Goal: Find specific page/section: Find specific page/section

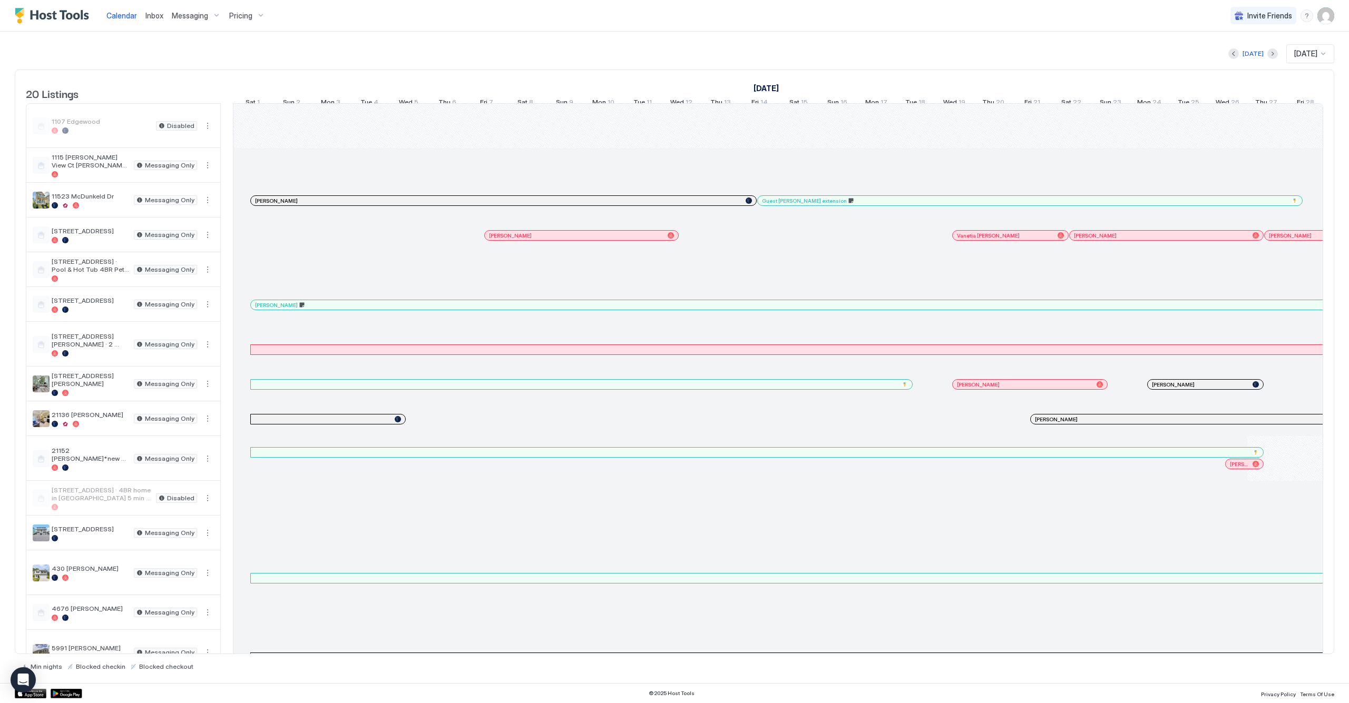
scroll to position [0, 780]
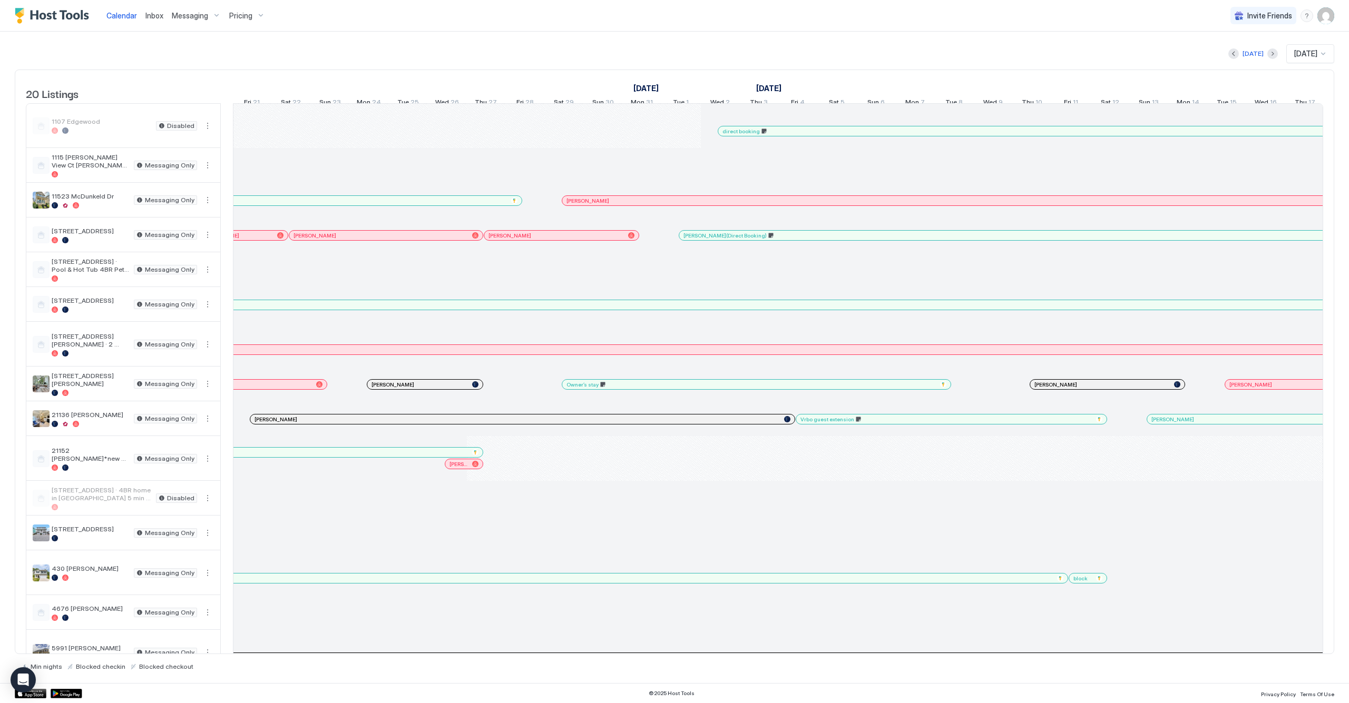
click at [446, 389] on div at bounding box center [446, 384] width 8 height 8
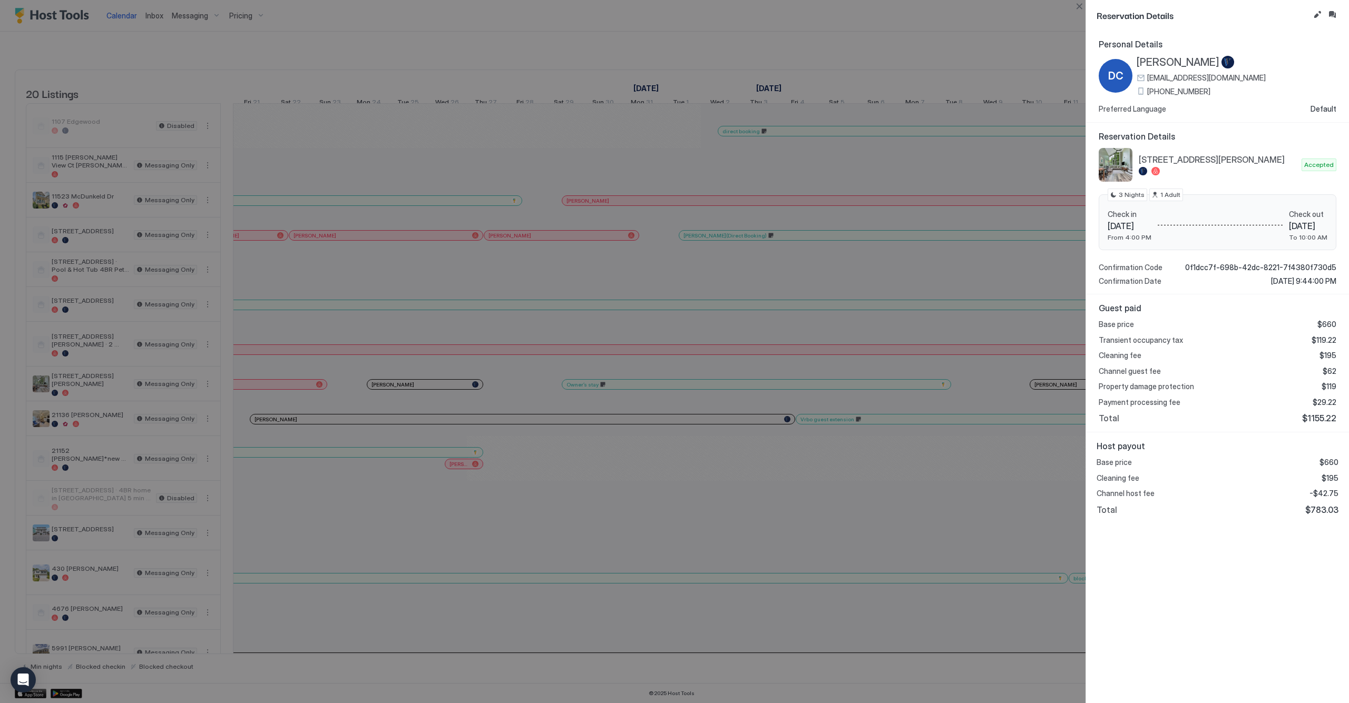
click at [539, 412] on div at bounding box center [674, 351] width 1349 height 703
click at [1084, 9] on button "Close" at bounding box center [1079, 6] width 13 height 13
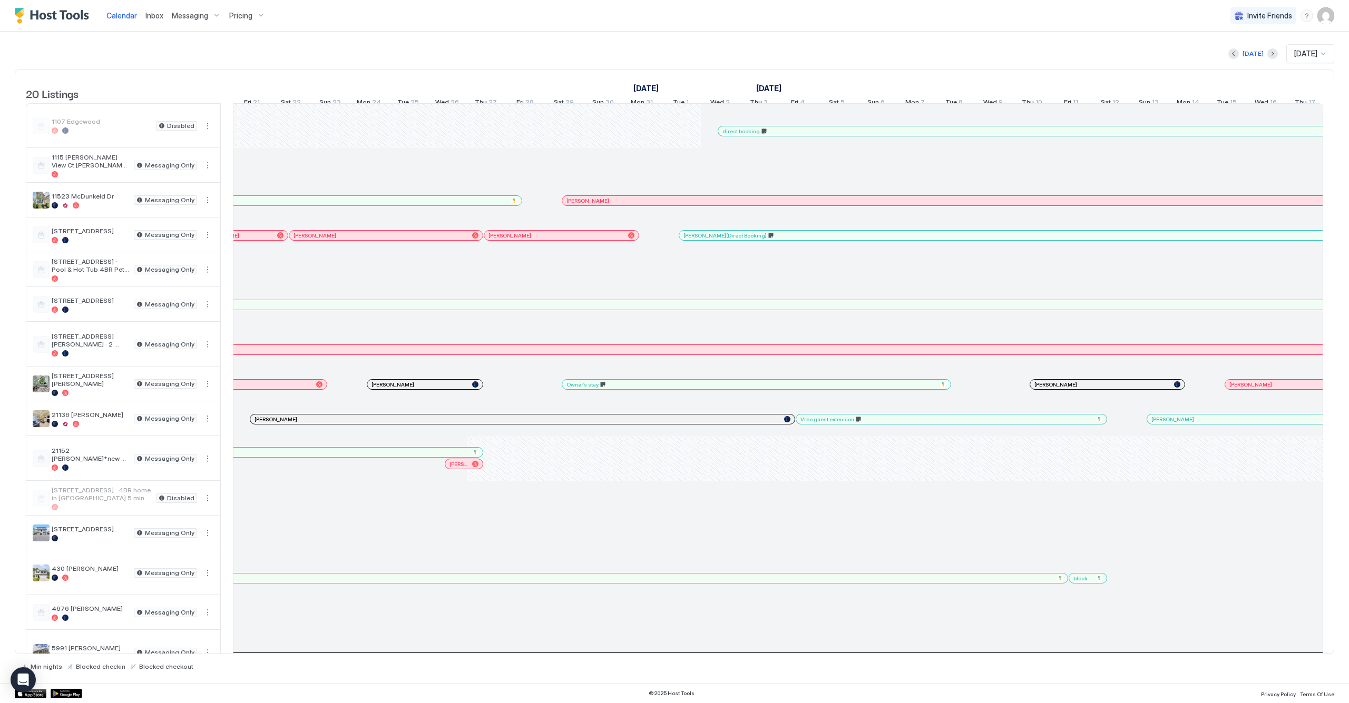
click at [1052, 389] on div at bounding box center [1052, 384] width 8 height 8
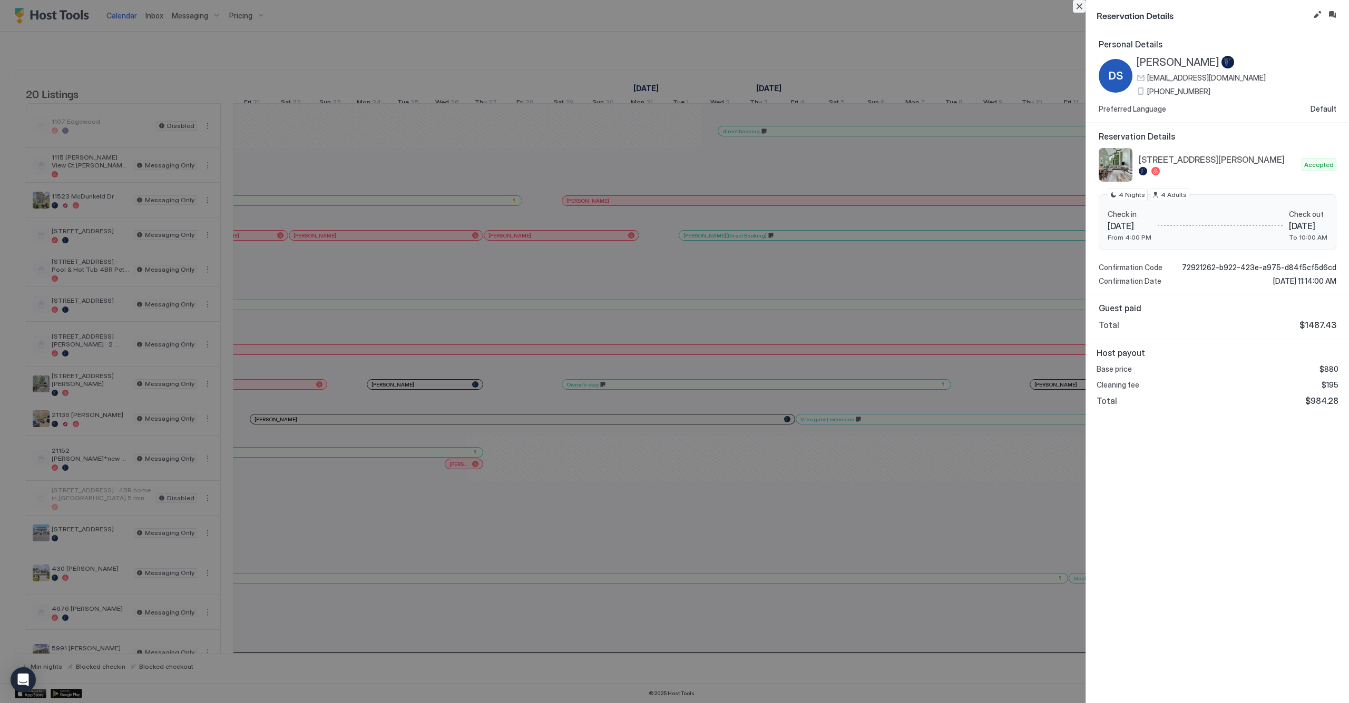
click at [1079, 7] on button "Close" at bounding box center [1079, 6] width 13 height 13
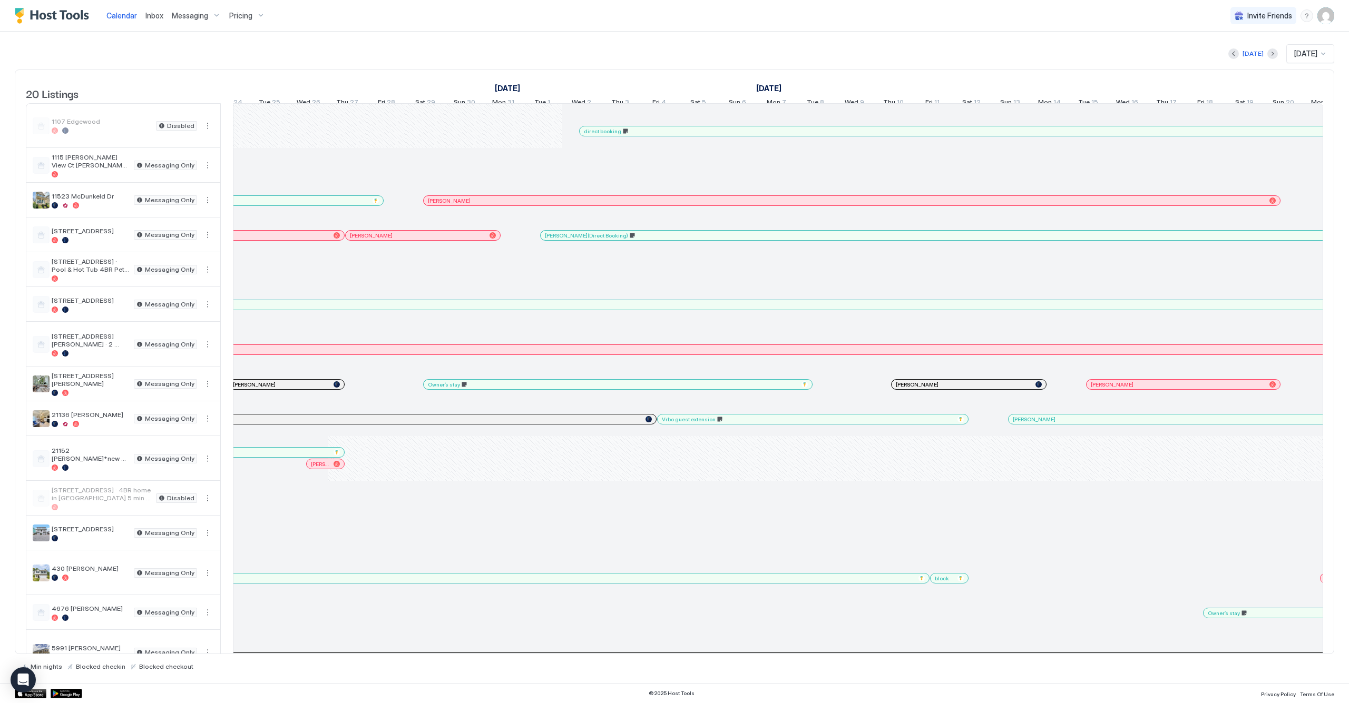
scroll to position [0, 0]
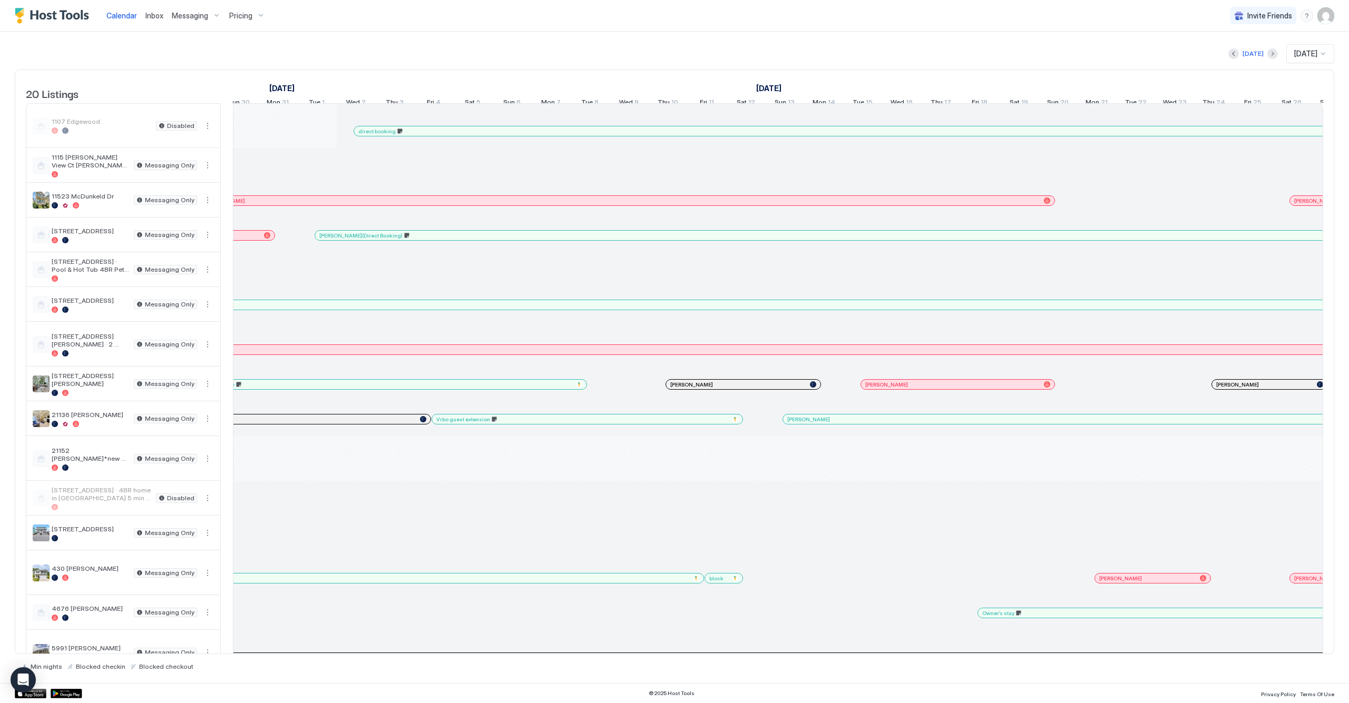
click at [0, 0] on div at bounding box center [0, 0] width 0 height 0
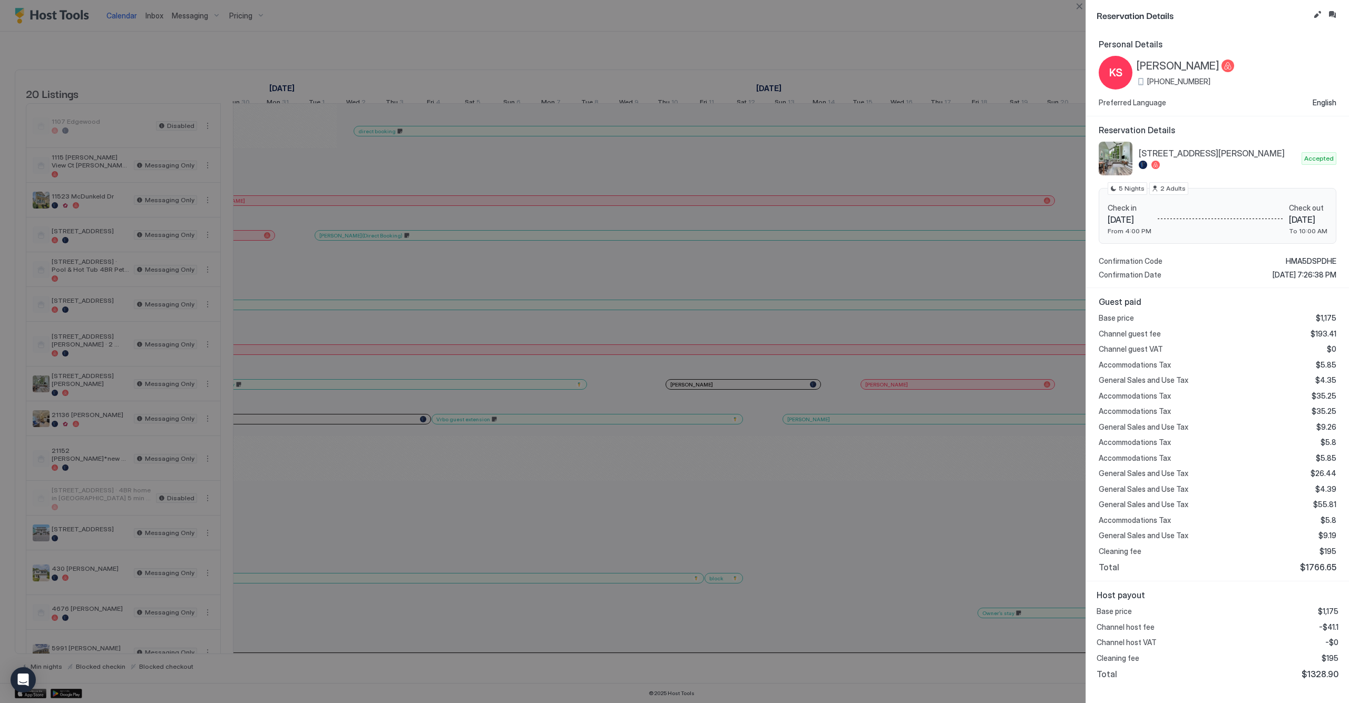
click at [974, 148] on div at bounding box center [674, 351] width 1349 height 703
click at [1080, 4] on button "Close" at bounding box center [1079, 6] width 13 height 13
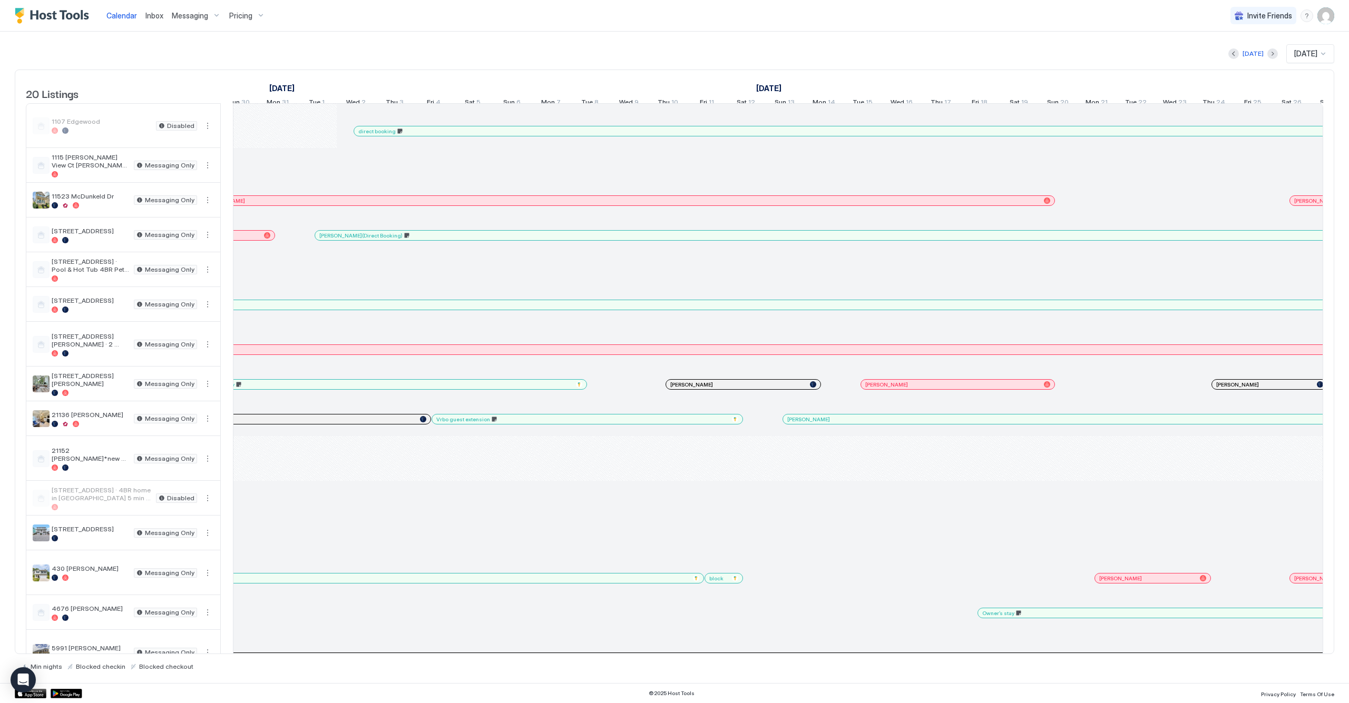
click at [0, 0] on div at bounding box center [0, 0] width 0 height 0
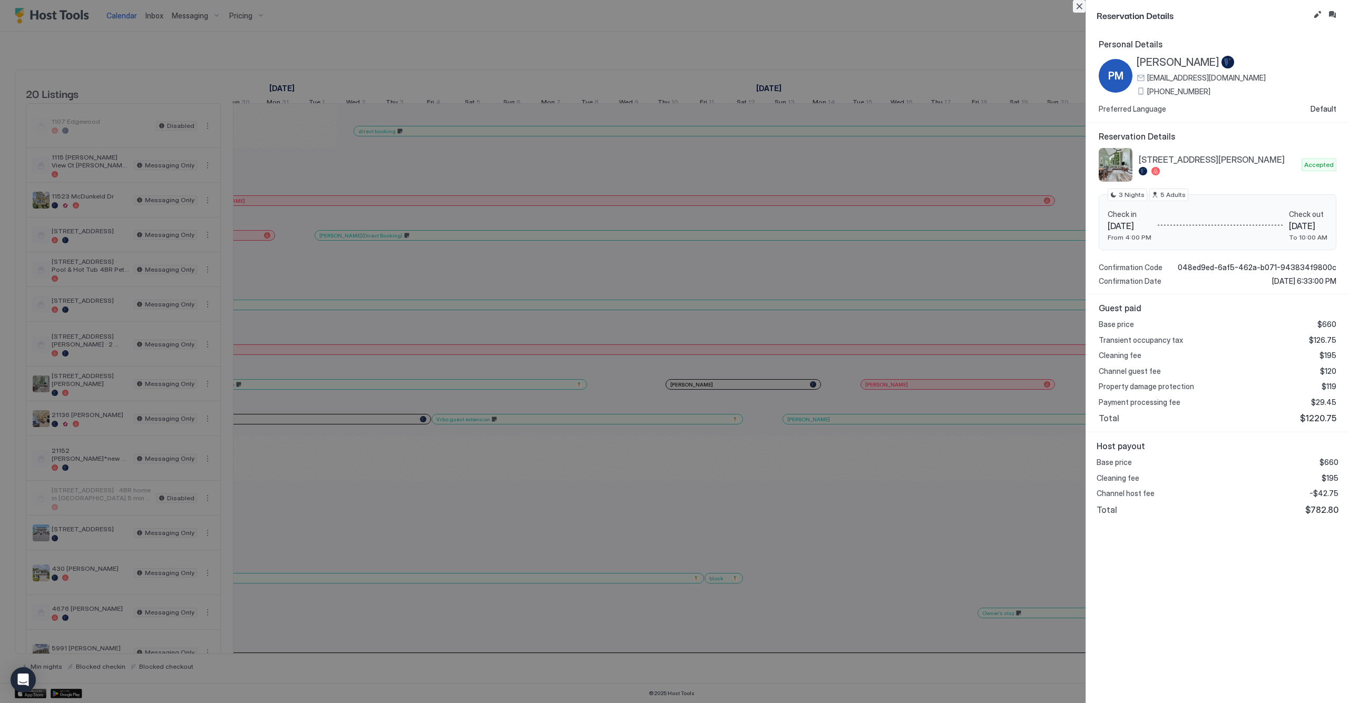
click at [1084, 6] on button "Close" at bounding box center [1079, 6] width 13 height 13
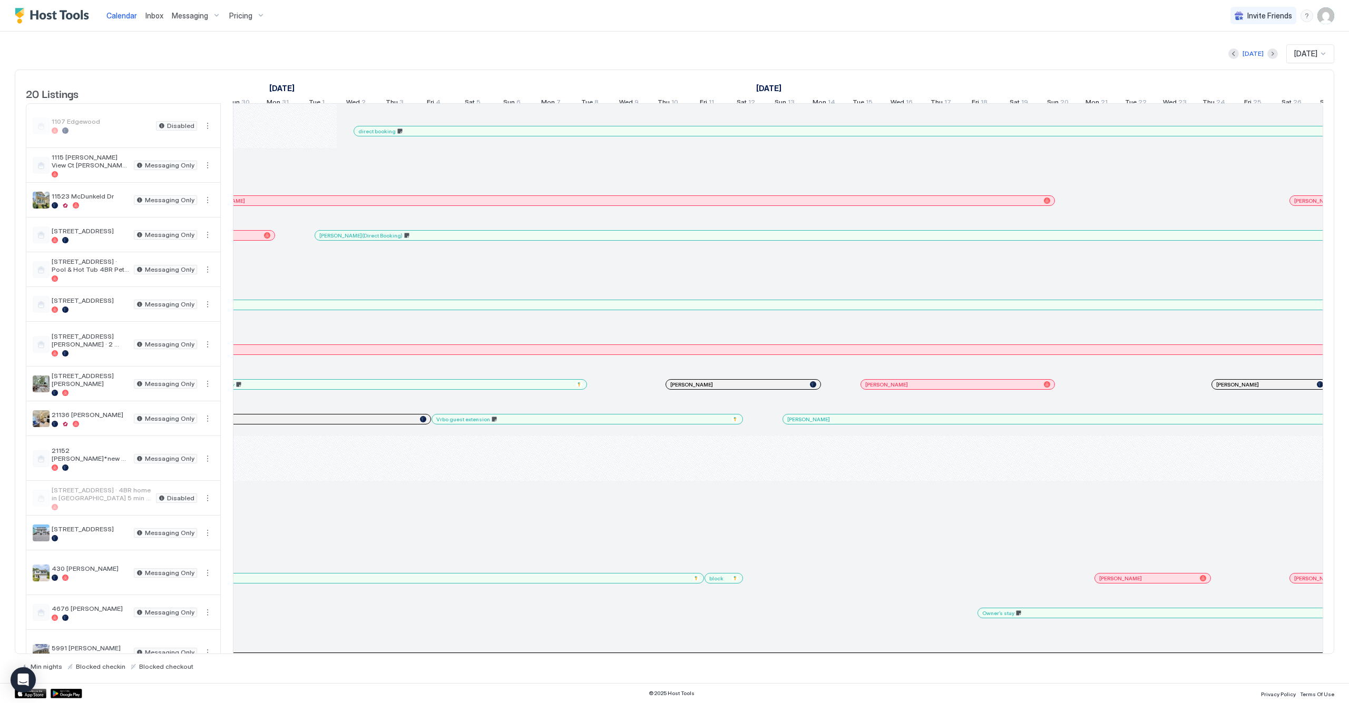
scroll to position [0, 1186]
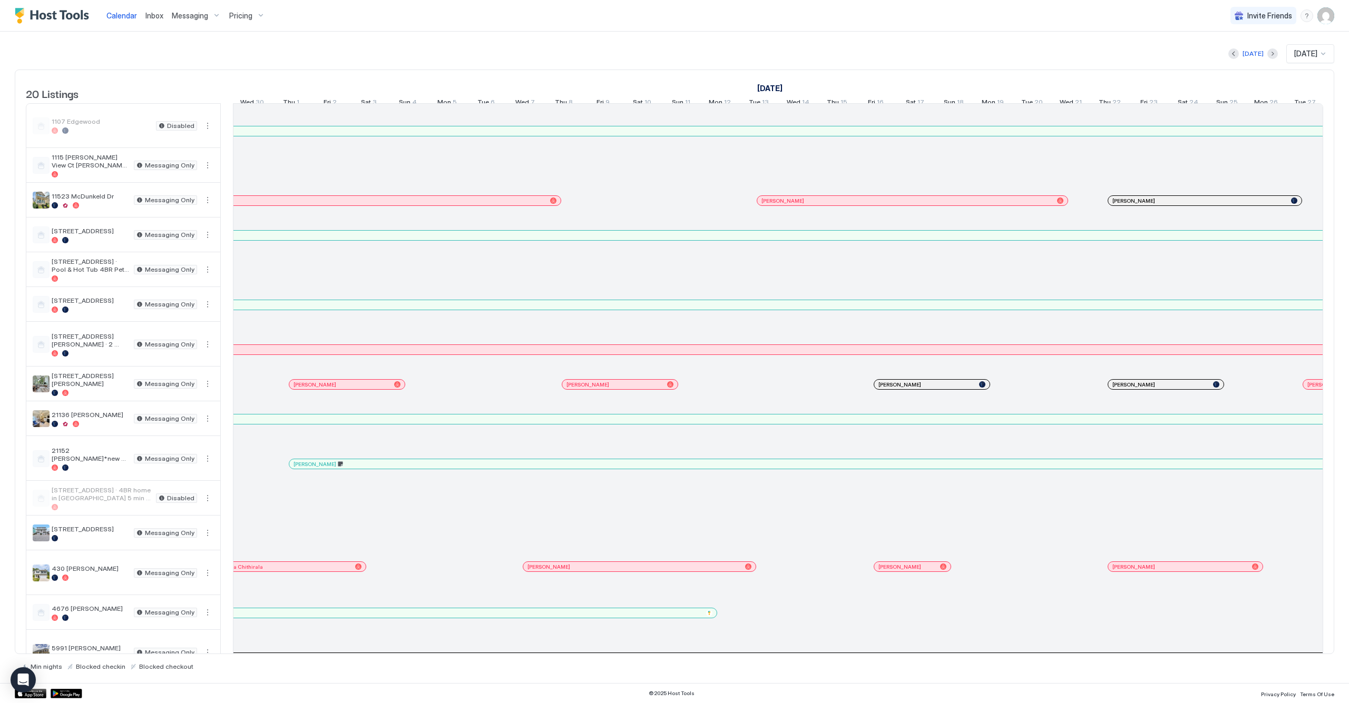
click at [351, 389] on div at bounding box center [351, 384] width 8 height 8
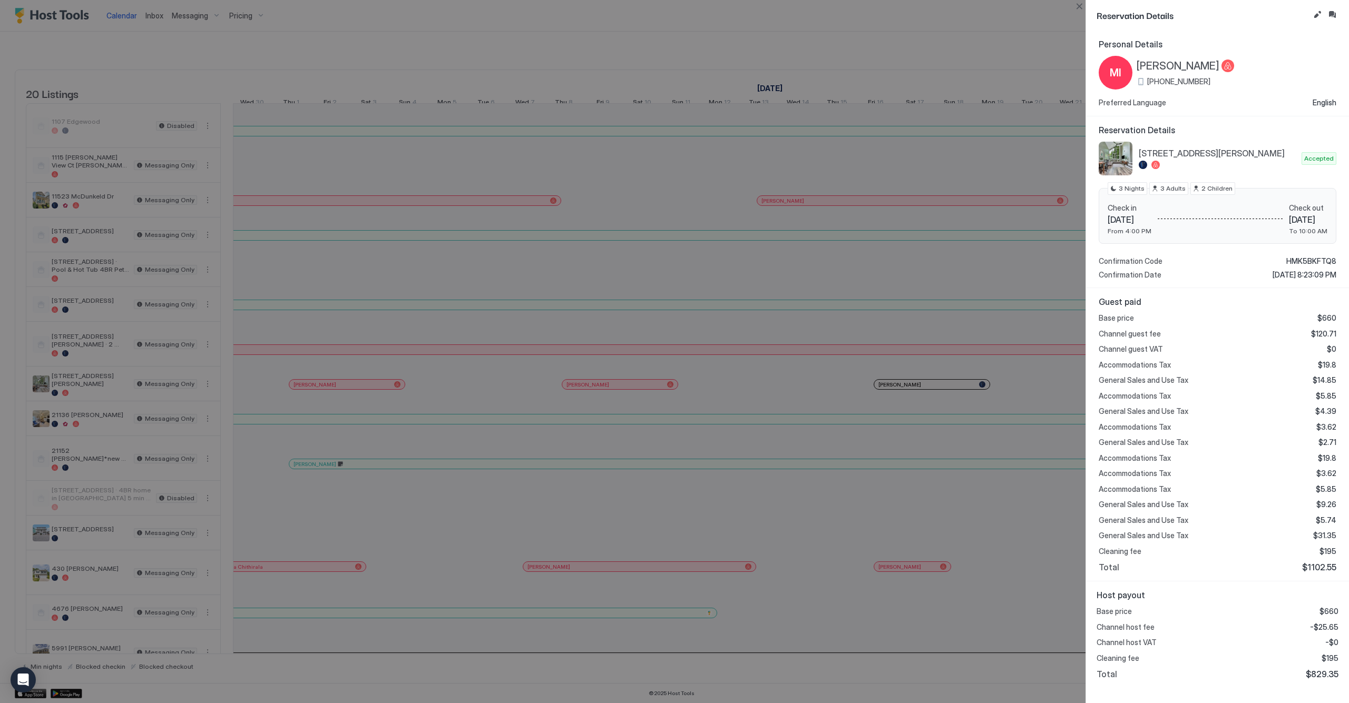
click at [947, 390] on div at bounding box center [674, 351] width 1349 height 703
click at [1083, 5] on button "Close" at bounding box center [1079, 6] width 13 height 13
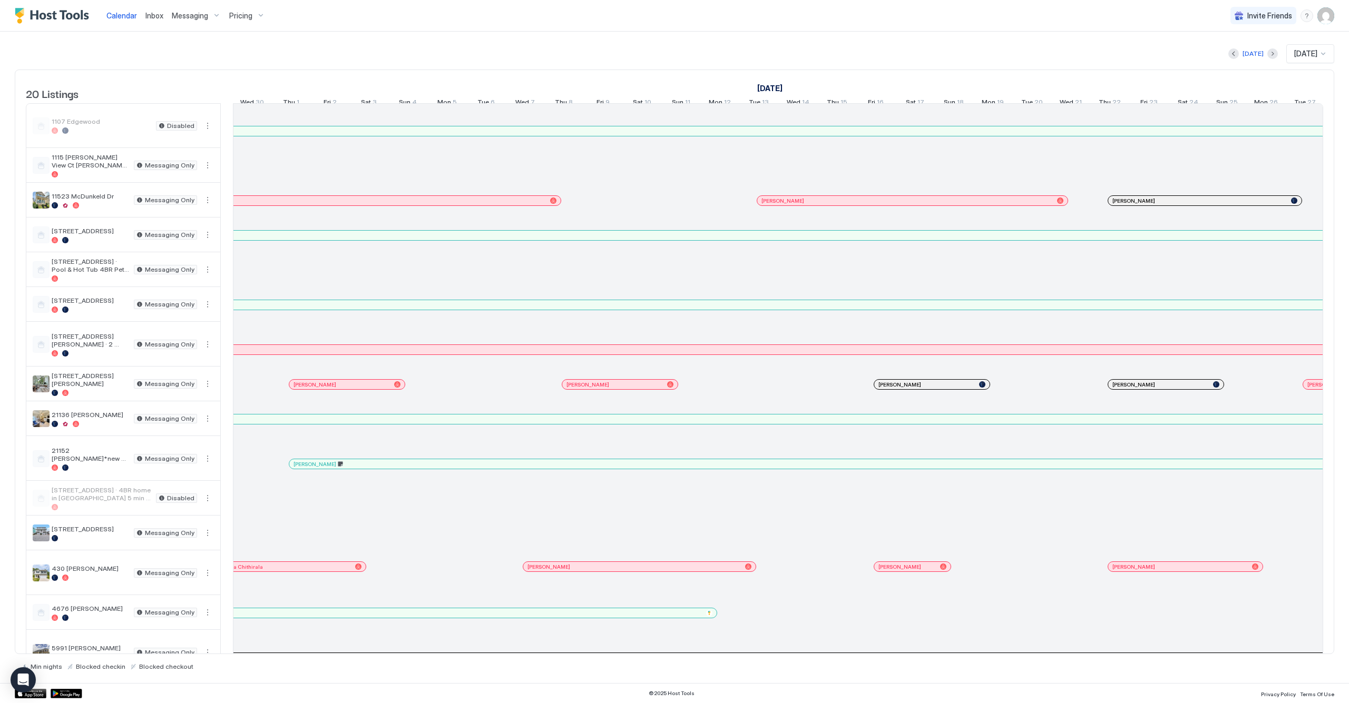
click at [0, 0] on div at bounding box center [0, 0] width 0 height 0
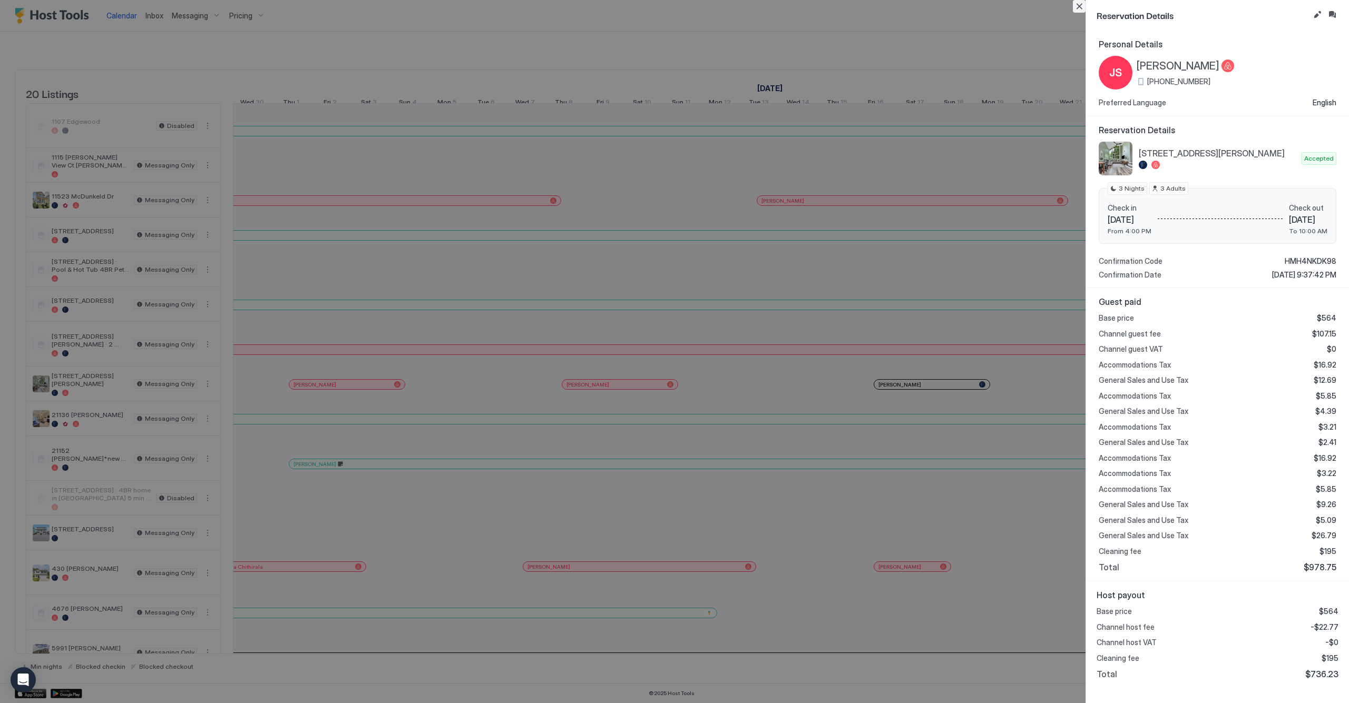
click at [1078, 6] on button "Close" at bounding box center [1079, 6] width 13 height 13
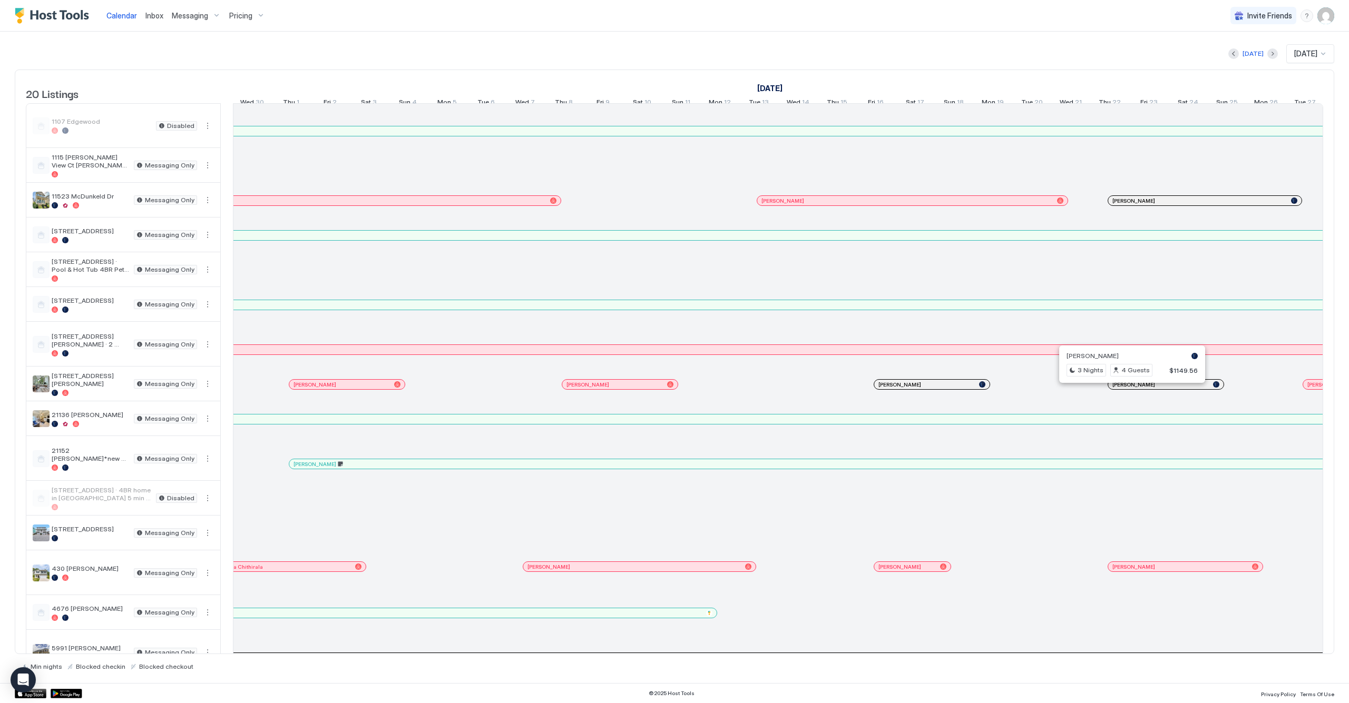
click at [1128, 389] on div at bounding box center [1127, 384] width 8 height 8
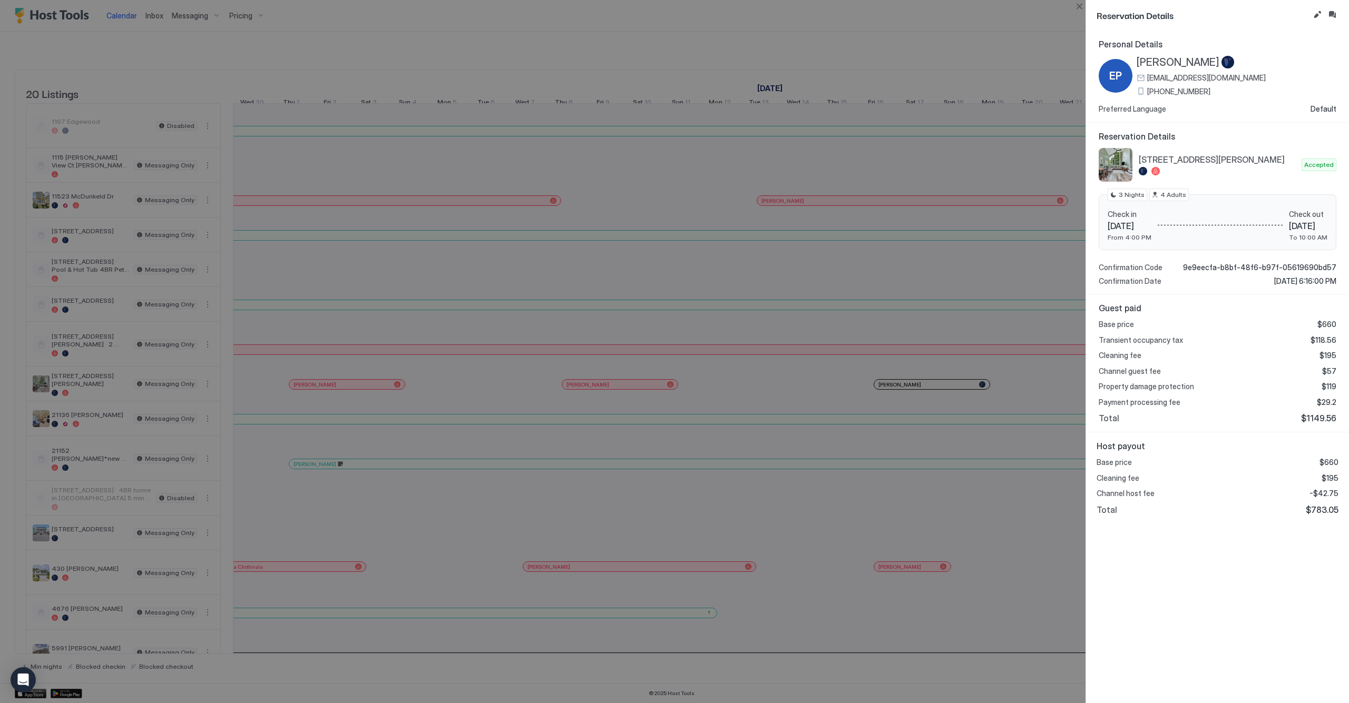
click at [1085, 7] on div "Reservation Details Personal Details EP [PERSON_NAME] [EMAIL_ADDRESS][DOMAIN_NA…" at bounding box center [1216, 351] width 263 height 703
click at [1078, 8] on button "Close" at bounding box center [1079, 6] width 13 height 13
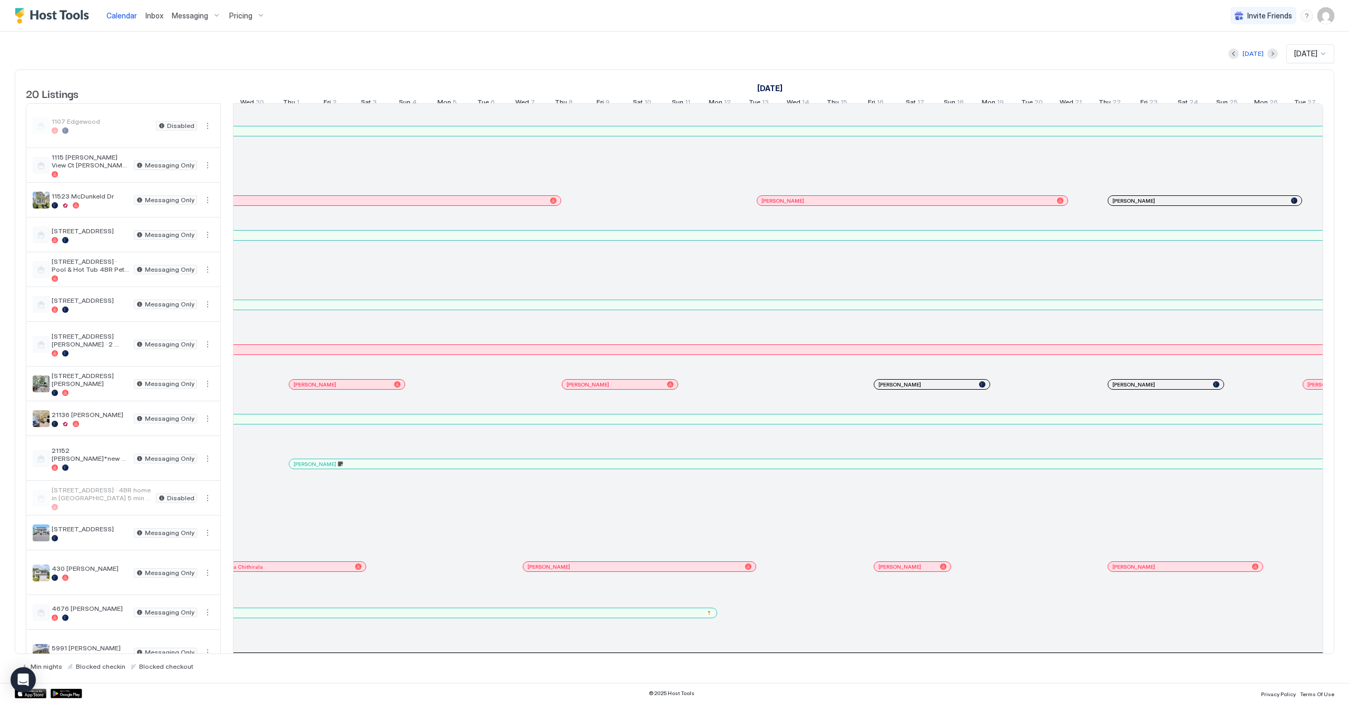
click at [923, 388] on div "[PERSON_NAME]" at bounding box center [926, 384] width 96 height 7
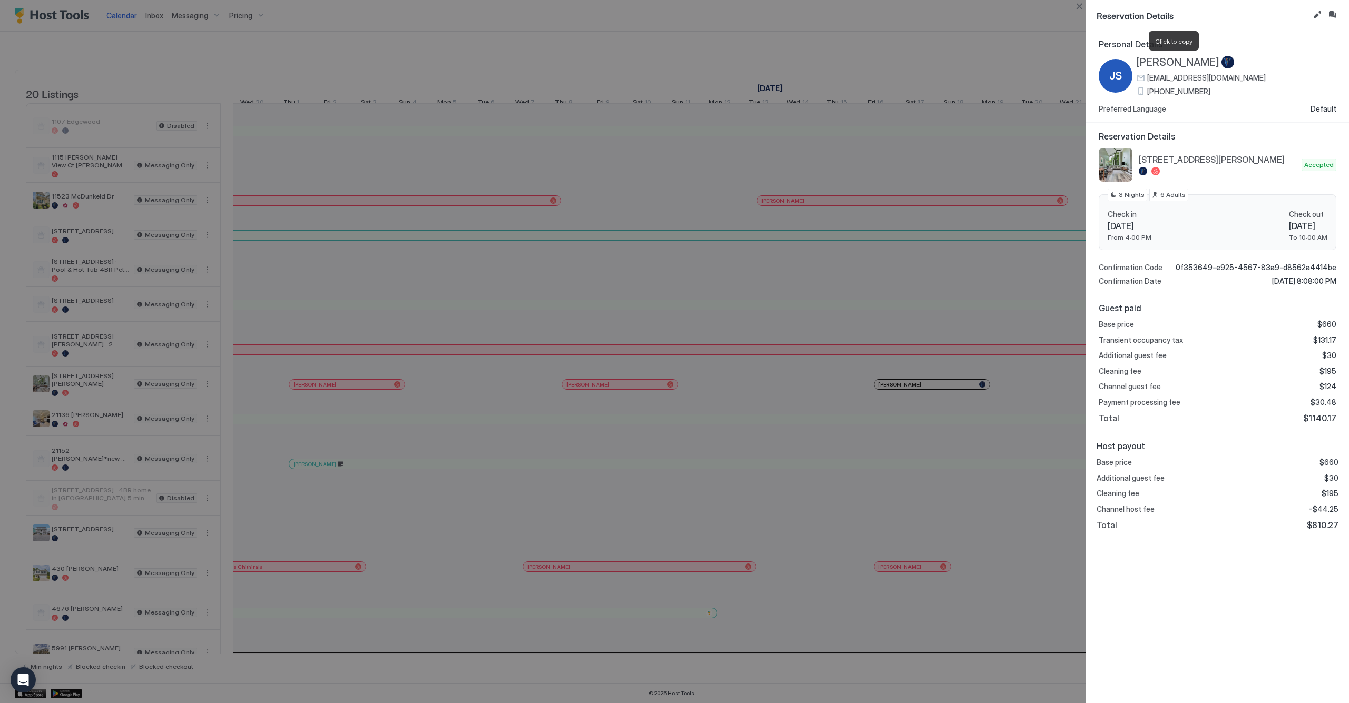
drag, startPoint x: 1141, startPoint y: 62, endPoint x: 1201, endPoint y: 63, distance: 60.6
click at [1201, 63] on span "[PERSON_NAME]" at bounding box center [1178, 62] width 83 height 13
drag, startPoint x: 1139, startPoint y: 65, endPoint x: 1208, endPoint y: 67, distance: 69.1
click at [1208, 67] on span "[PERSON_NAME]" at bounding box center [1178, 62] width 83 height 13
click at [1079, 3] on button "Close" at bounding box center [1079, 6] width 13 height 13
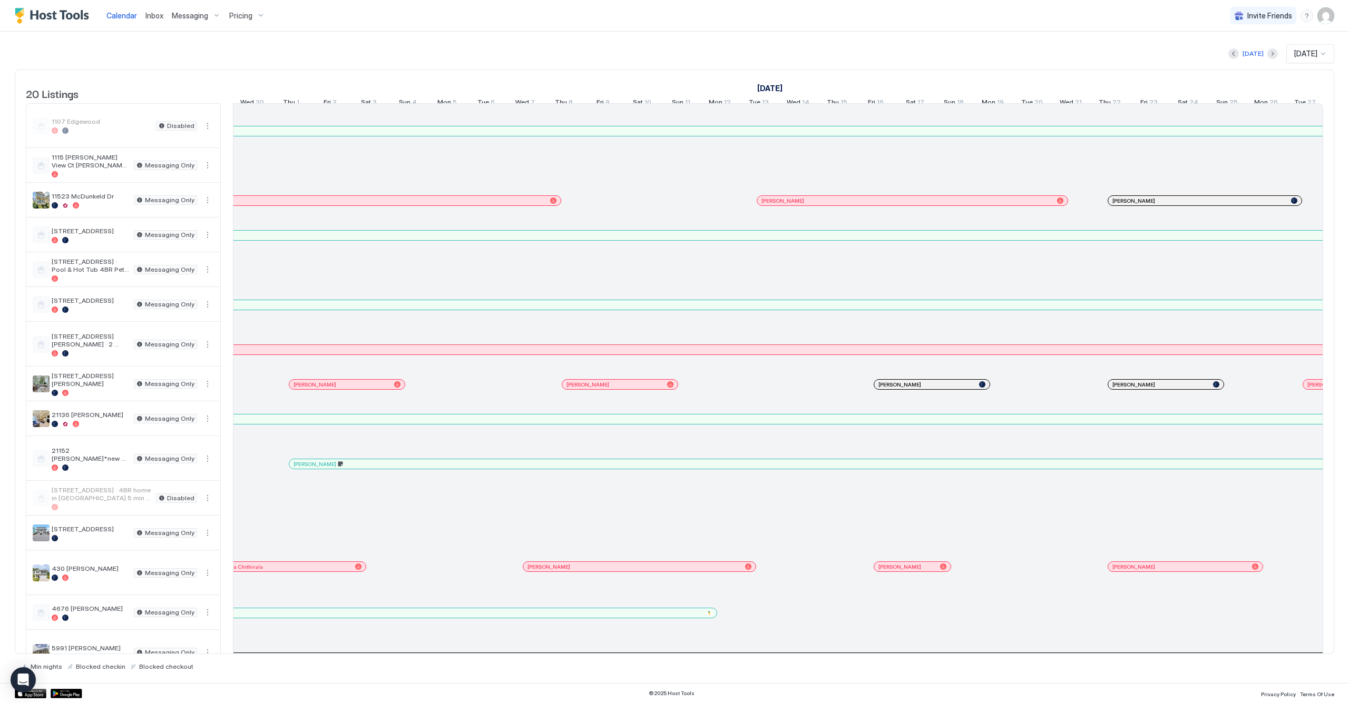
click at [1130, 389] on div at bounding box center [1130, 384] width 8 height 8
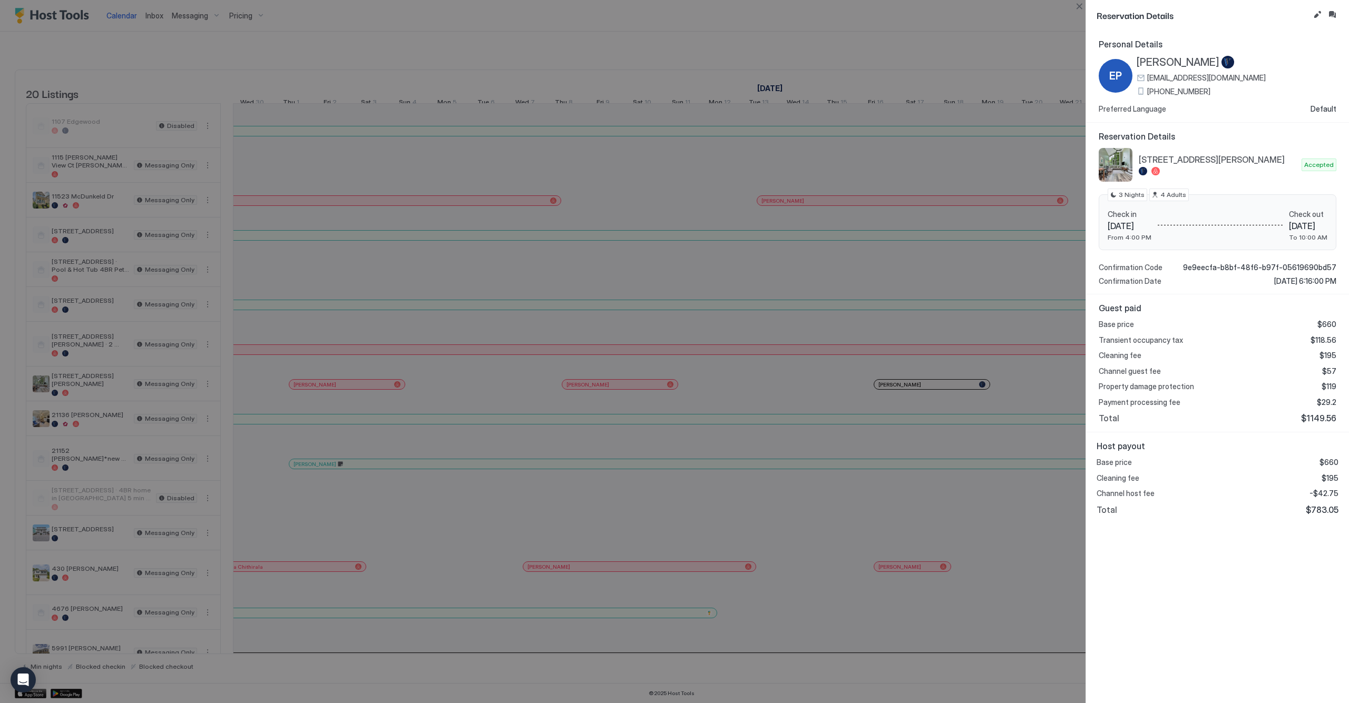
click at [1045, 306] on div at bounding box center [674, 351] width 1349 height 703
click at [1077, 11] on button "Close" at bounding box center [1079, 6] width 13 height 13
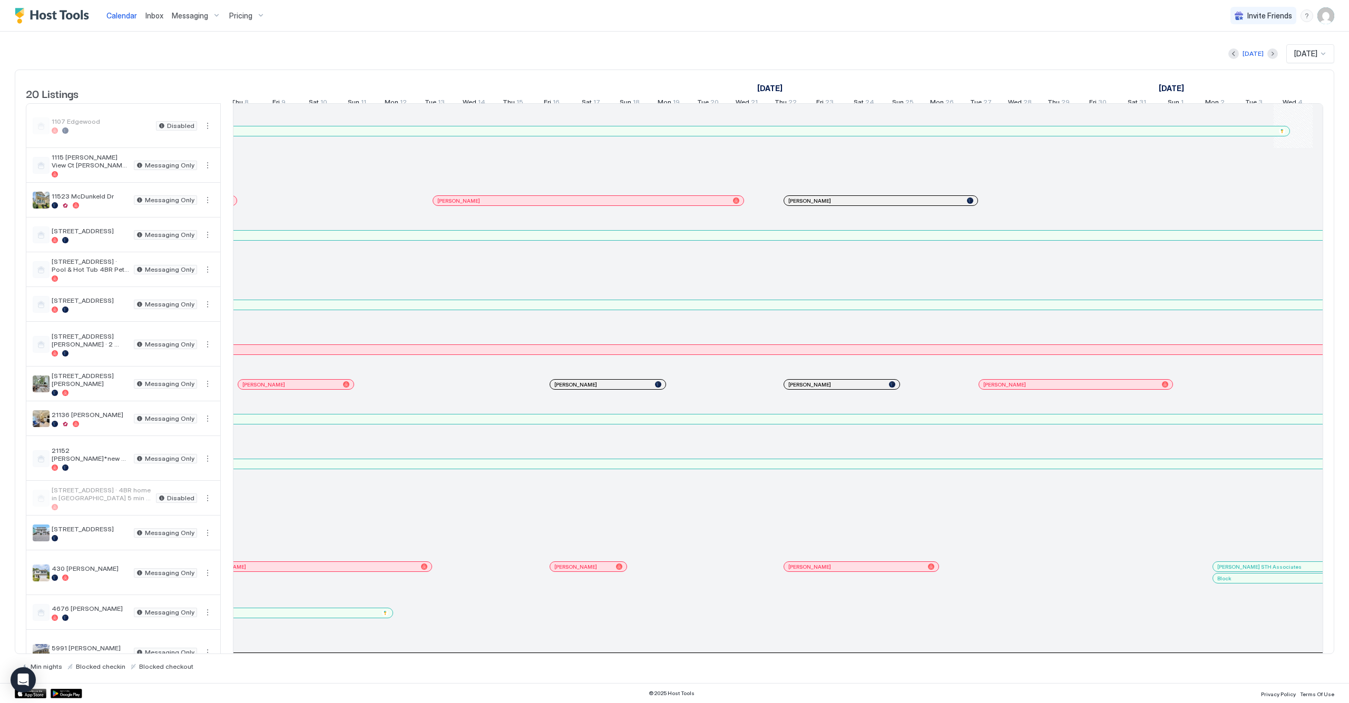
scroll to position [0, 1183]
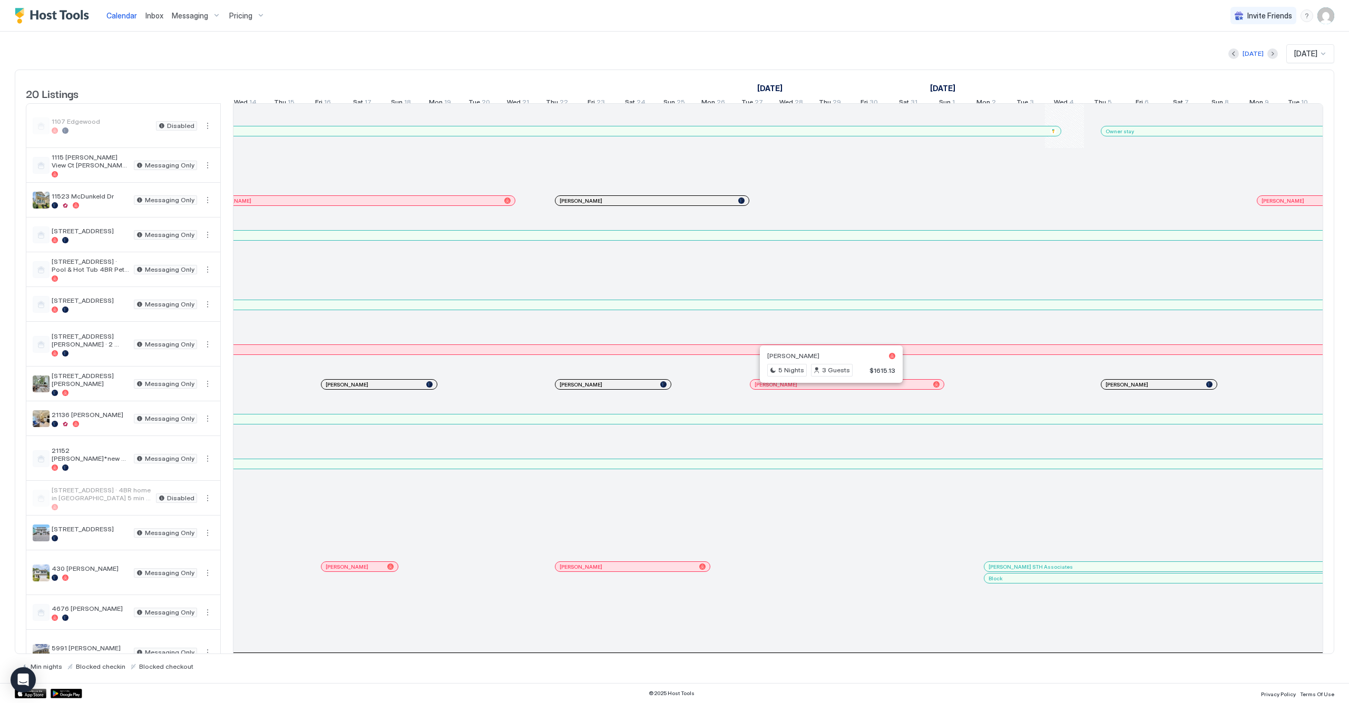
click at [827, 389] on div at bounding box center [827, 384] width 8 height 8
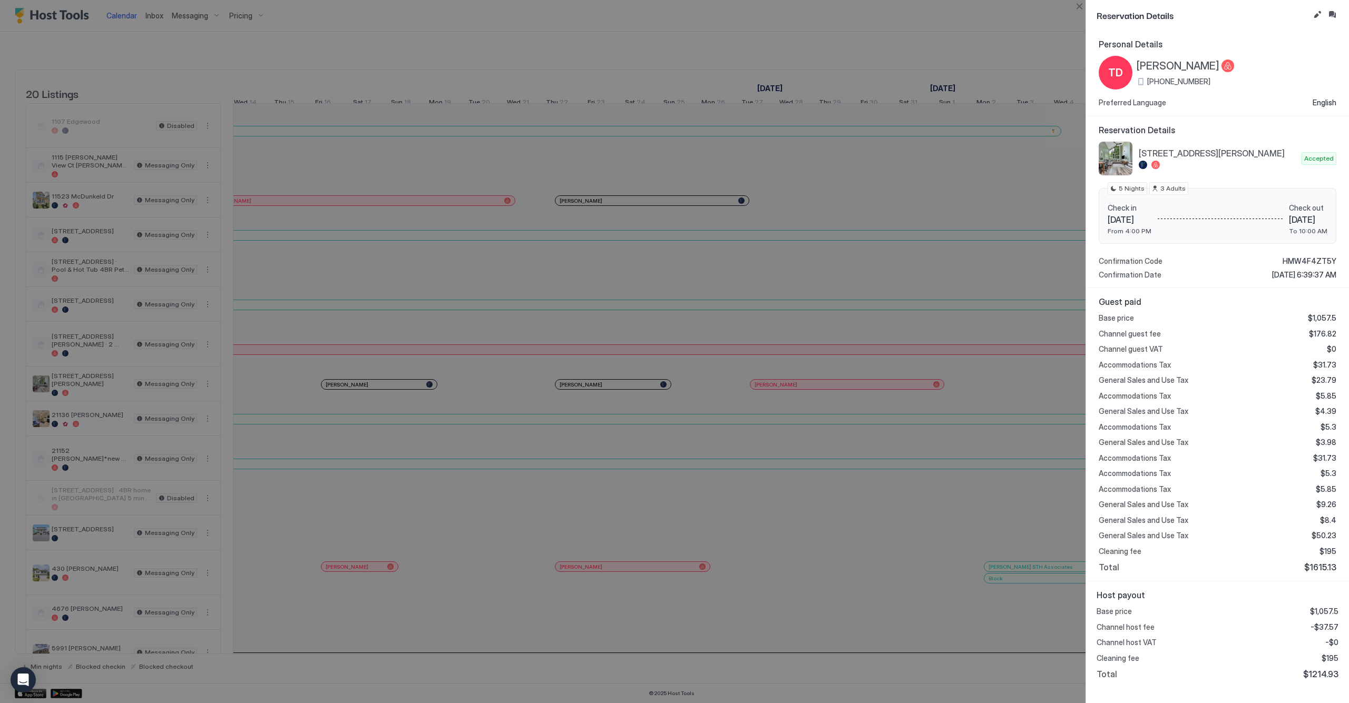
click at [947, 200] on div at bounding box center [674, 351] width 1349 height 703
click at [1077, 8] on button "Close" at bounding box center [1079, 6] width 13 height 13
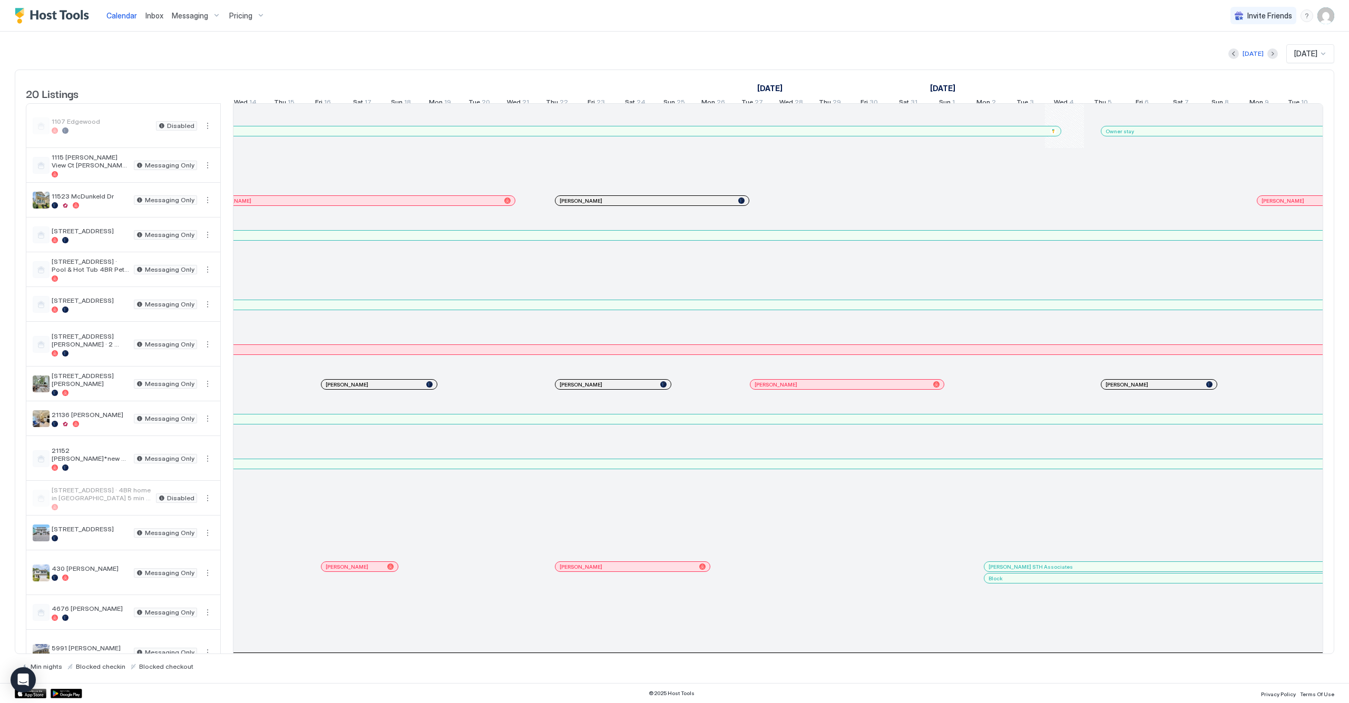
click at [1124, 389] on div at bounding box center [1124, 384] width 8 height 8
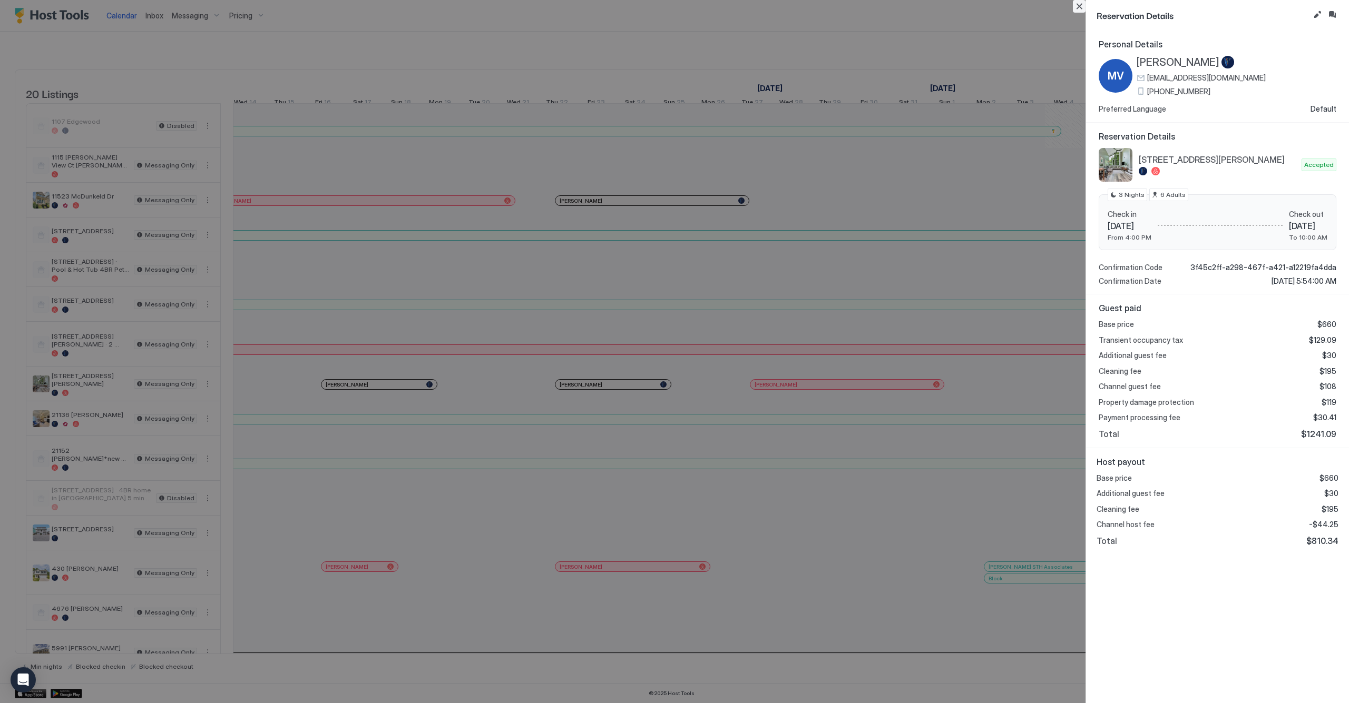
click at [1077, 3] on button "Close" at bounding box center [1079, 6] width 13 height 13
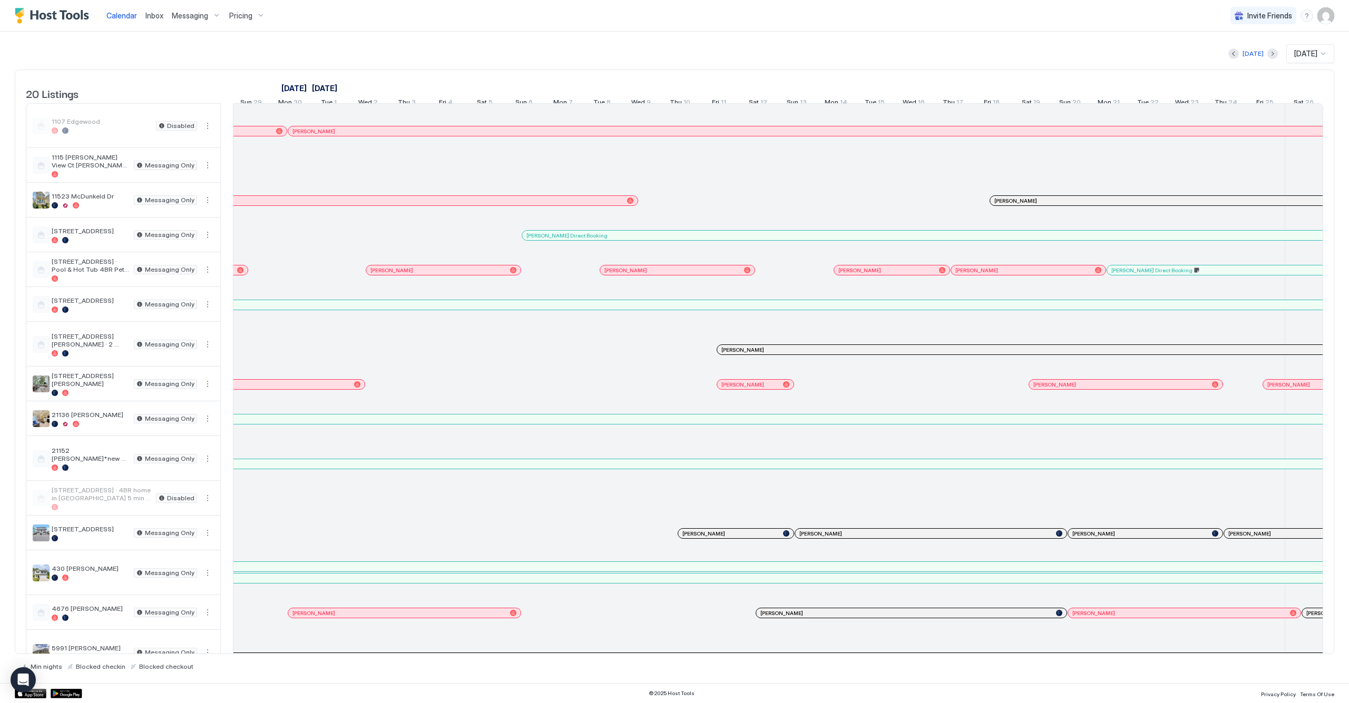
scroll to position [0, 780]
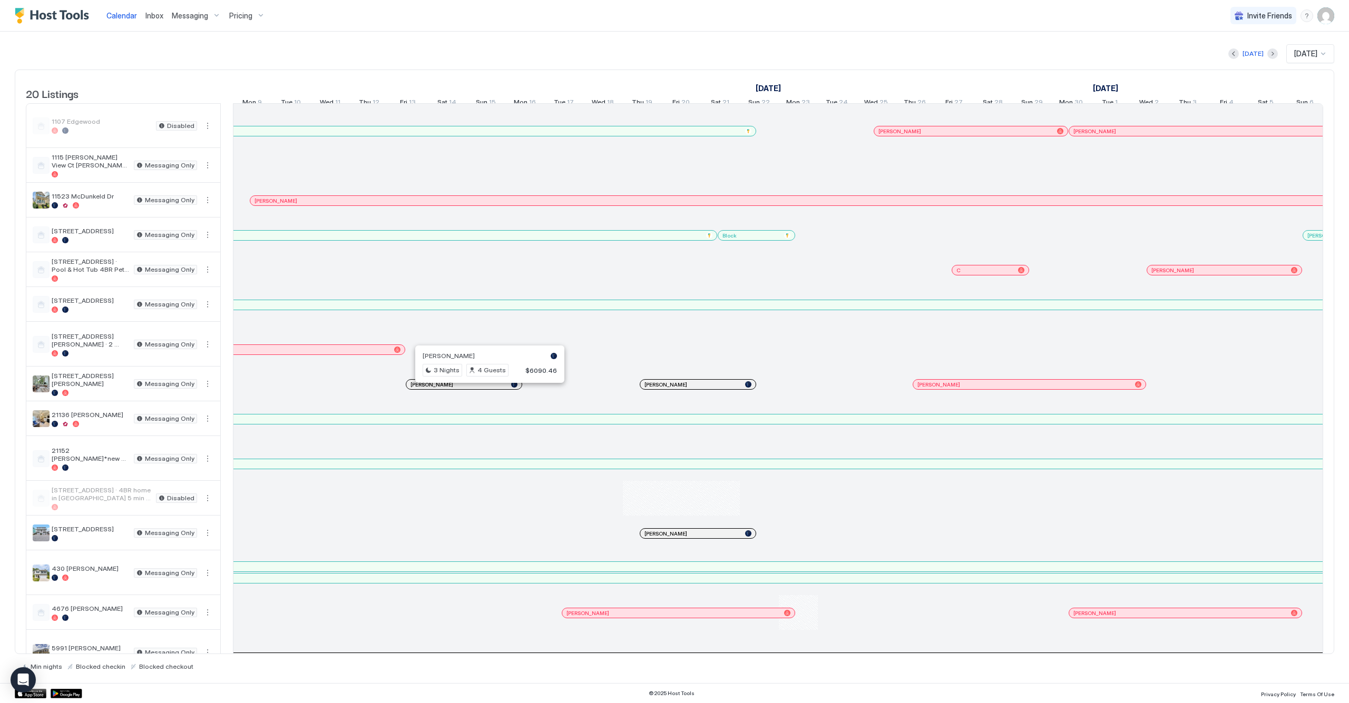
click at [461, 389] on div at bounding box center [460, 384] width 8 height 8
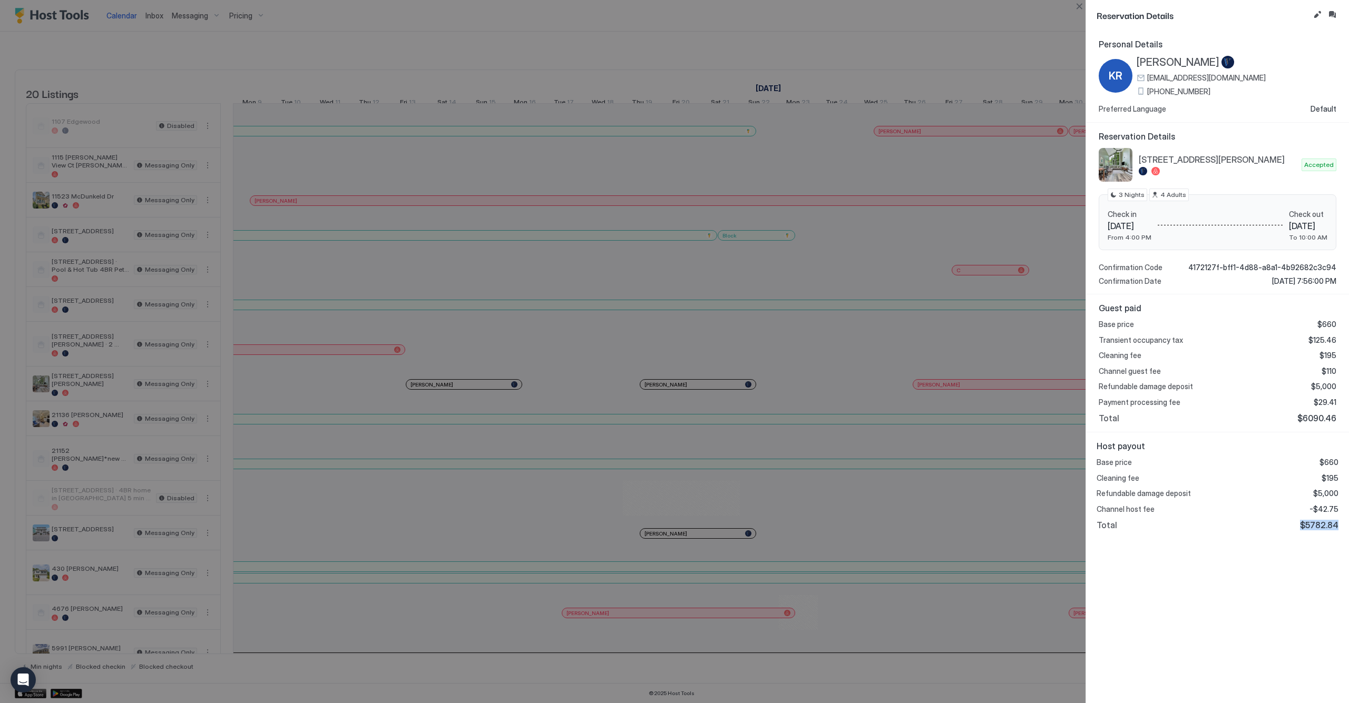
drag, startPoint x: 1303, startPoint y: 525, endPoint x: 1337, endPoint y: 524, distance: 34.8
click at [1337, 524] on span "$5782.84" at bounding box center [1319, 525] width 38 height 11
drag, startPoint x: 1337, startPoint y: 522, endPoint x: 1291, endPoint y: 524, distance: 45.9
click at [1291, 524] on div "Total $5782.84" at bounding box center [1218, 525] width 242 height 11
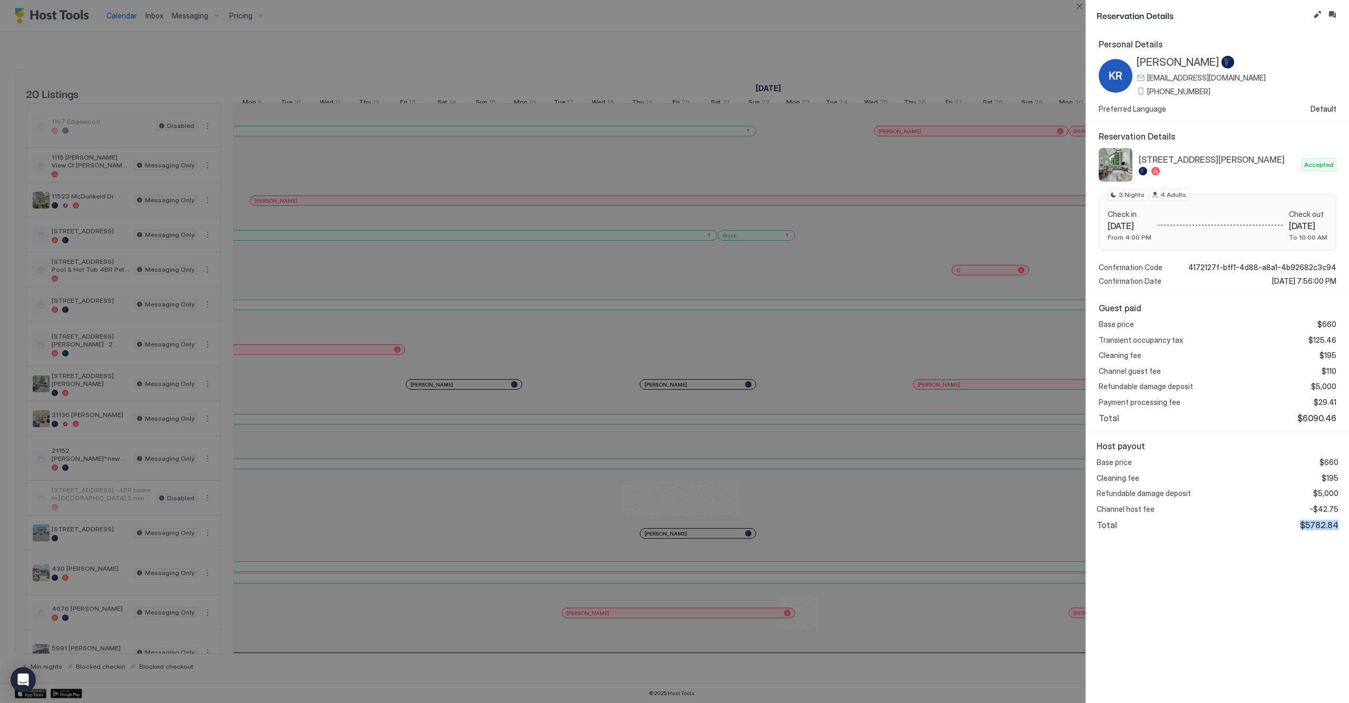
click at [1291, 524] on div "Total $5782.84" at bounding box center [1218, 525] width 242 height 11
drag, startPoint x: 1291, startPoint y: 524, endPoint x: 1321, endPoint y: 522, distance: 29.6
click at [1312, 522] on div "Total $5782.84" at bounding box center [1218, 525] width 242 height 11
click at [1321, 522] on span "$5782.84" at bounding box center [1319, 525] width 38 height 11
drag, startPoint x: 1337, startPoint y: 520, endPoint x: 1087, endPoint y: 435, distance: 264.9
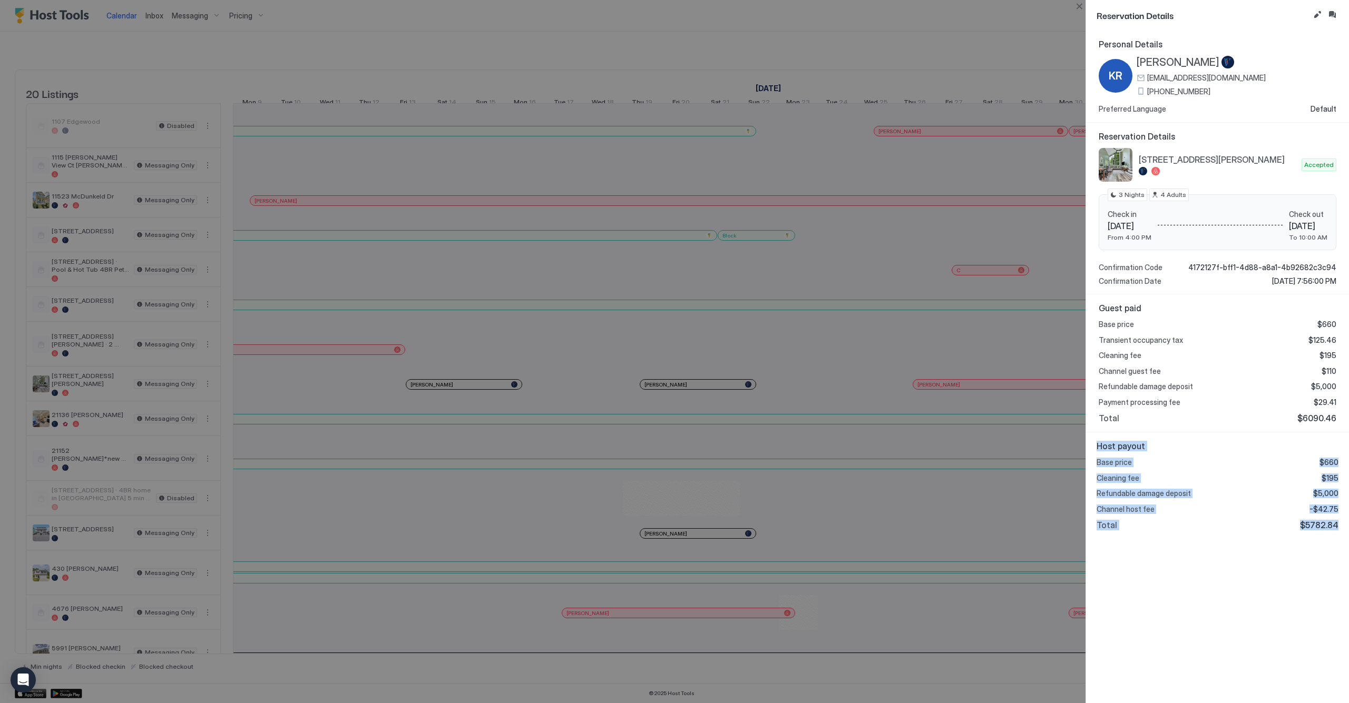
click at [1087, 435] on div "Host payout Base price $660 Cleaning fee $195 Refundable damage deposit $5,000 …" at bounding box center [1217, 486] width 263 height 106
click at [1100, 446] on span "Host payout" at bounding box center [1218, 446] width 242 height 11
drag, startPoint x: 1103, startPoint y: 446, endPoint x: 1249, endPoint y: 503, distance: 157.0
click at [1249, 503] on div "Host payout Base price $660 Cleaning fee $195 Refundable damage deposit $5,000 …" at bounding box center [1218, 486] width 242 height 90
click at [1250, 506] on div "Channel host fee -$42.75" at bounding box center [1218, 509] width 242 height 9
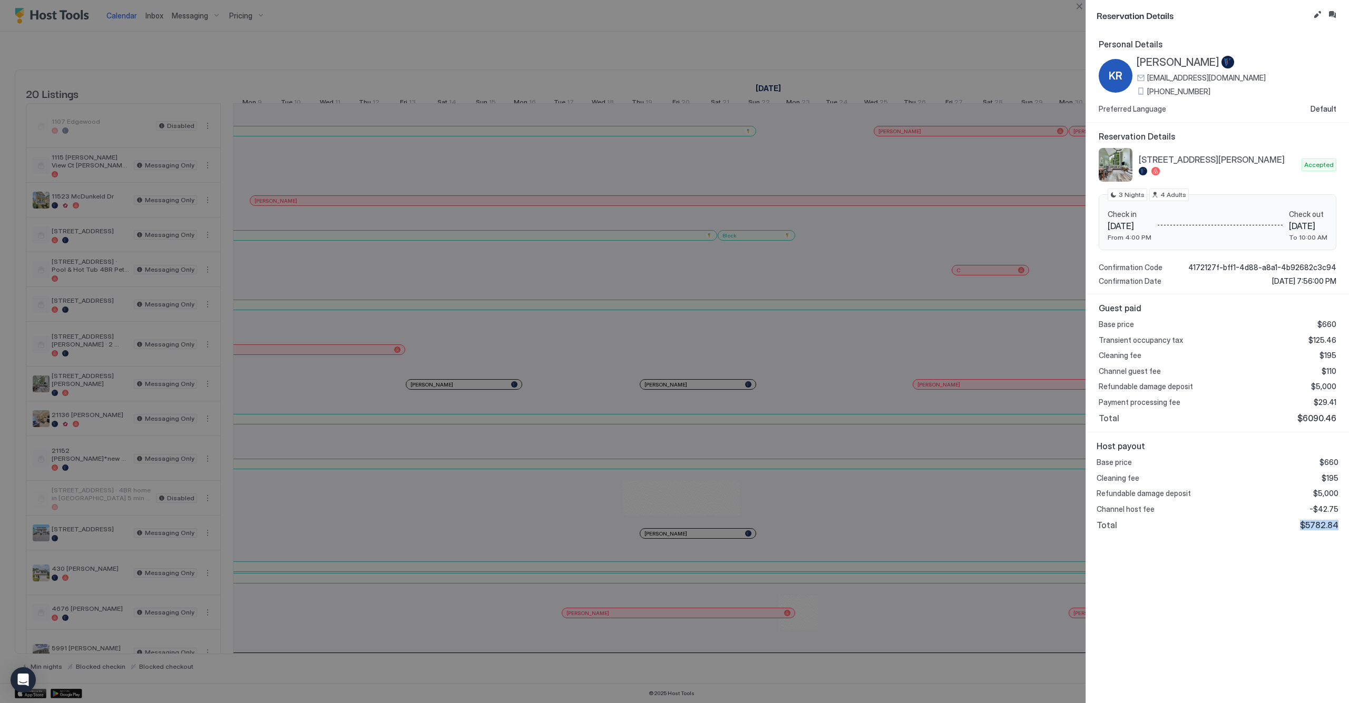
drag, startPoint x: 1339, startPoint y: 525, endPoint x: 1302, endPoint y: 522, distance: 37.0
click at [1302, 522] on div "Host payout Base price $660 Cleaning fee $195 Refundable damage deposit $5,000 …" at bounding box center [1217, 486] width 263 height 106
click at [1302, 522] on span "$5782.84" at bounding box center [1319, 525] width 38 height 11
drag, startPoint x: 1134, startPoint y: 59, endPoint x: 1188, endPoint y: 61, distance: 53.2
click at [1188, 61] on div "KR [PERSON_NAME] [EMAIL_ADDRESS][DOMAIN_NAME] [PHONE_NUMBER]" at bounding box center [1182, 76] width 167 height 40
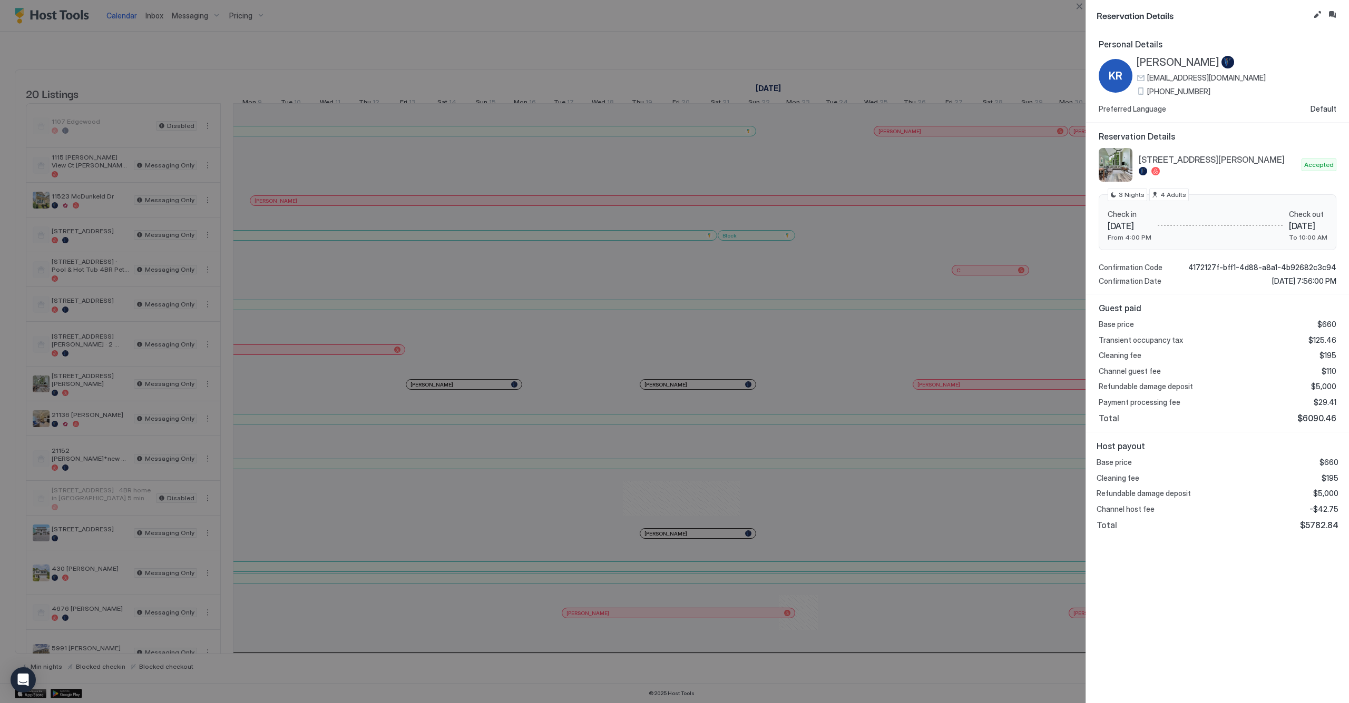
click at [1192, 62] on span "[PERSON_NAME]" at bounding box center [1178, 62] width 83 height 13
drag, startPoint x: 1197, startPoint y: 64, endPoint x: 1159, endPoint y: 65, distance: 38.0
click at [1159, 65] on span "[PERSON_NAME]" at bounding box center [1178, 62] width 83 height 13
drag, startPoint x: 1140, startPoint y: 63, endPoint x: 1198, endPoint y: 65, distance: 58.0
click at [1198, 65] on span "[PERSON_NAME]" at bounding box center [1178, 62] width 83 height 13
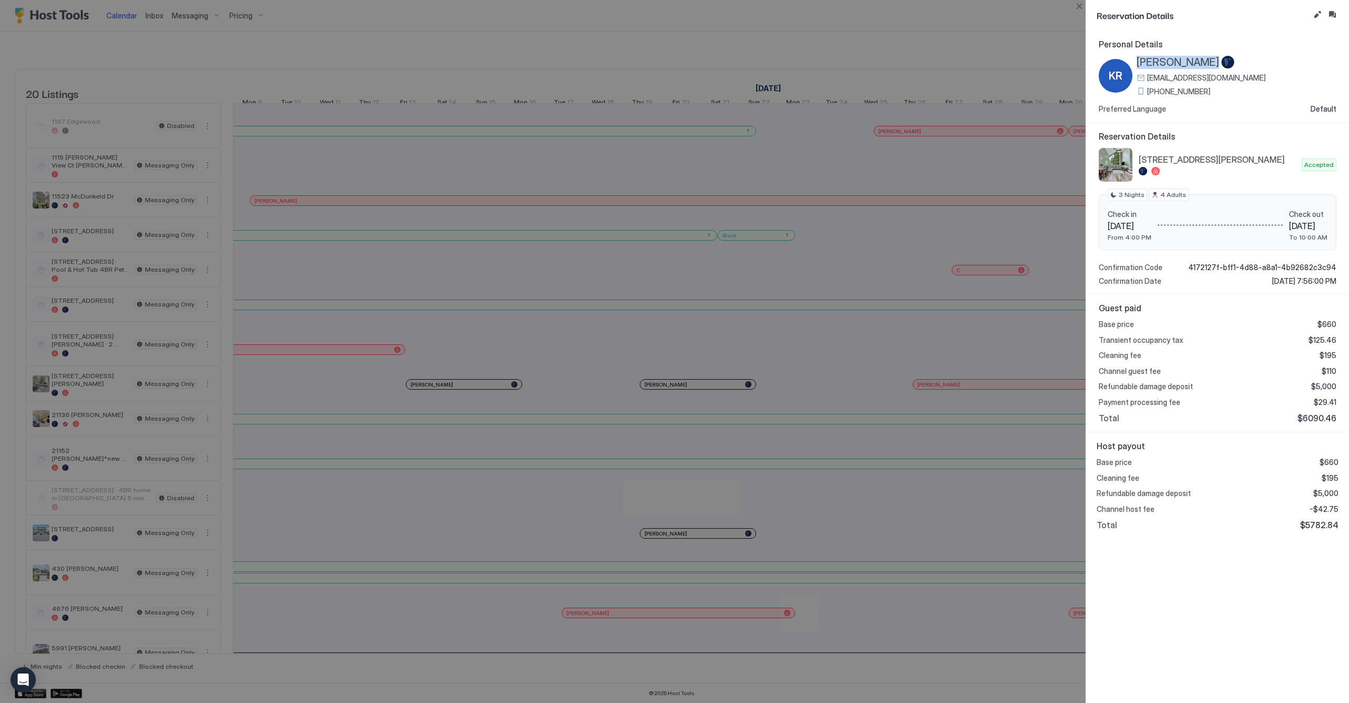
copy span "[PERSON_NAME]"
click at [1079, 7] on button "Close" at bounding box center [1079, 6] width 13 height 13
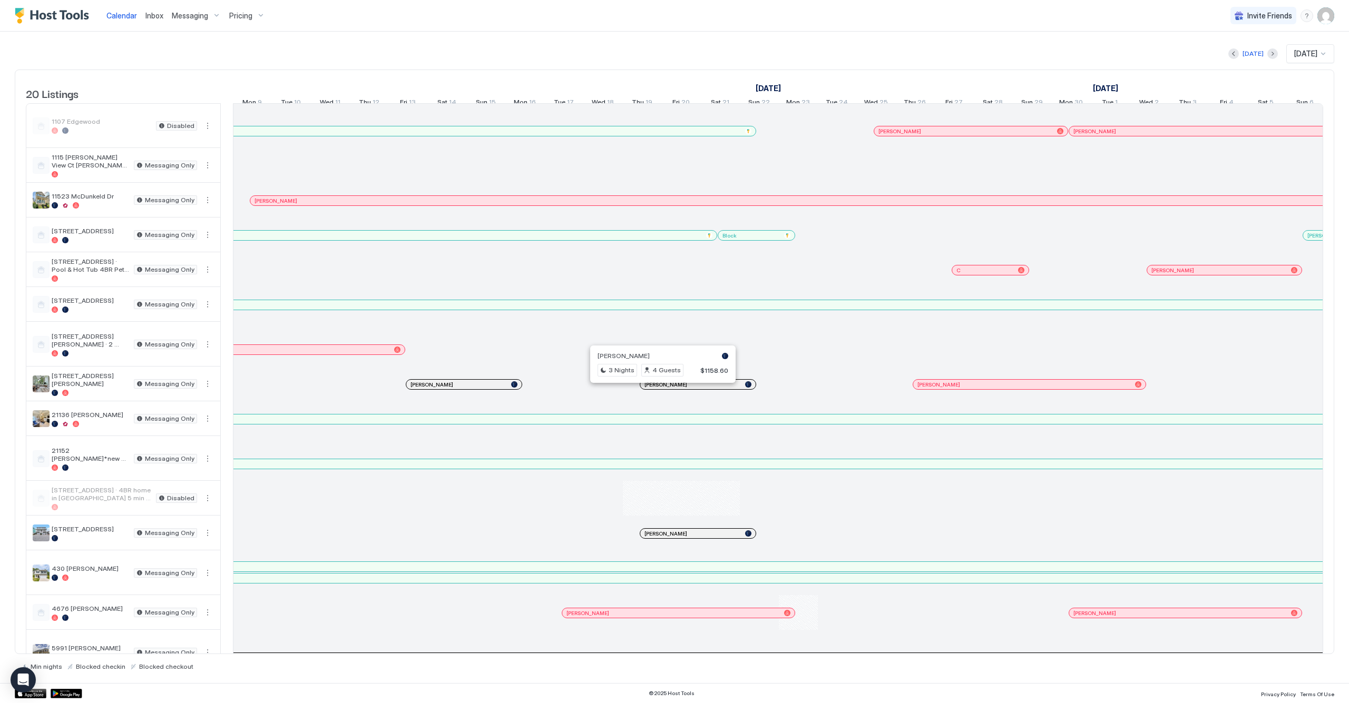
click at [658, 389] on div at bounding box center [658, 384] width 8 height 8
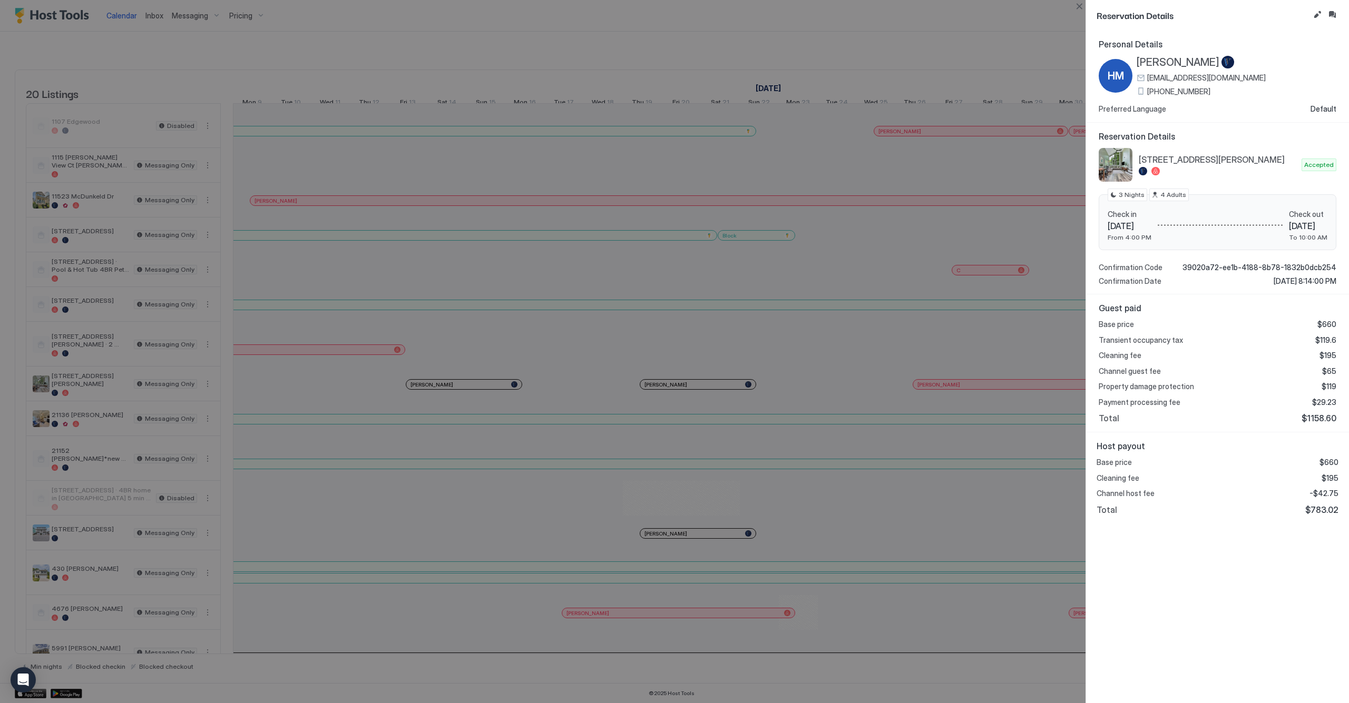
click at [839, 181] on div at bounding box center [674, 351] width 1349 height 703
drag, startPoint x: 1138, startPoint y: 65, endPoint x: 1208, endPoint y: 62, distance: 70.2
click at [1208, 62] on div "[PERSON_NAME]" at bounding box center [1201, 62] width 129 height 13
copy span "[PERSON_NAME]"
click at [1080, 6] on button "Close" at bounding box center [1079, 6] width 13 height 13
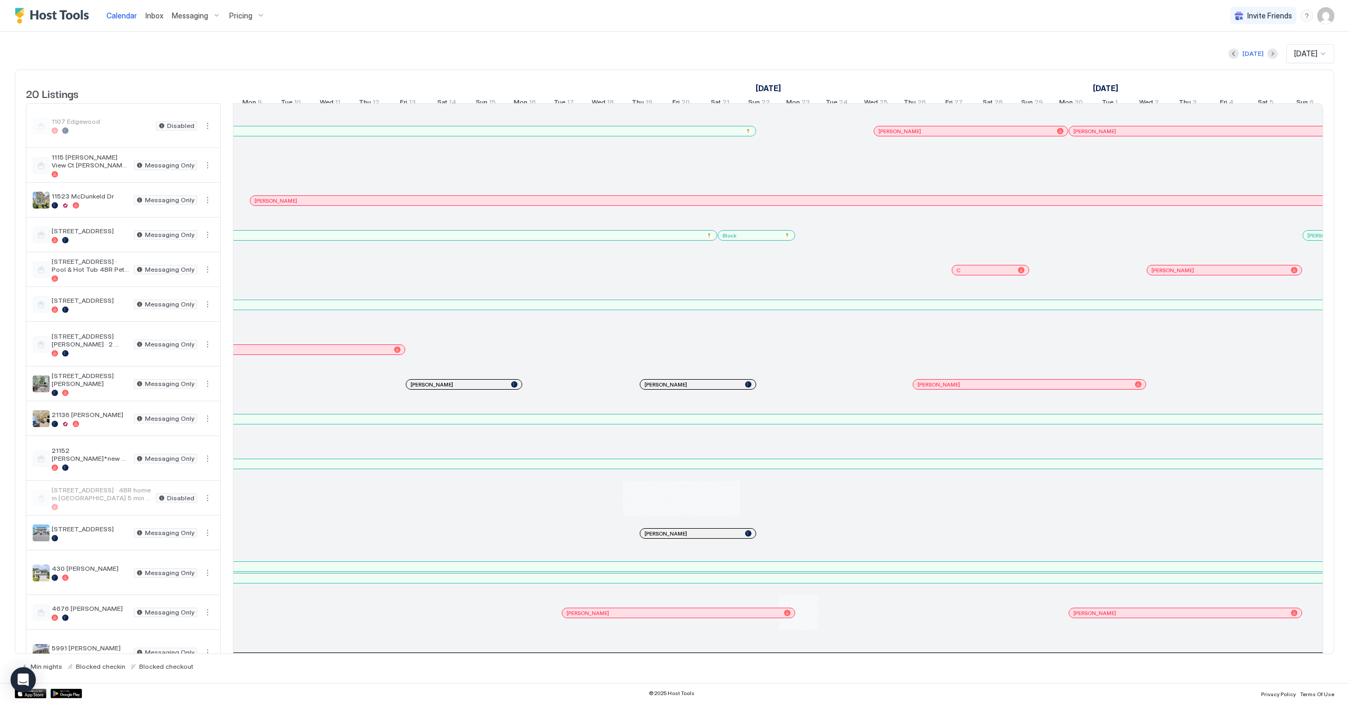
click at [924, 389] on div at bounding box center [923, 384] width 8 height 8
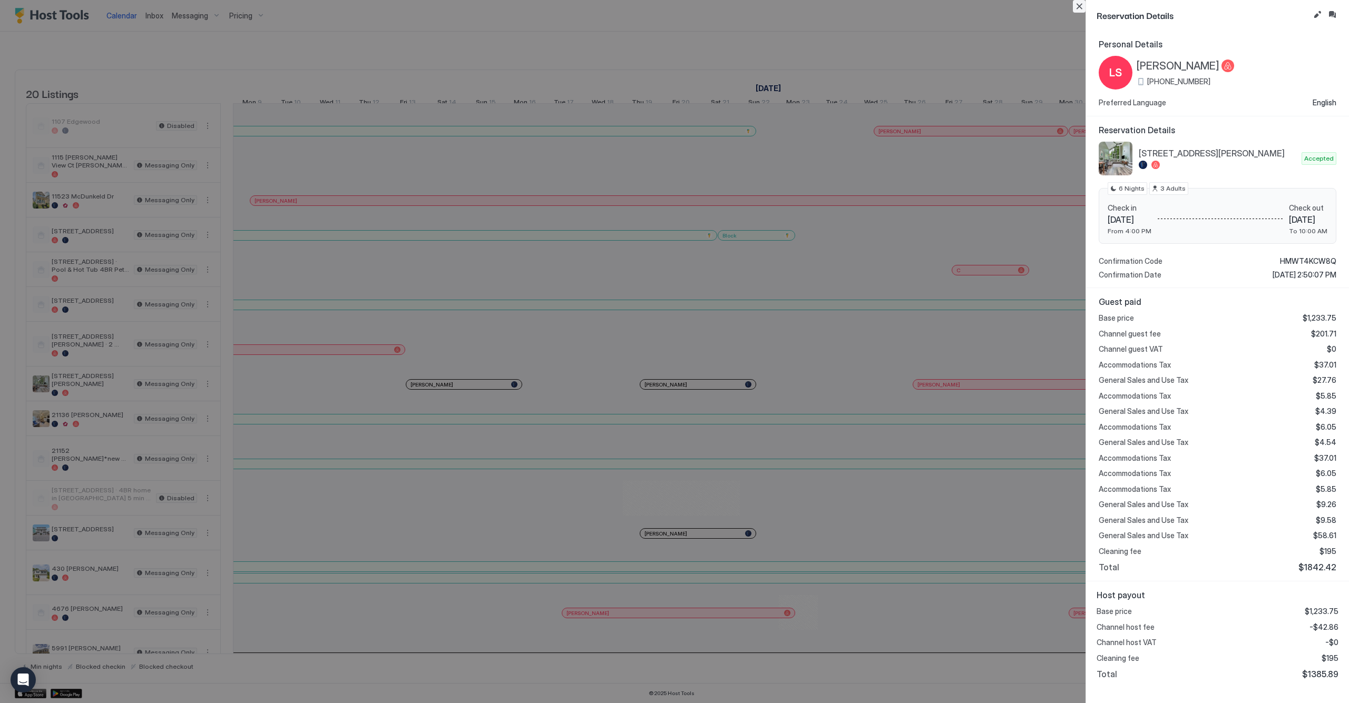
click at [1077, 6] on button "Close" at bounding box center [1079, 6] width 13 height 13
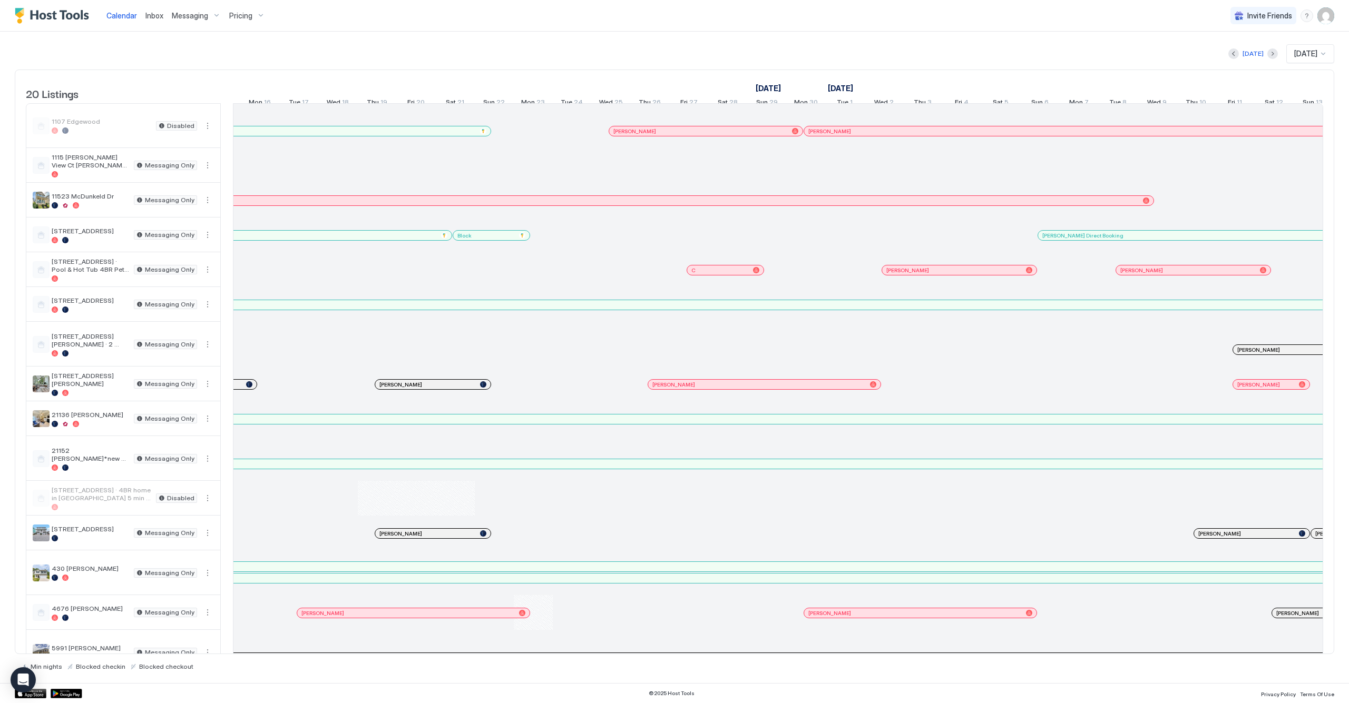
scroll to position [0, 1097]
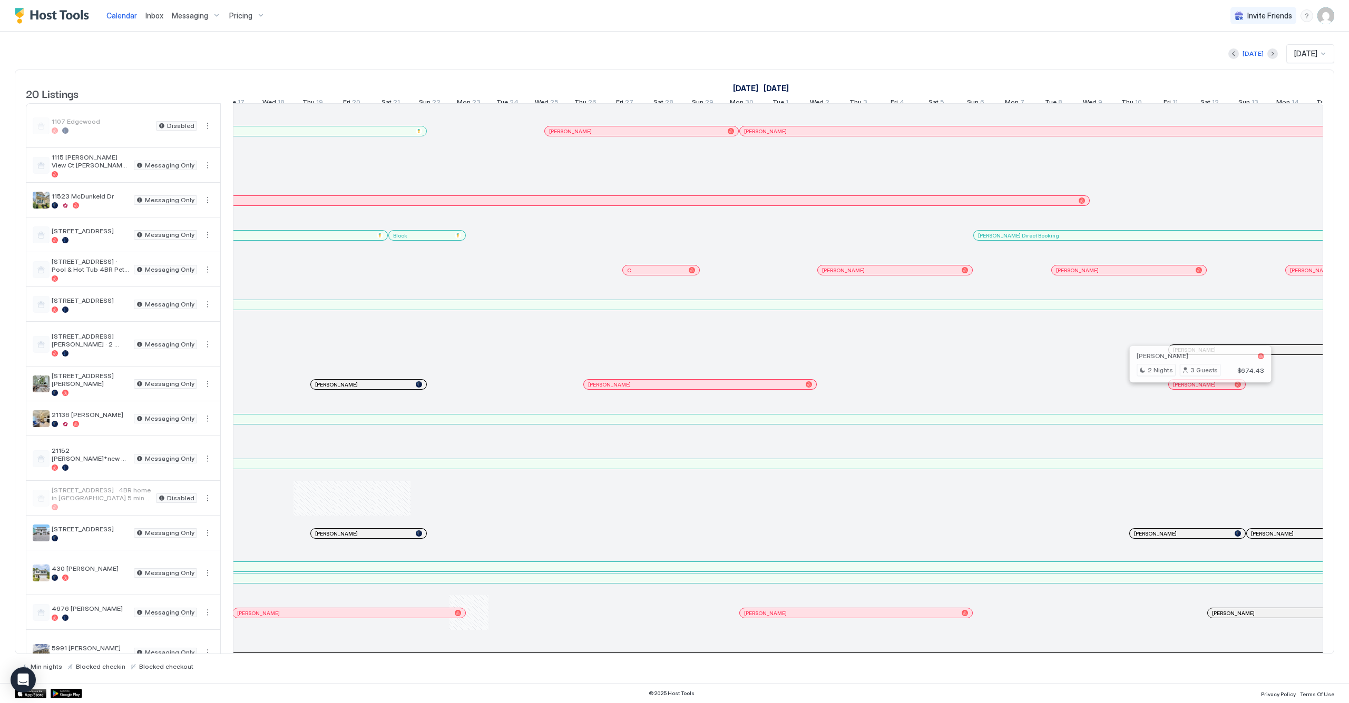
click at [1196, 389] on div at bounding box center [1196, 384] width 8 height 8
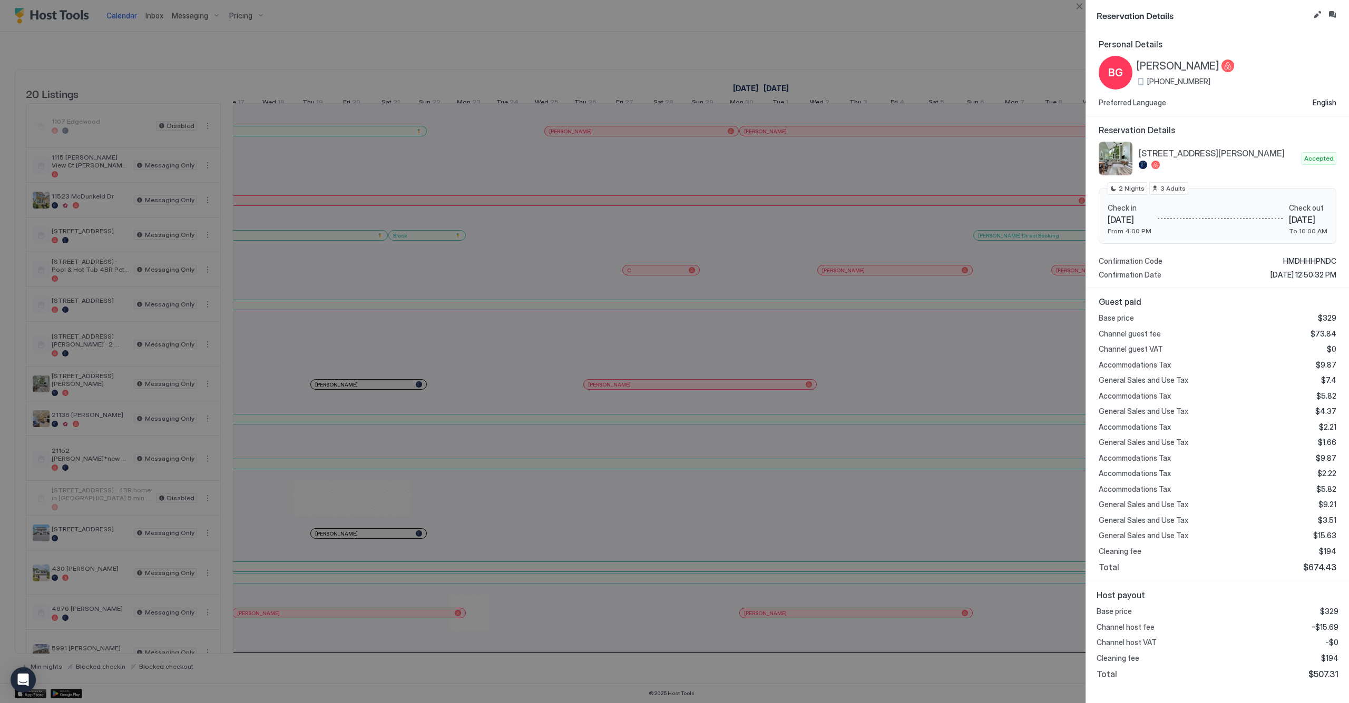
click at [952, 412] on div at bounding box center [674, 351] width 1349 height 703
click at [1079, 9] on button "Close" at bounding box center [1079, 6] width 13 height 13
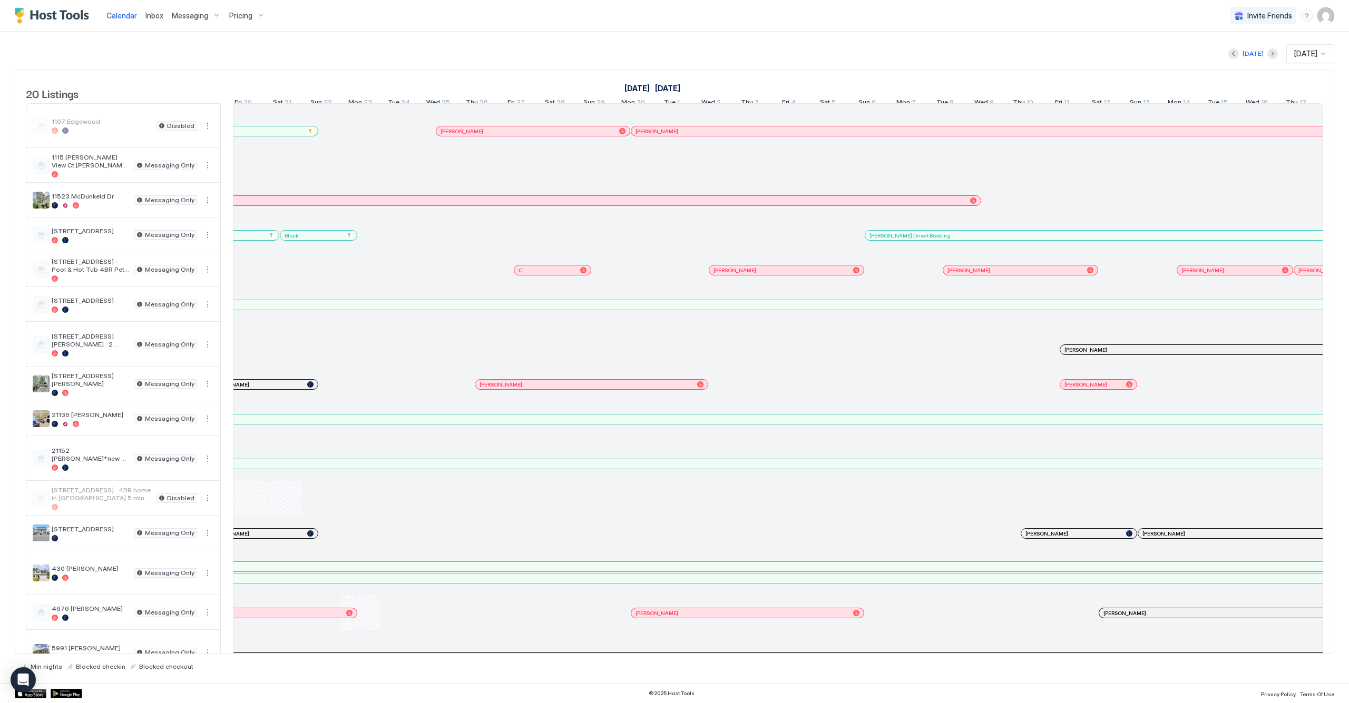
scroll to position [0, 1261]
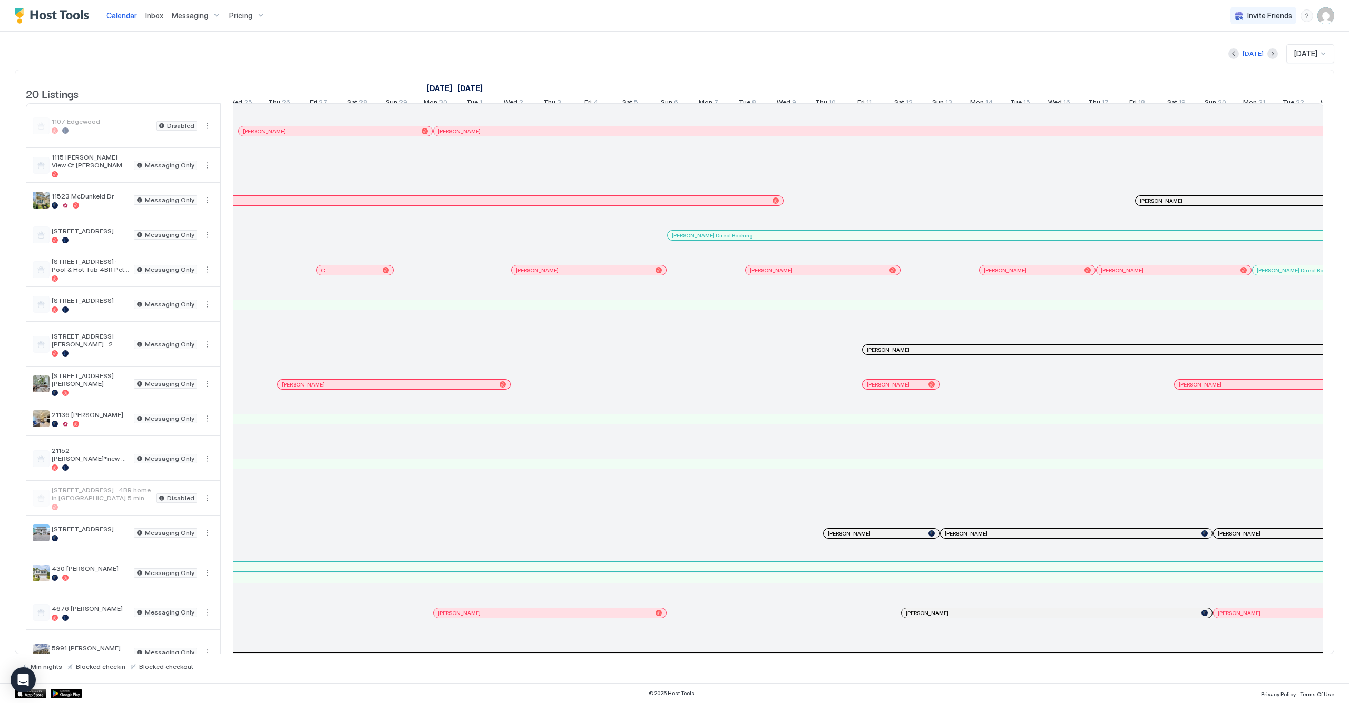
click at [1195, 388] on span "[PERSON_NAME]" at bounding box center [1200, 384] width 43 height 7
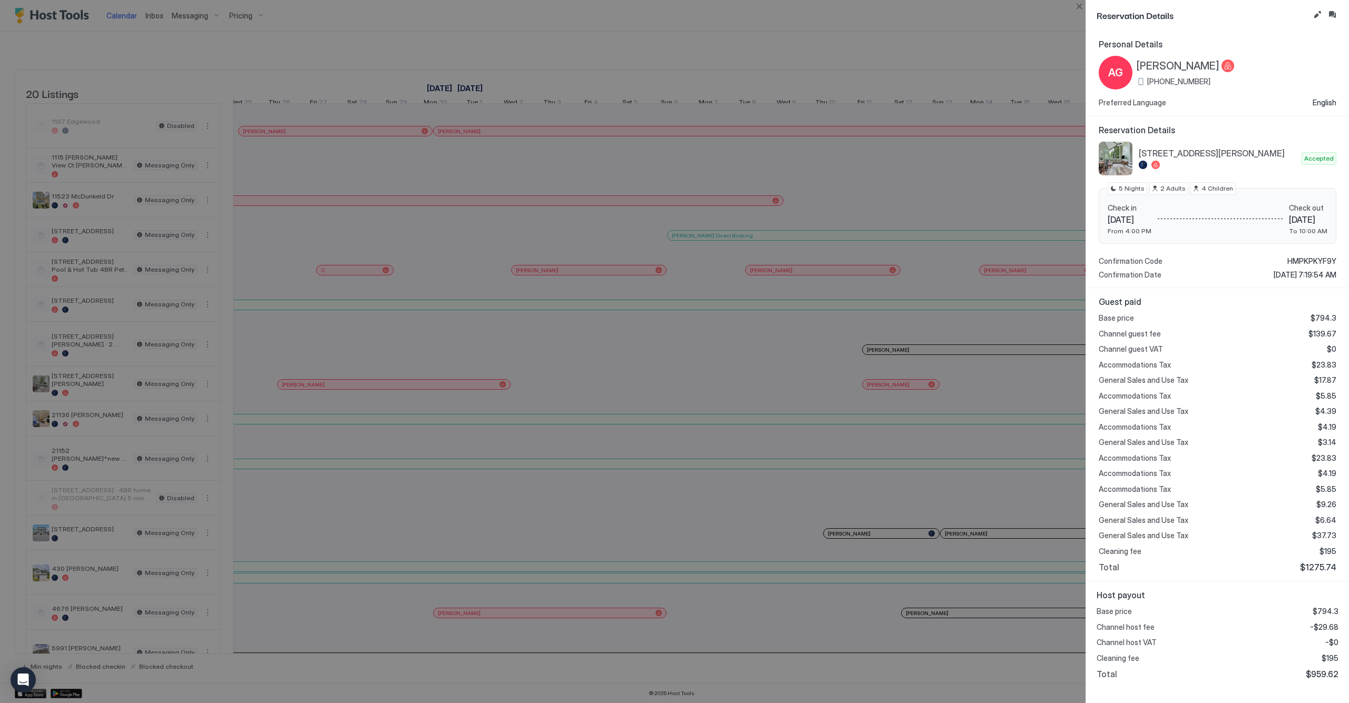
click at [995, 350] on div at bounding box center [674, 351] width 1349 height 703
click at [1082, 7] on button "Close" at bounding box center [1079, 6] width 13 height 13
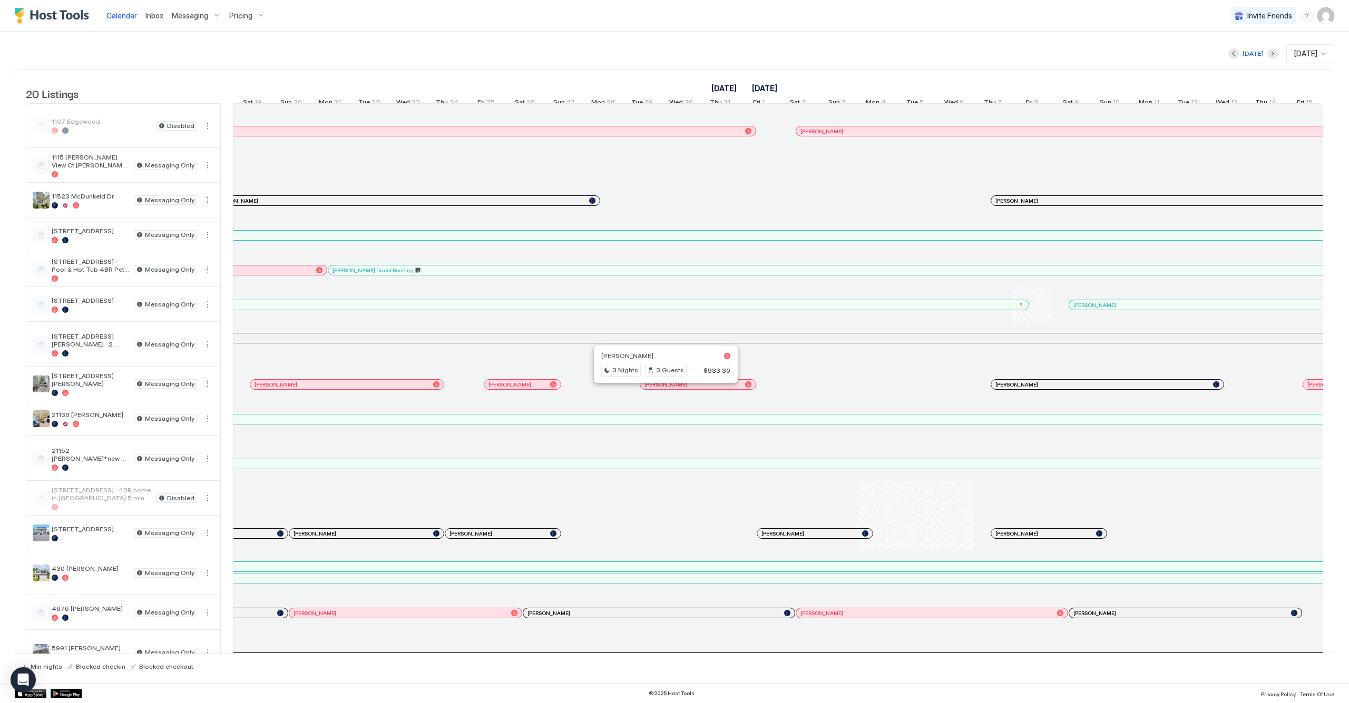
click at [662, 389] on div at bounding box center [662, 384] width 8 height 8
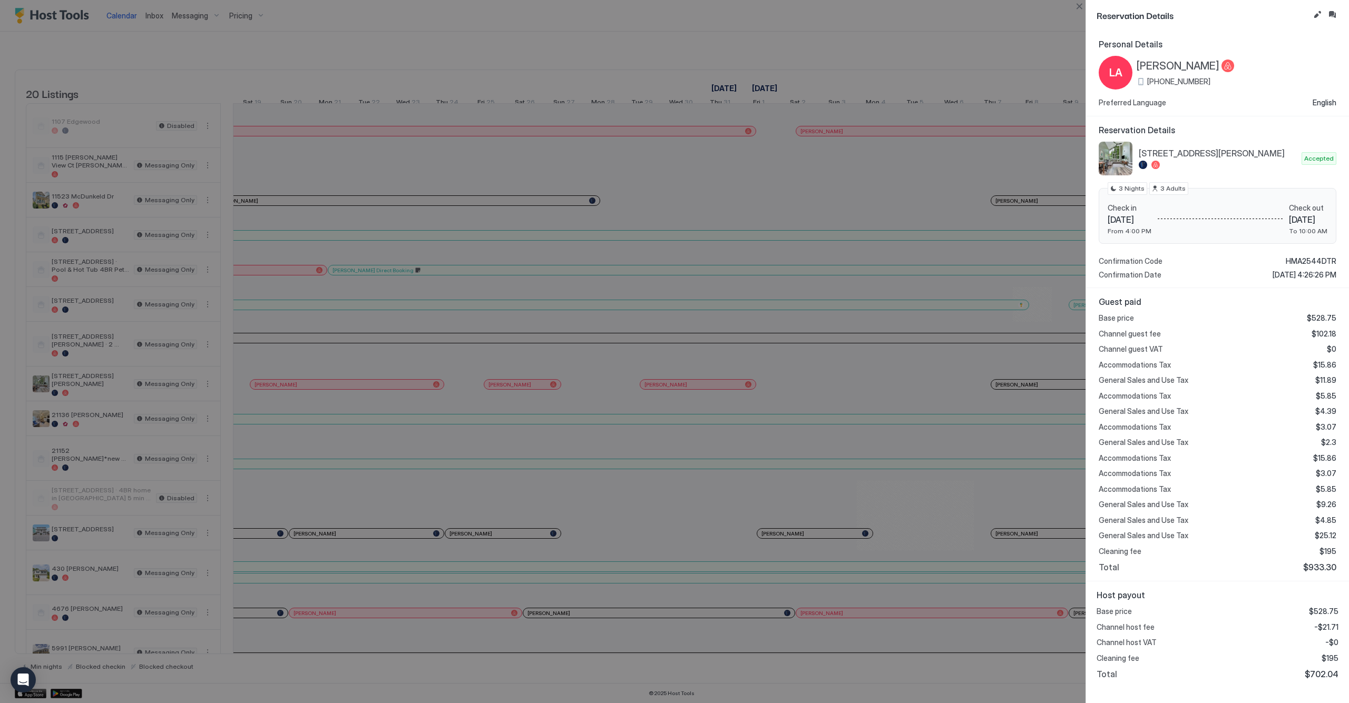
click at [903, 378] on div at bounding box center [674, 351] width 1349 height 703
click at [1025, 394] on div at bounding box center [674, 351] width 1349 height 703
click at [1085, 5] on div "Reservation Details Personal Details LA [PERSON_NAME] [PHONE_NUMBER] Preferred …" at bounding box center [1216, 351] width 263 height 703
click at [1084, 6] on button "Close" at bounding box center [1079, 6] width 13 height 13
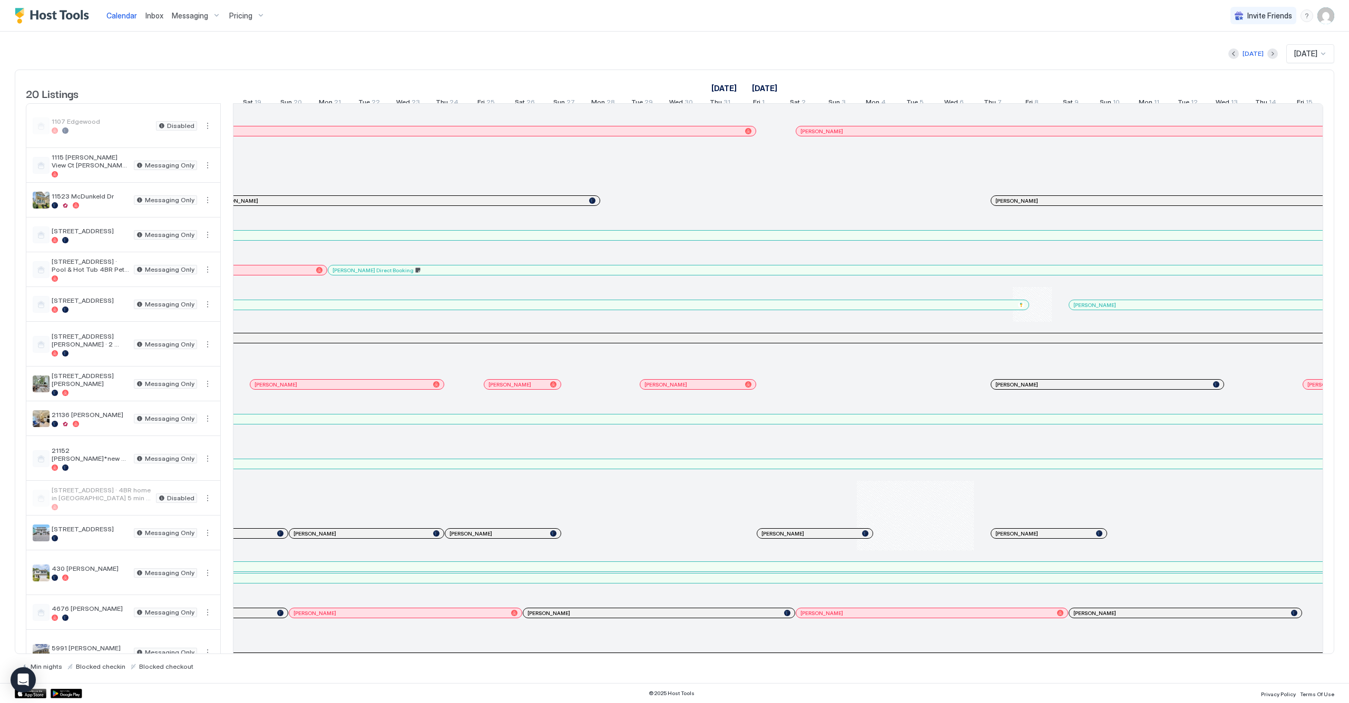
click at [0, 0] on div at bounding box center [0, 0] width 0 height 0
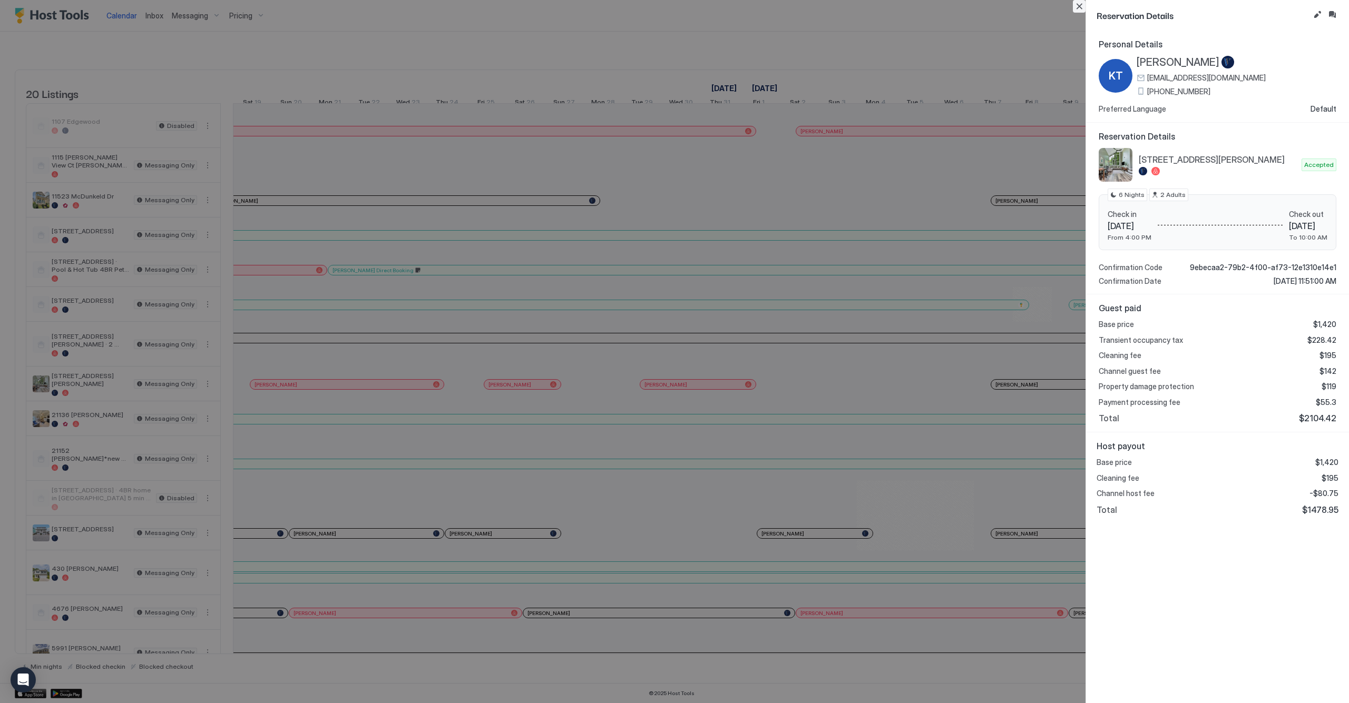
click at [1082, 9] on button "Close" at bounding box center [1079, 6] width 13 height 13
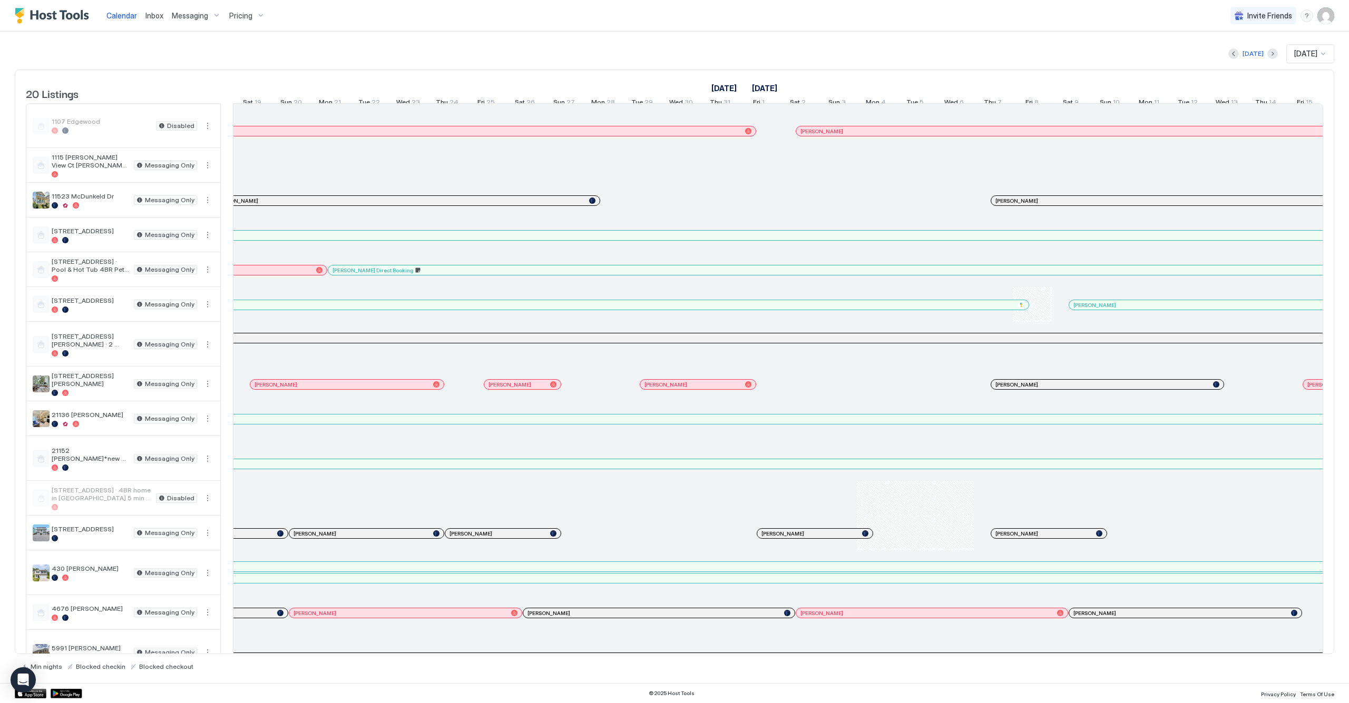
click at [1307, 388] on span "[PERSON_NAME]" at bounding box center [1328, 384] width 43 height 7
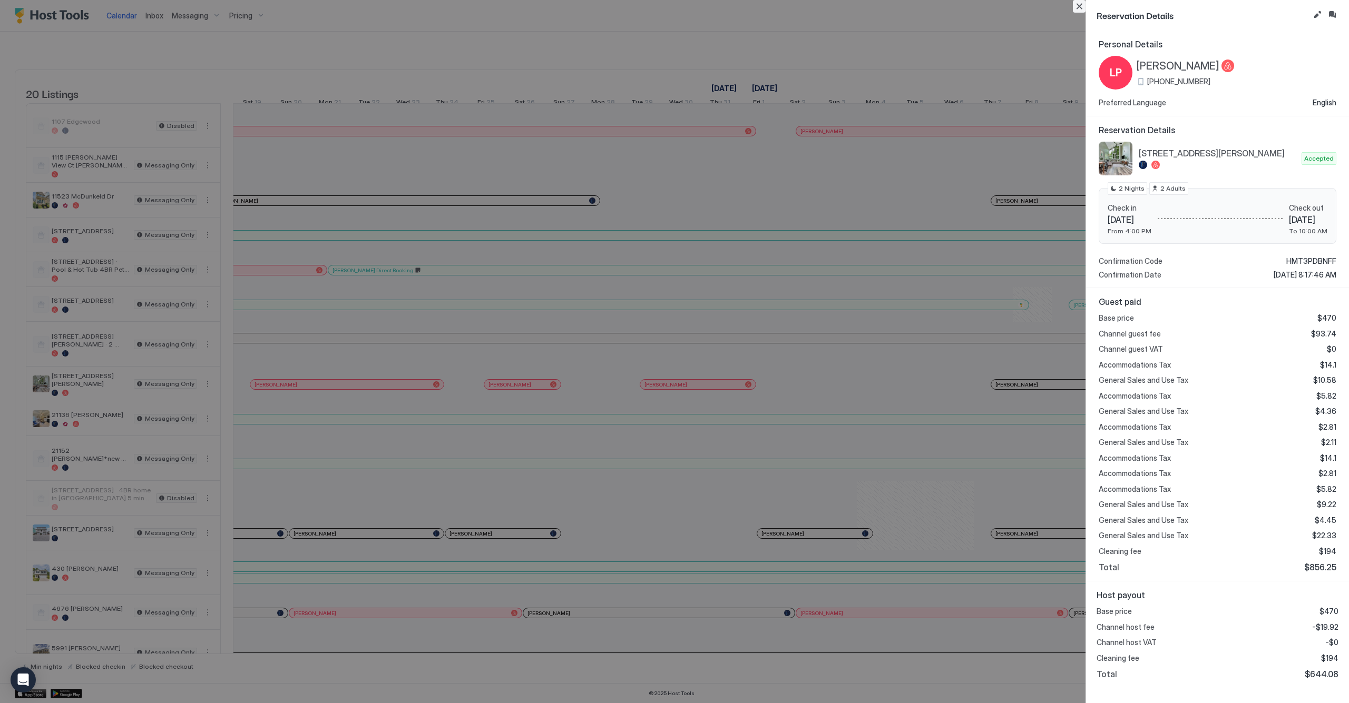
click at [1082, 5] on button "Close" at bounding box center [1079, 6] width 13 height 13
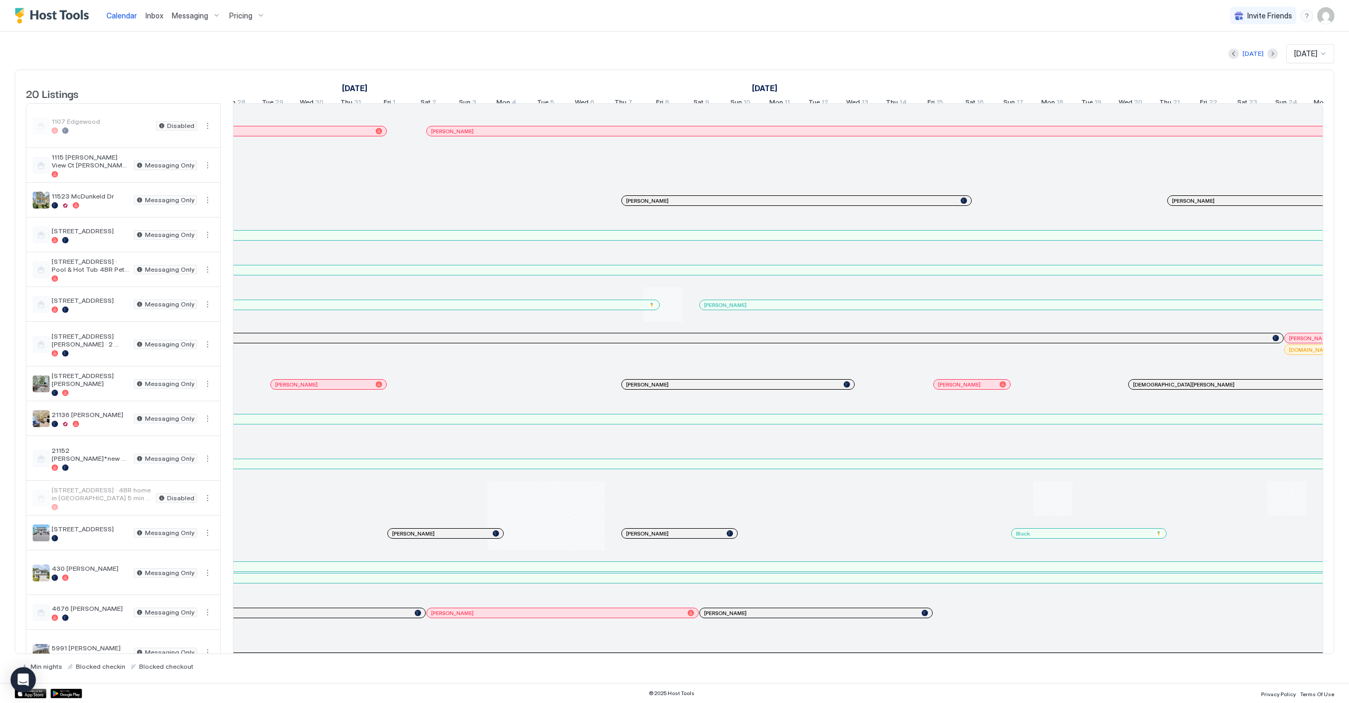
click at [1142, 389] on div at bounding box center [1142, 384] width 8 height 8
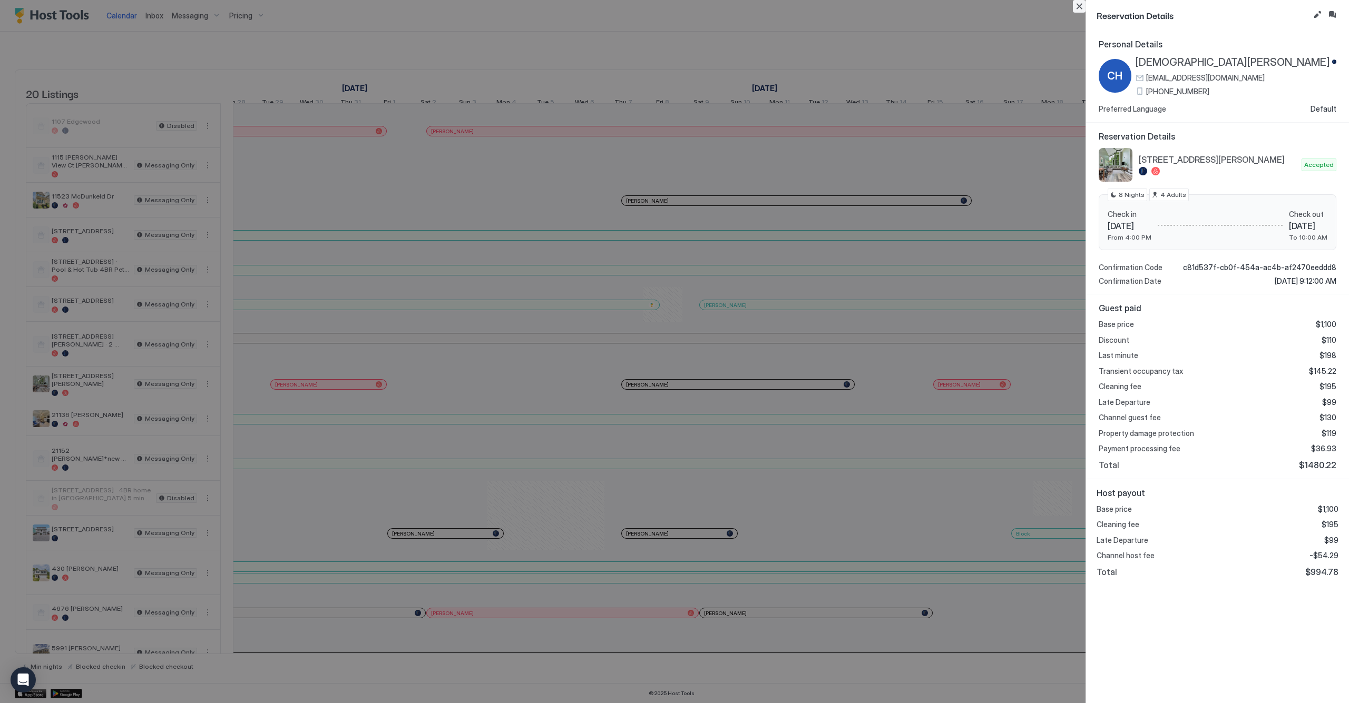
click at [1078, 4] on button "Close" at bounding box center [1079, 6] width 13 height 13
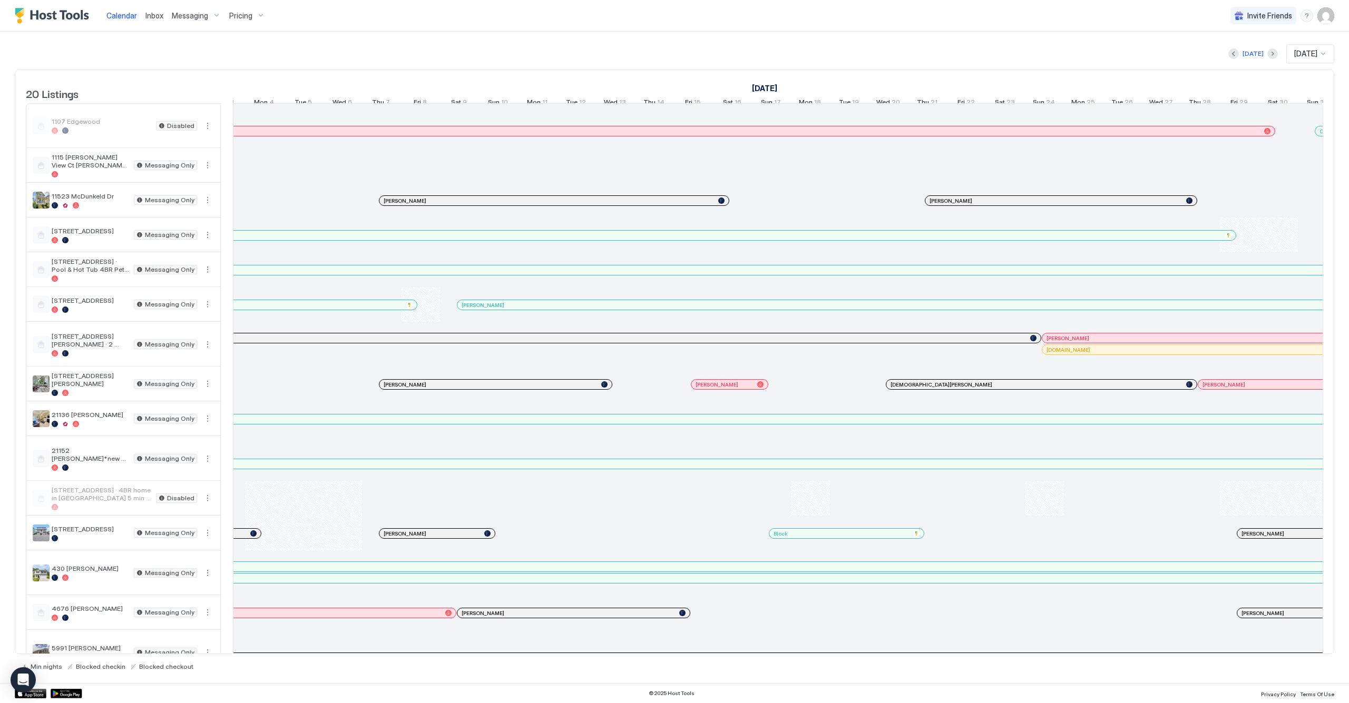
click at [1124, 389] on div at bounding box center [1124, 384] width 8 height 8
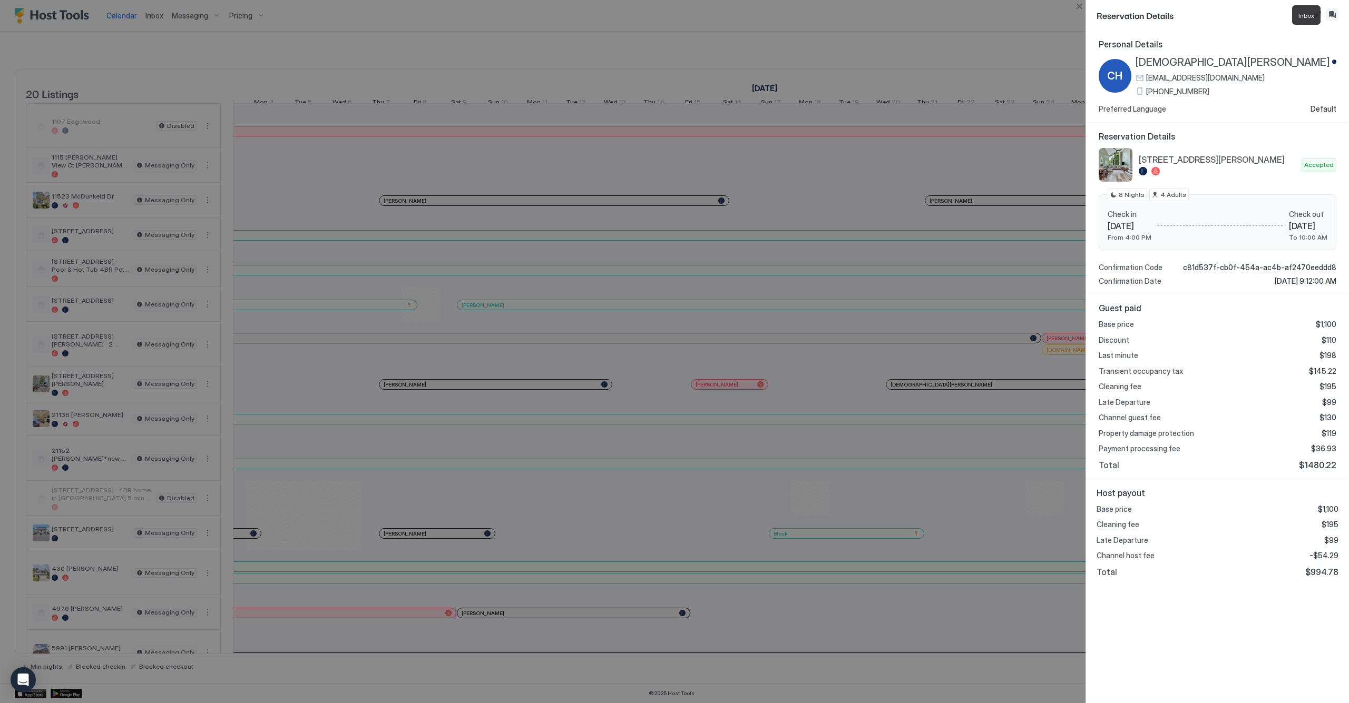
click at [1330, 13] on button "Inbox" at bounding box center [1332, 14] width 13 height 13
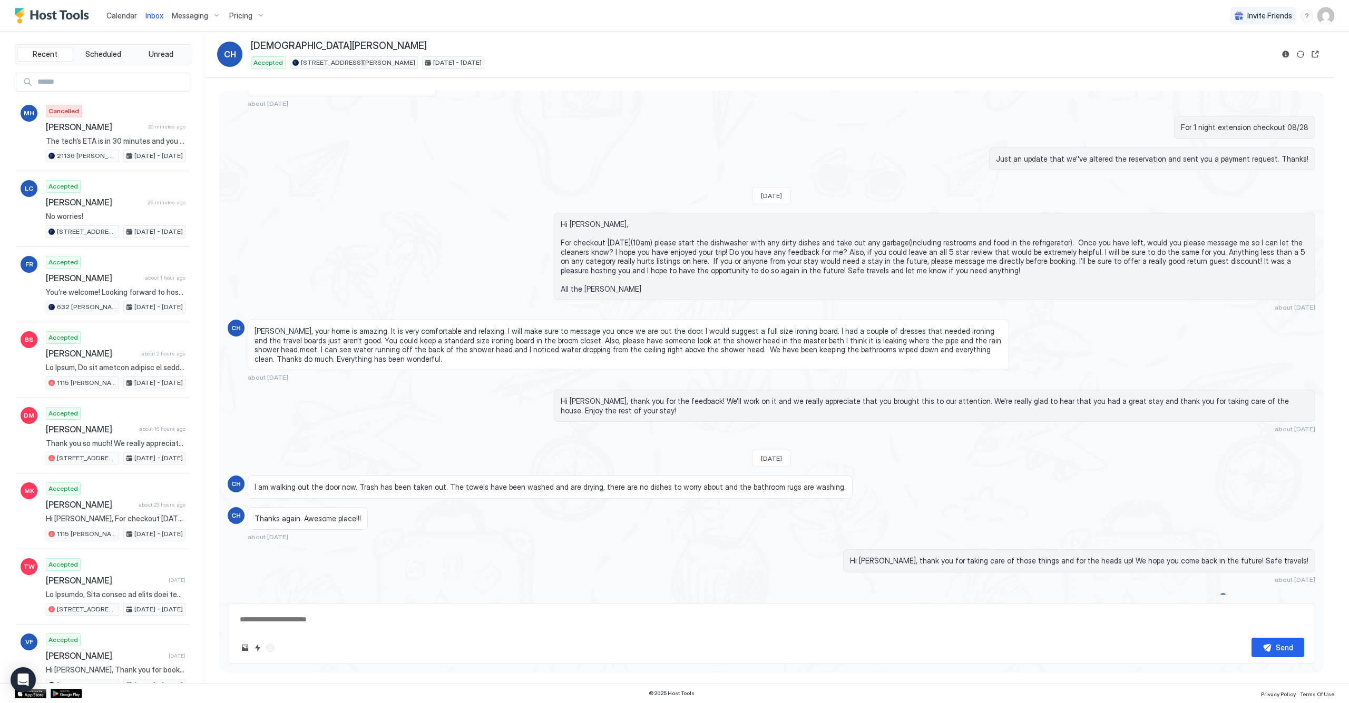
click at [121, 15] on span "Calendar" at bounding box center [121, 15] width 31 height 9
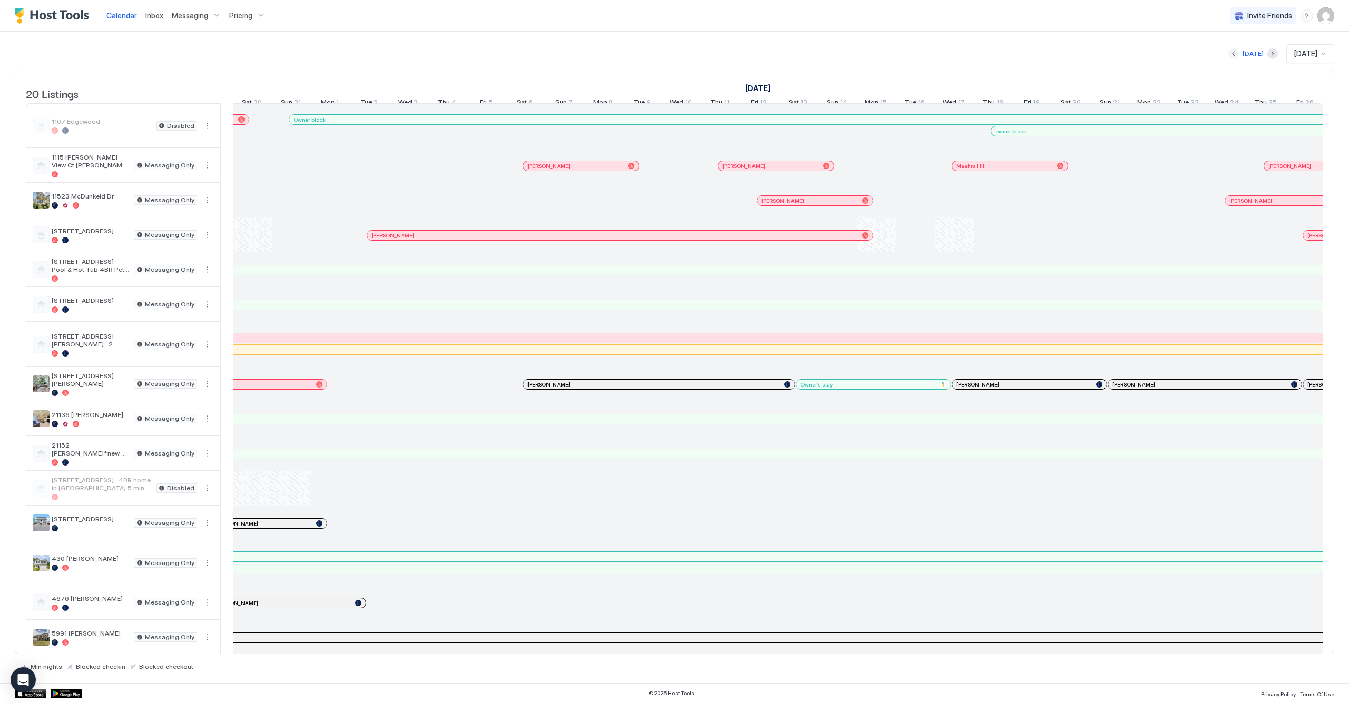
click at [1228, 53] on button "Previous month" at bounding box center [1233, 53] width 11 height 11
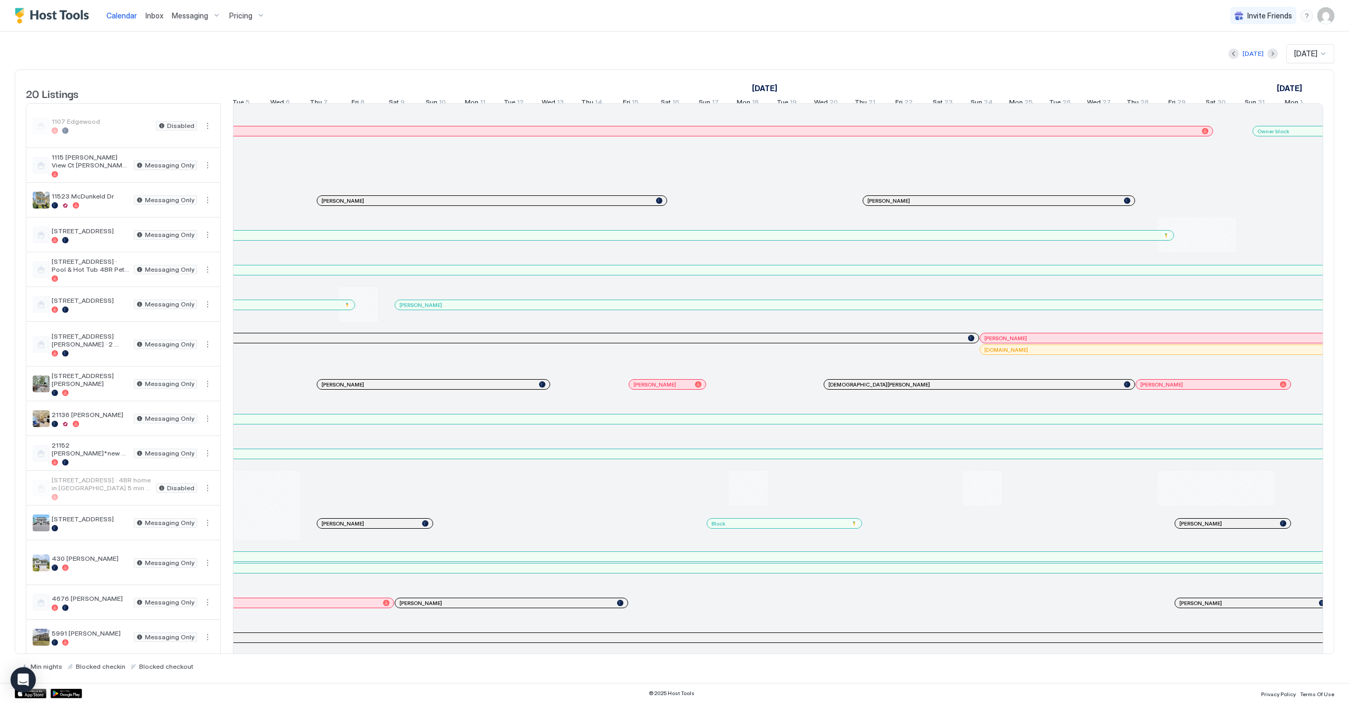
click at [1143, 389] on div at bounding box center [1143, 384] width 8 height 8
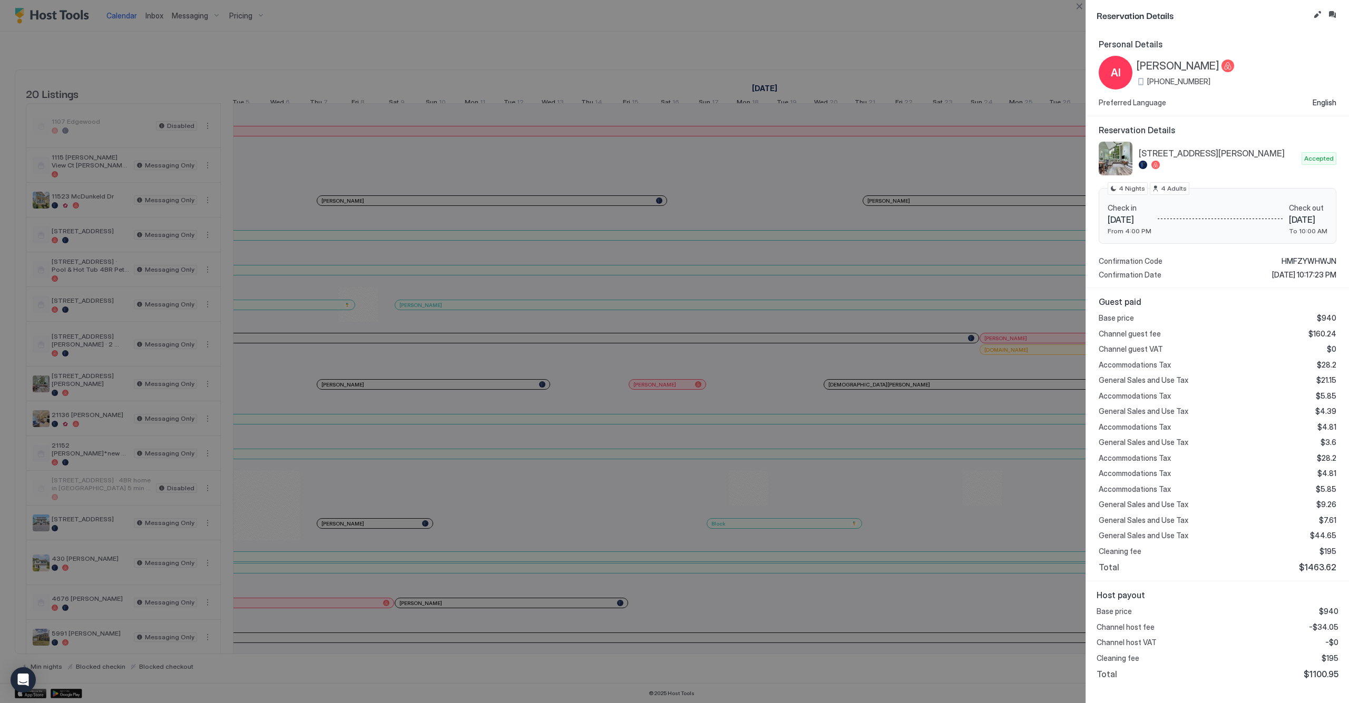
click at [995, 249] on div at bounding box center [674, 351] width 1349 height 703
click at [1077, 6] on button "Close" at bounding box center [1079, 6] width 13 height 13
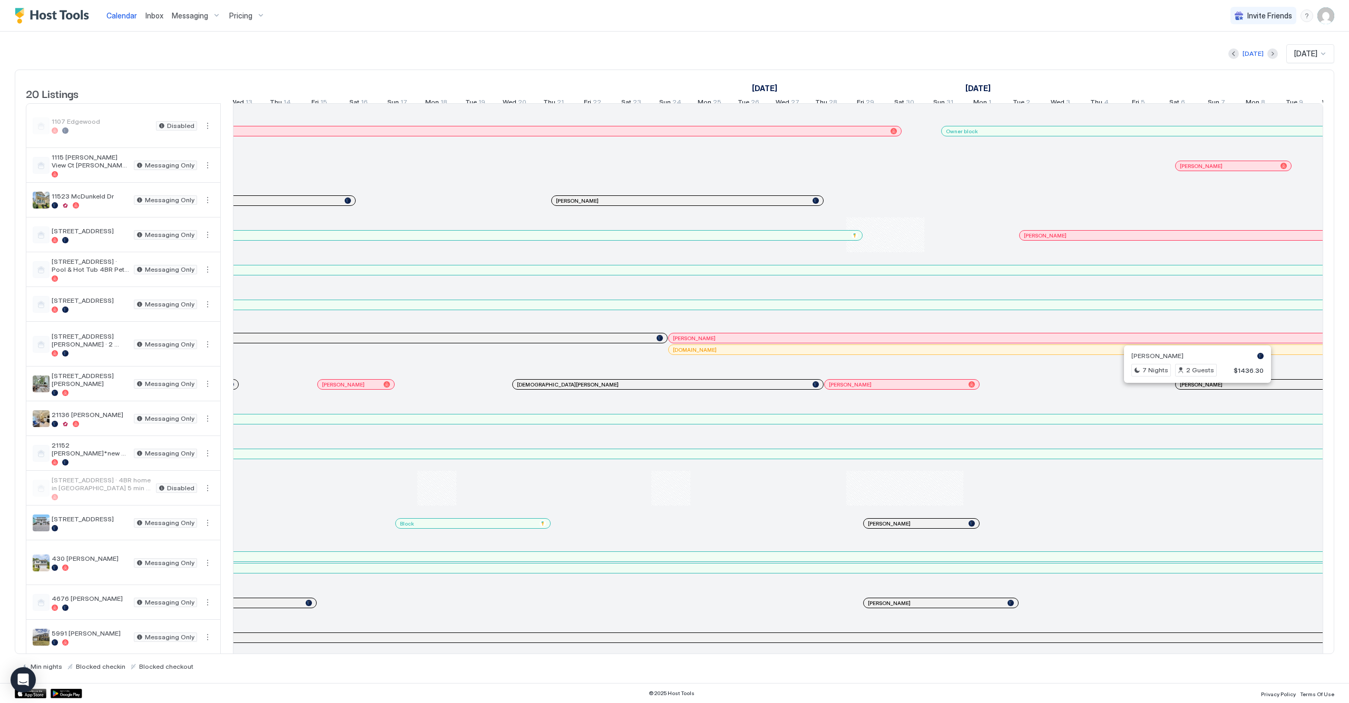
click at [1193, 389] on div at bounding box center [1193, 384] width 8 height 8
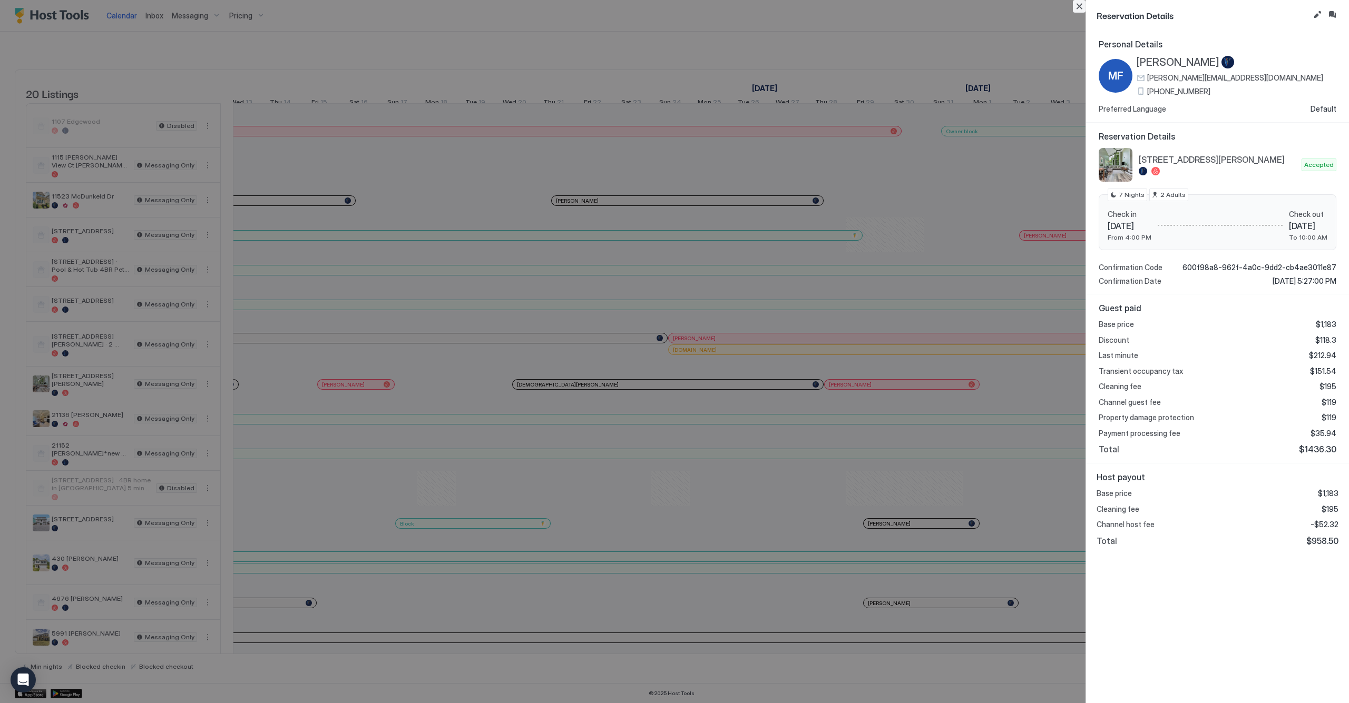
click at [1076, 3] on button "Close" at bounding box center [1079, 6] width 13 height 13
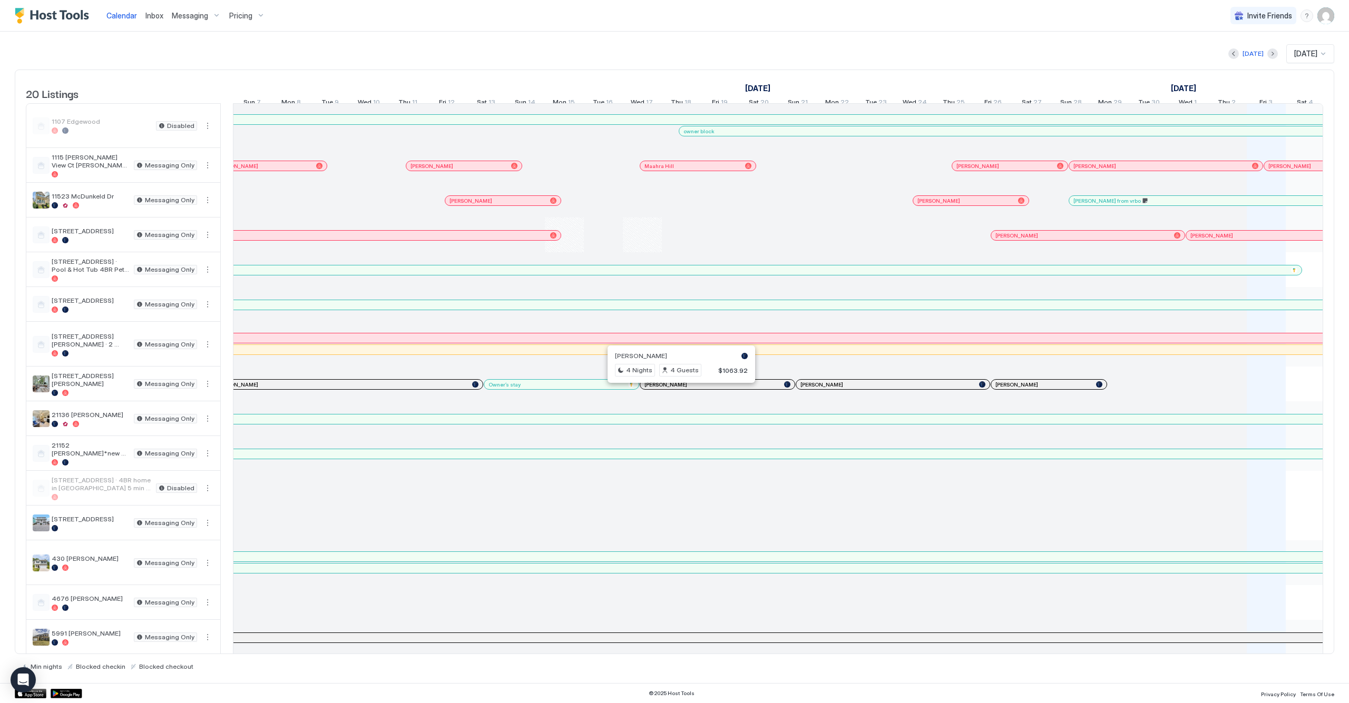
click at [677, 389] on div at bounding box center [677, 384] width 8 height 8
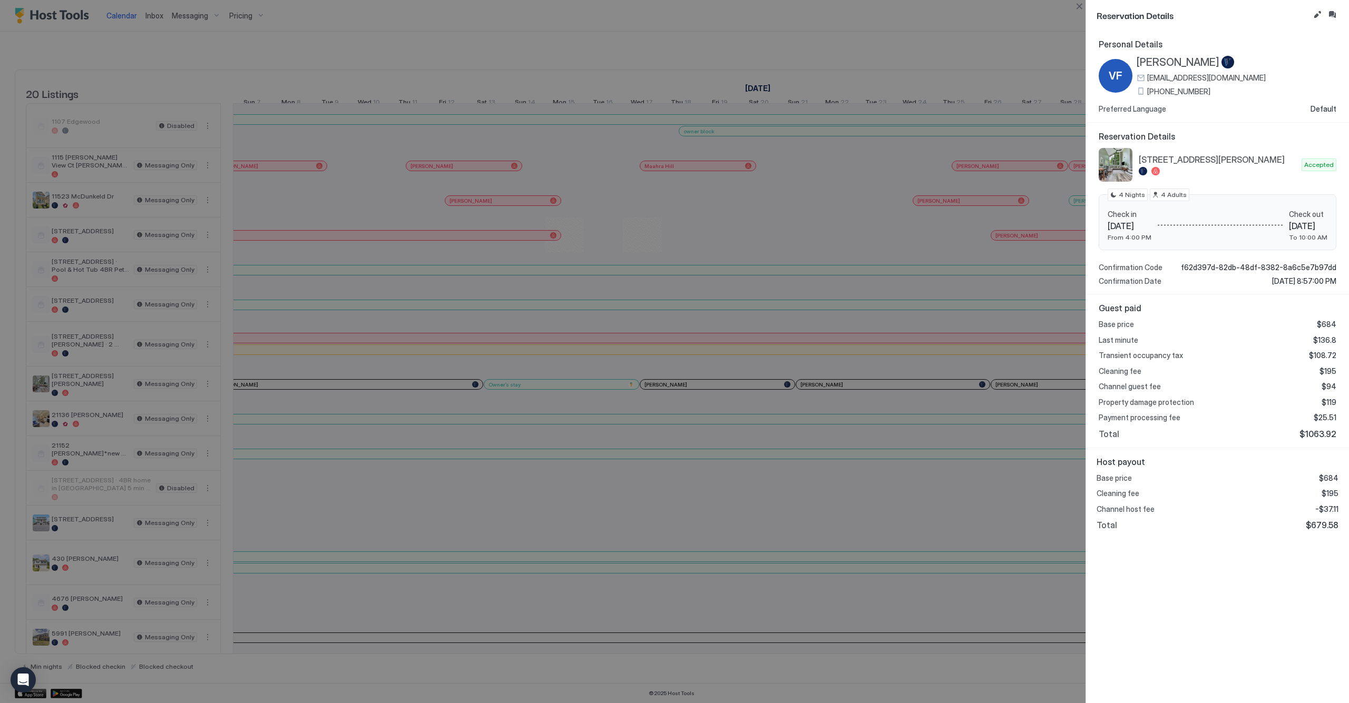
click at [753, 213] on div at bounding box center [674, 351] width 1349 height 703
click at [1082, 9] on button "Close" at bounding box center [1079, 6] width 13 height 13
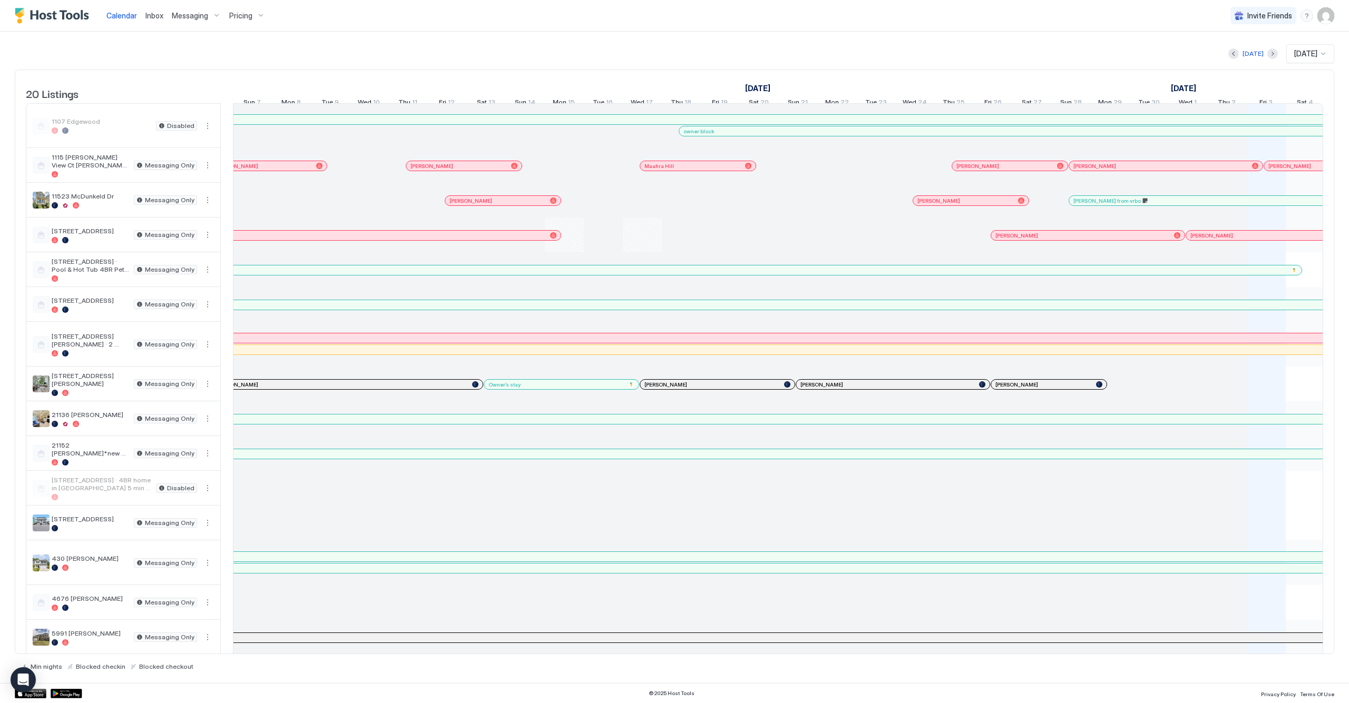
click at [836, 389] on div at bounding box center [836, 384] width 8 height 8
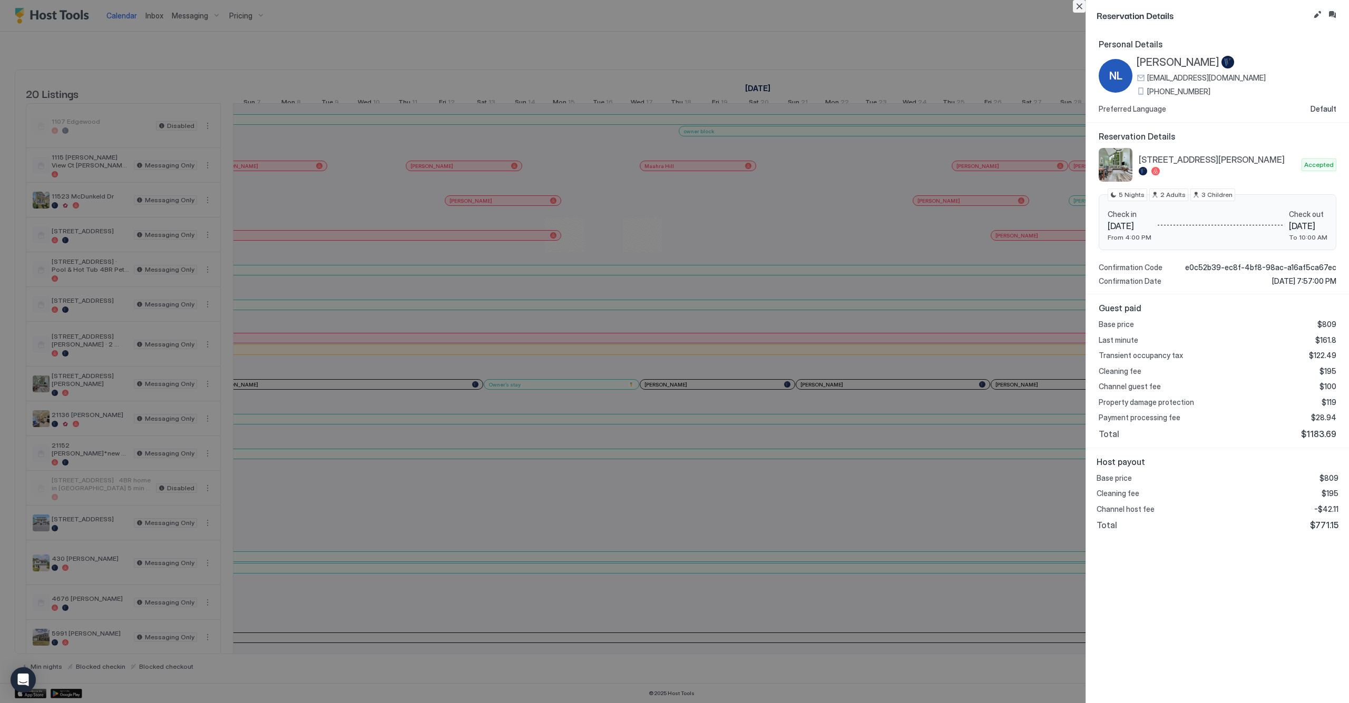
click at [1079, 9] on button "Close" at bounding box center [1079, 6] width 13 height 13
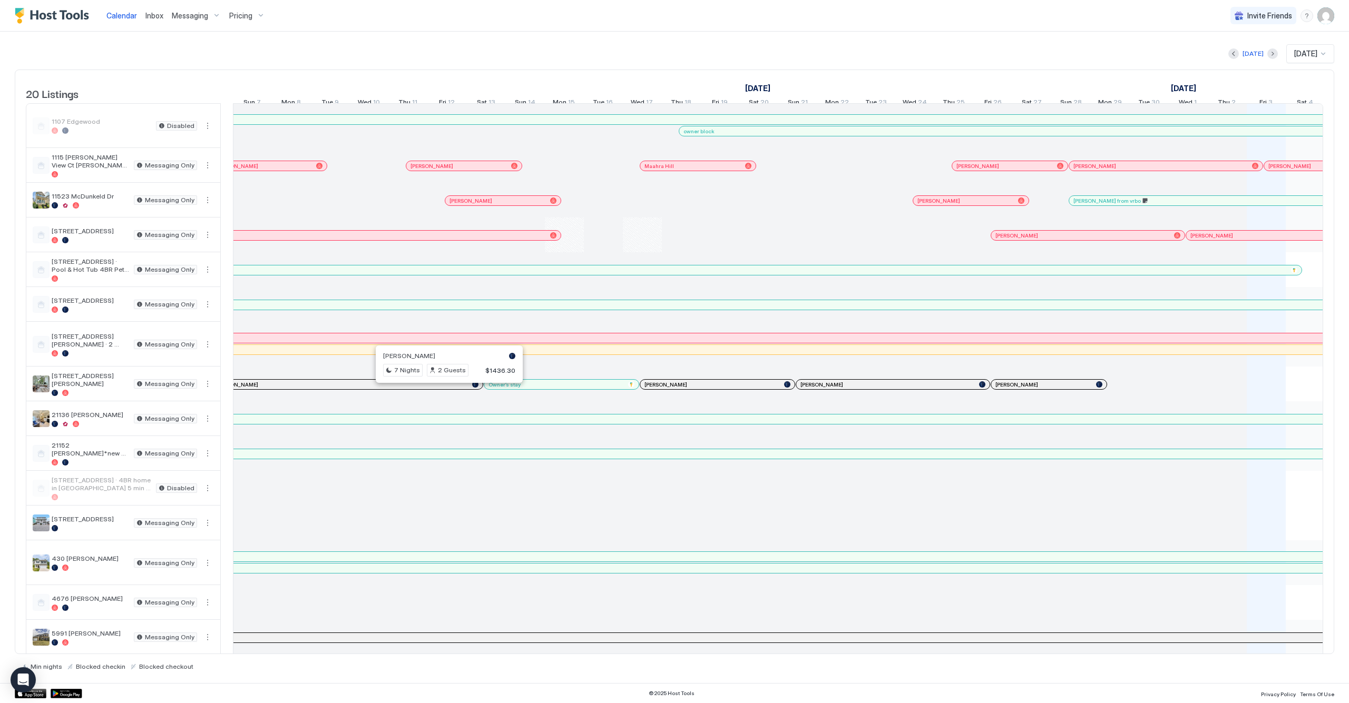
click at [445, 389] on div at bounding box center [445, 384] width 8 height 8
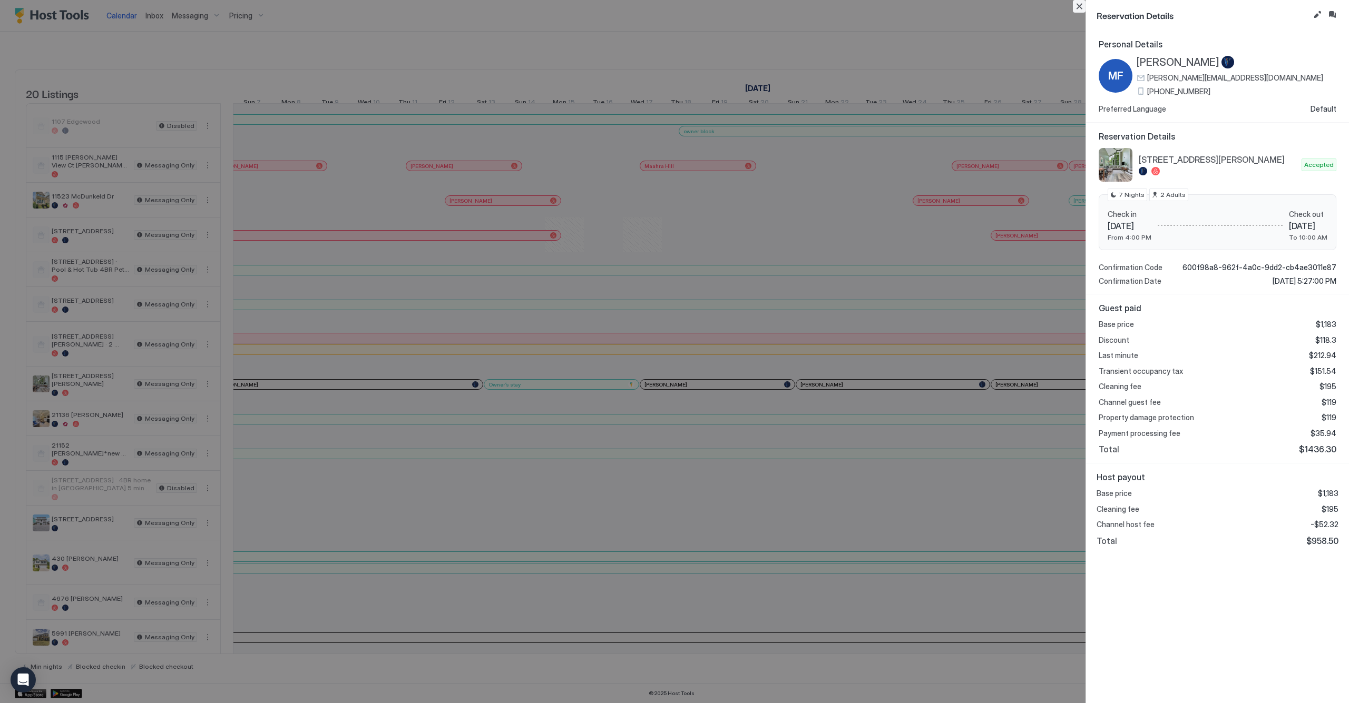
click at [1080, 7] on button "Close" at bounding box center [1079, 6] width 13 height 13
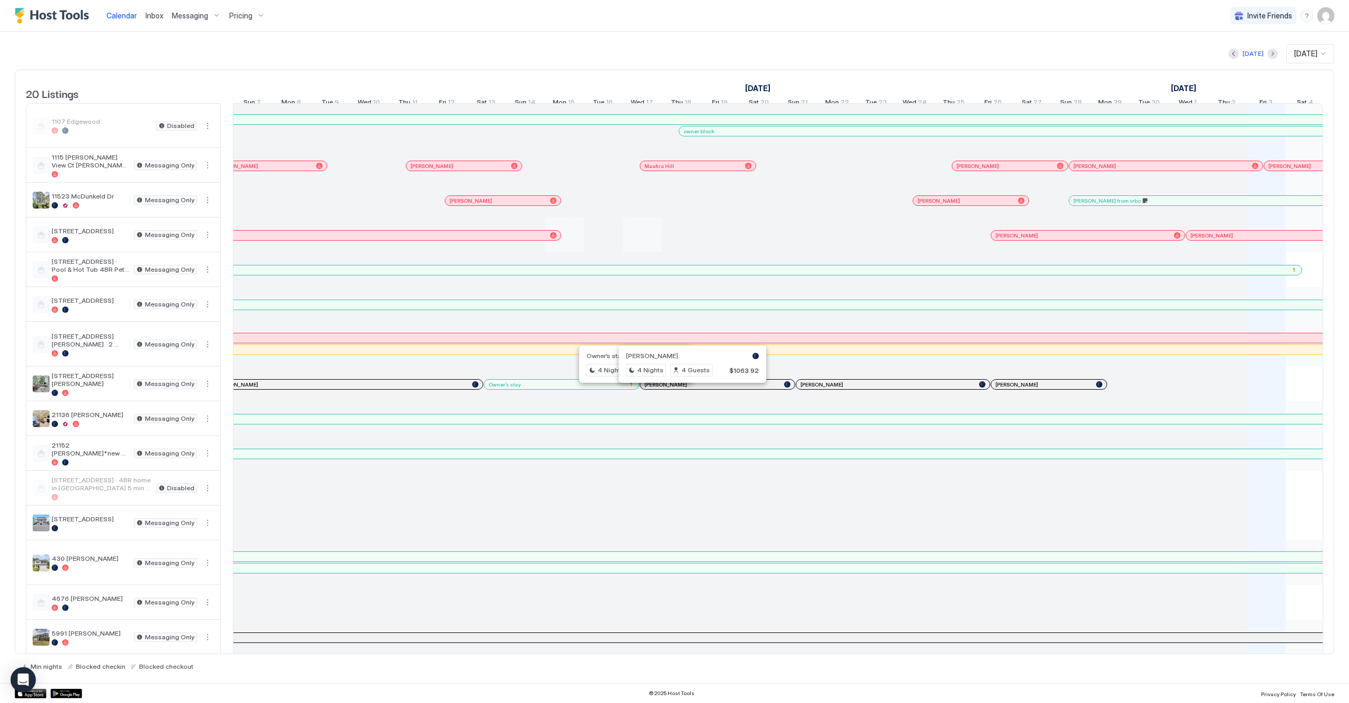
click at [688, 389] on div at bounding box center [688, 384] width 8 height 8
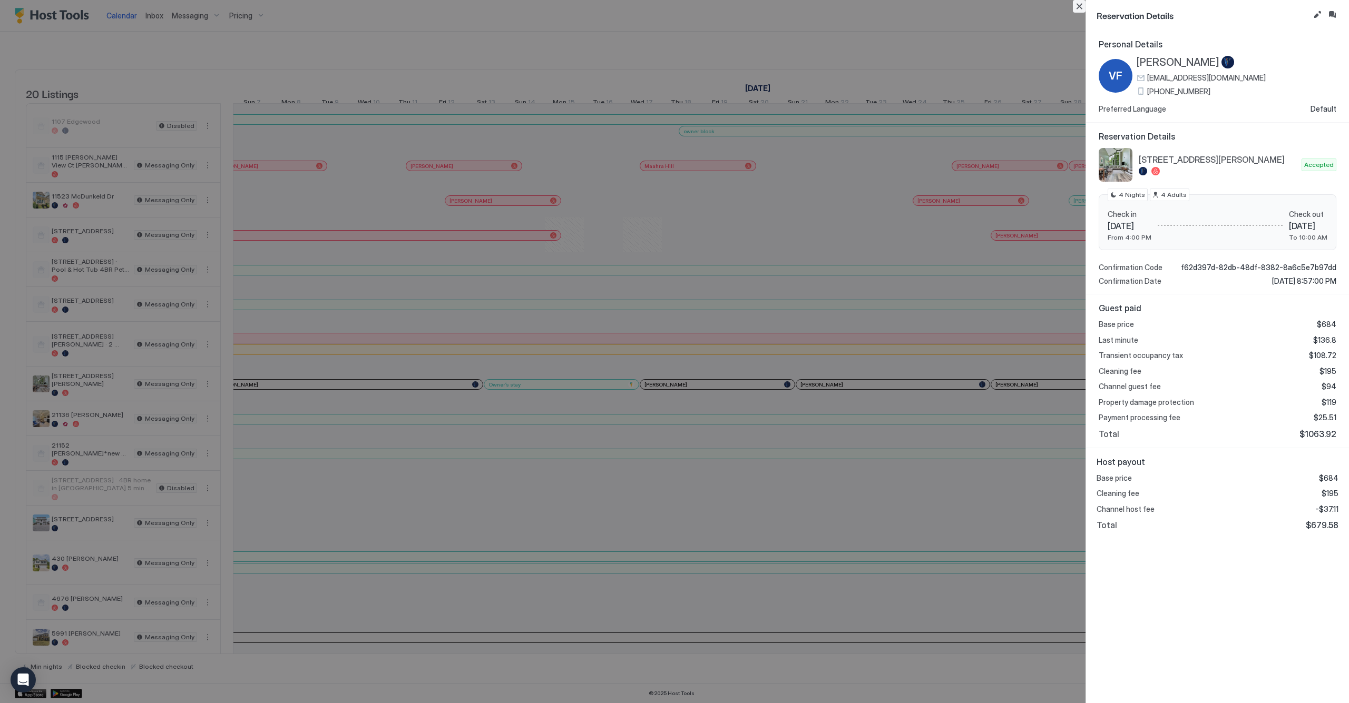
click at [1076, 4] on button "Close" at bounding box center [1079, 6] width 13 height 13
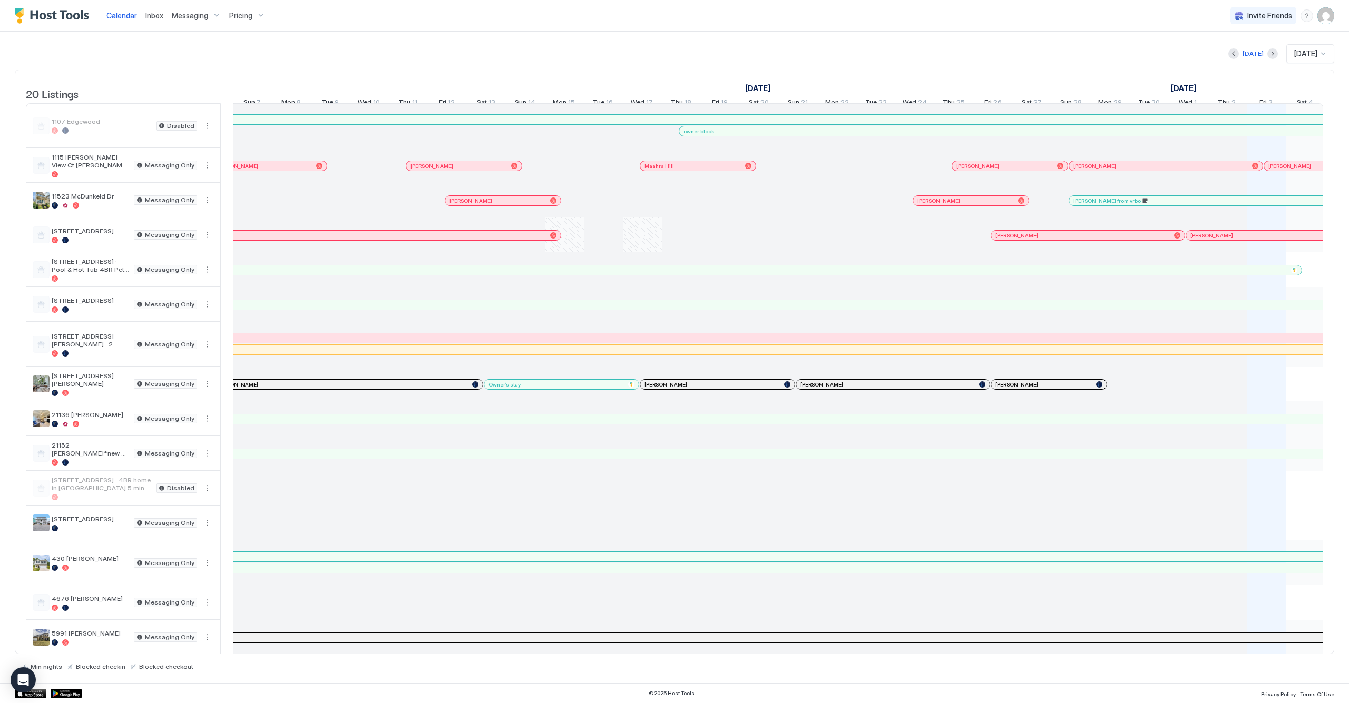
click at [834, 389] on div "[PERSON_NAME]" at bounding box center [892, 384] width 193 height 9
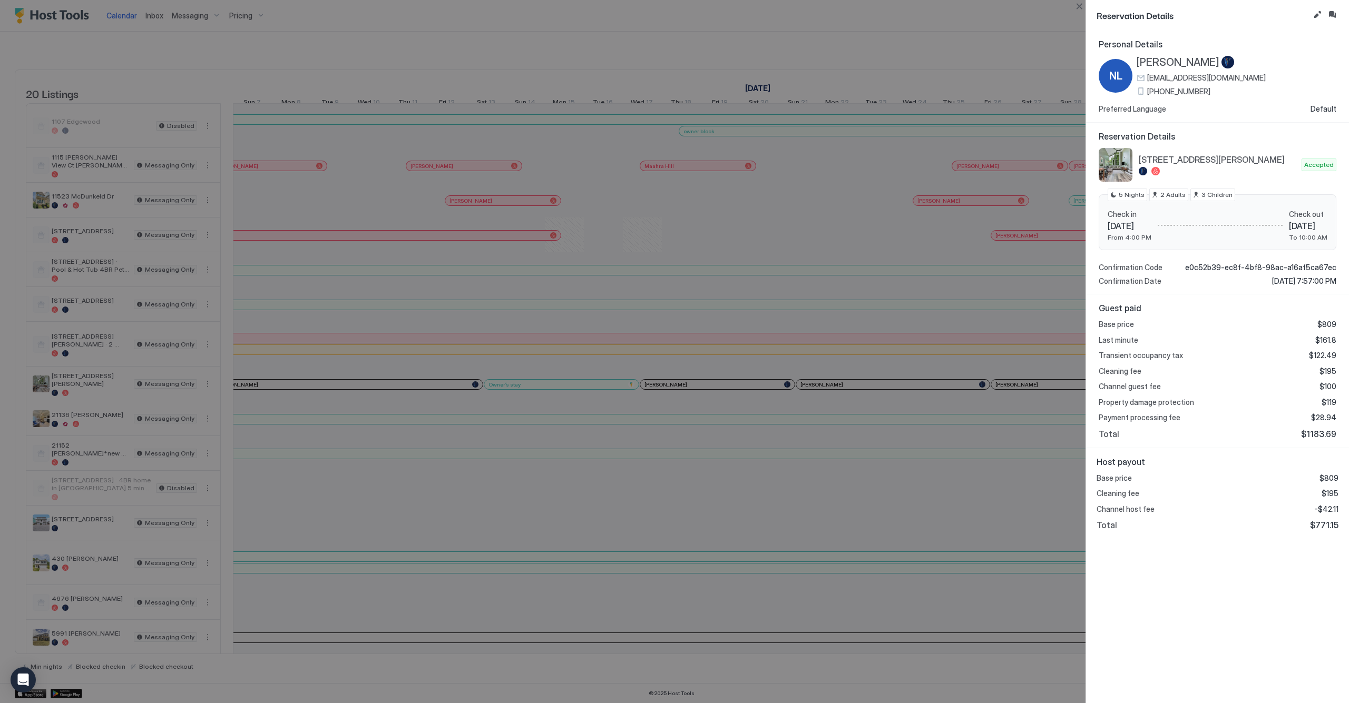
click at [955, 470] on div at bounding box center [674, 351] width 1349 height 703
click at [1084, 9] on button "Close" at bounding box center [1079, 6] width 13 height 13
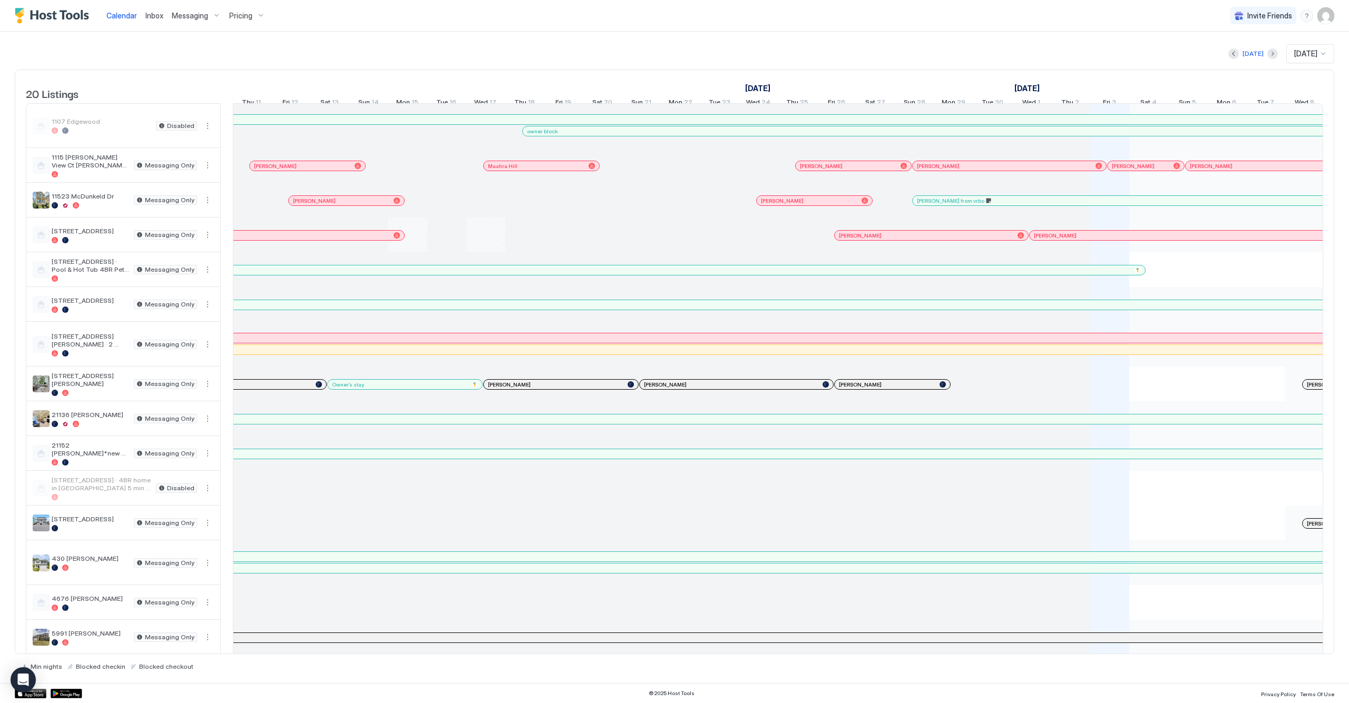
scroll to position [0, 1006]
